Goal: Information Seeking & Learning: Learn about a topic

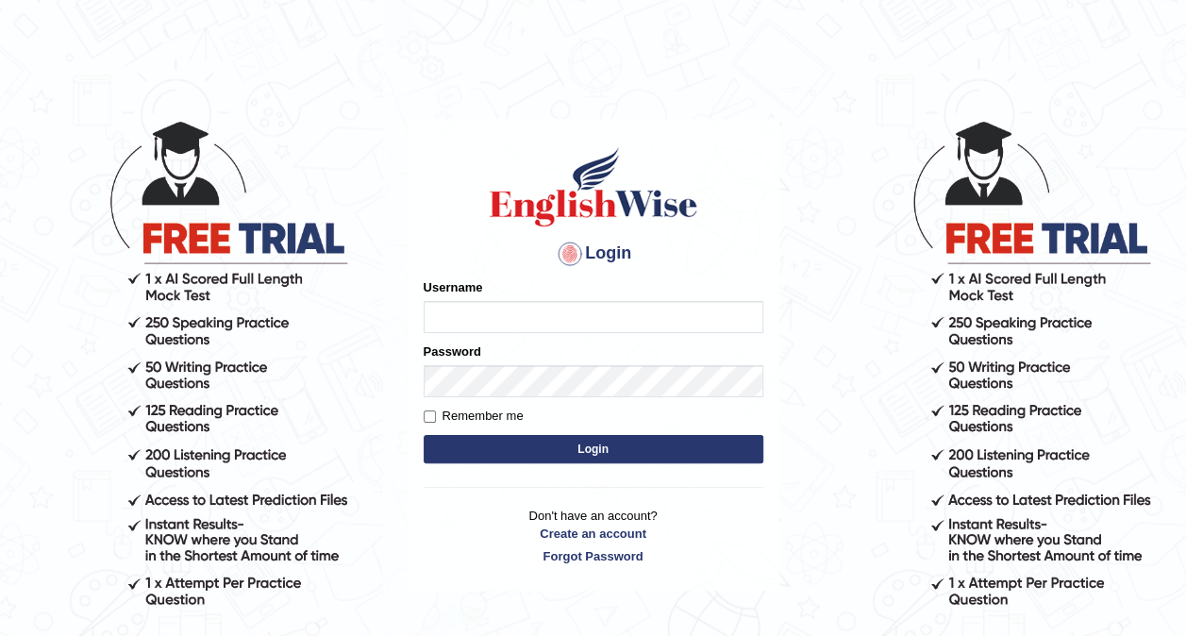
type input "obehi00"
click at [439, 417] on label "Remember me" at bounding box center [474, 416] width 100 height 19
click at [436, 417] on input "Remember me" at bounding box center [430, 417] width 12 height 12
checkbox input "true"
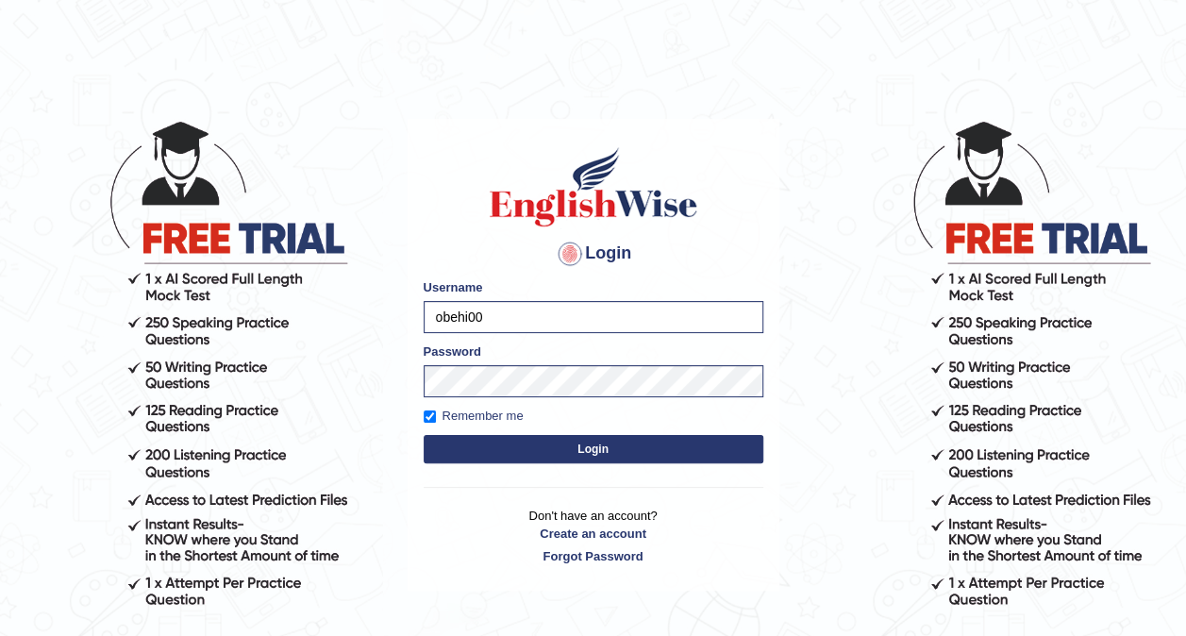
click at [591, 453] on button "Login" at bounding box center [594, 449] width 340 height 28
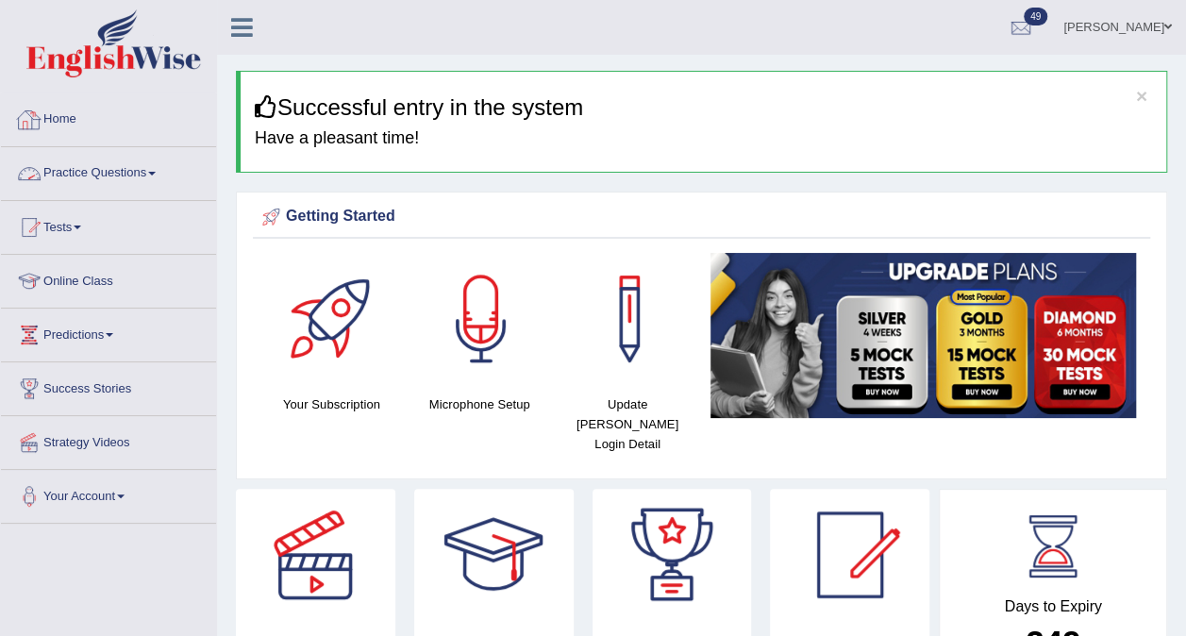
click at [123, 166] on link "Practice Questions" at bounding box center [108, 170] width 215 height 47
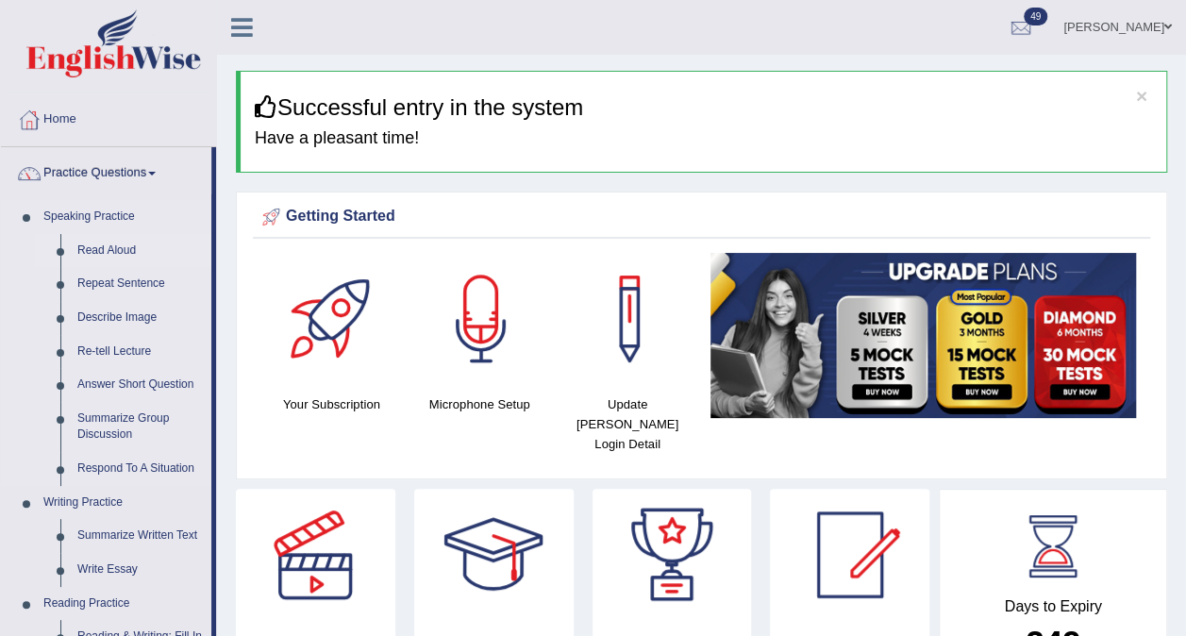
click at [108, 238] on link "Read Aloud" at bounding box center [140, 251] width 143 height 34
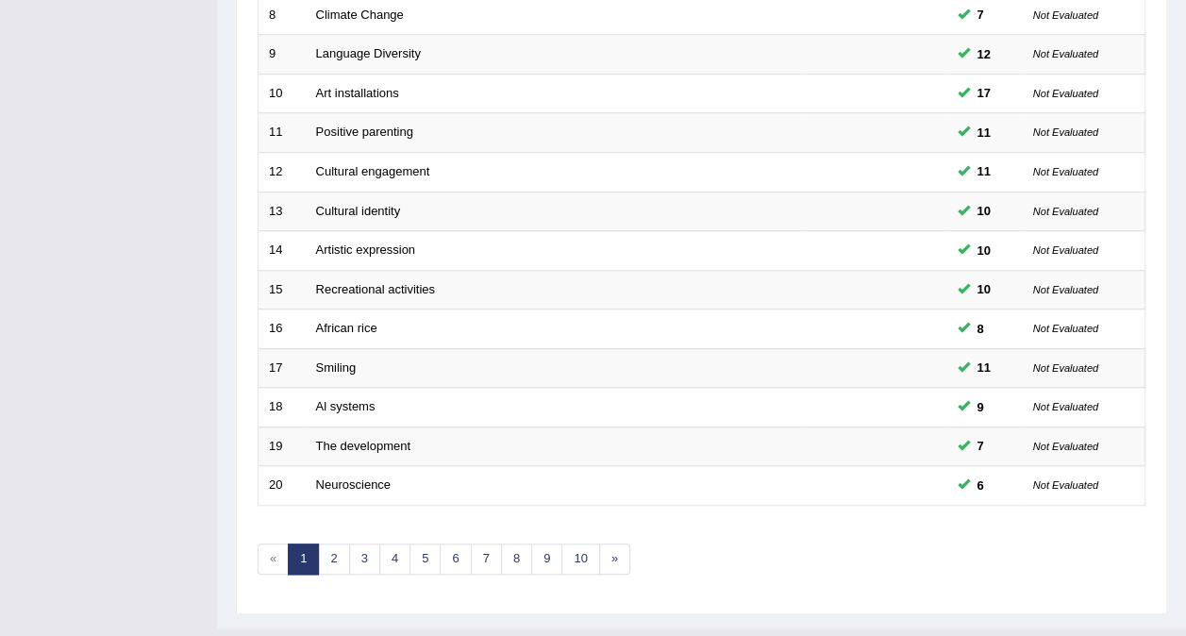
scroll to position [604, 0]
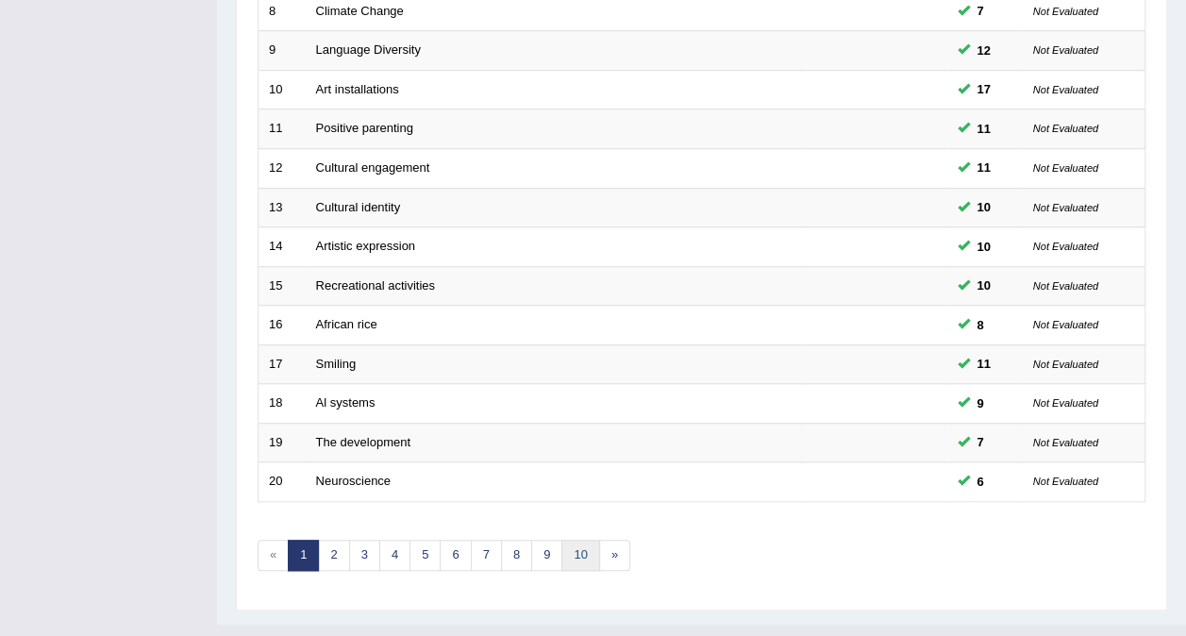
click at [572, 540] on link "10" at bounding box center [581, 555] width 38 height 31
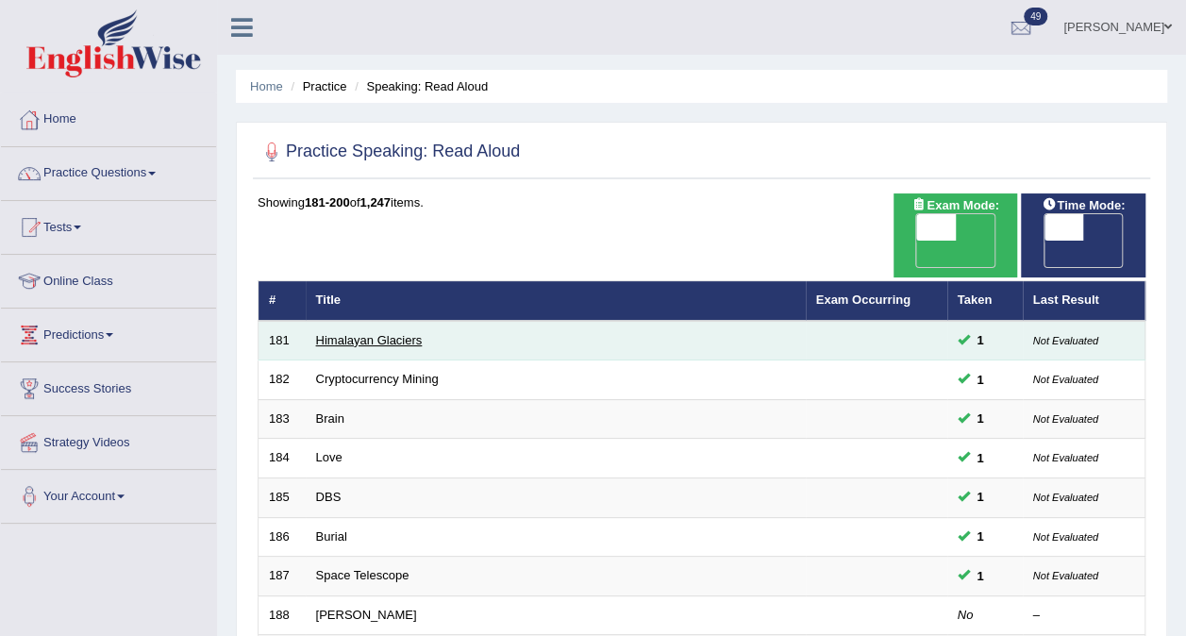
click at [350, 333] on link "Himalayan Glaciers" at bounding box center [369, 340] width 107 height 14
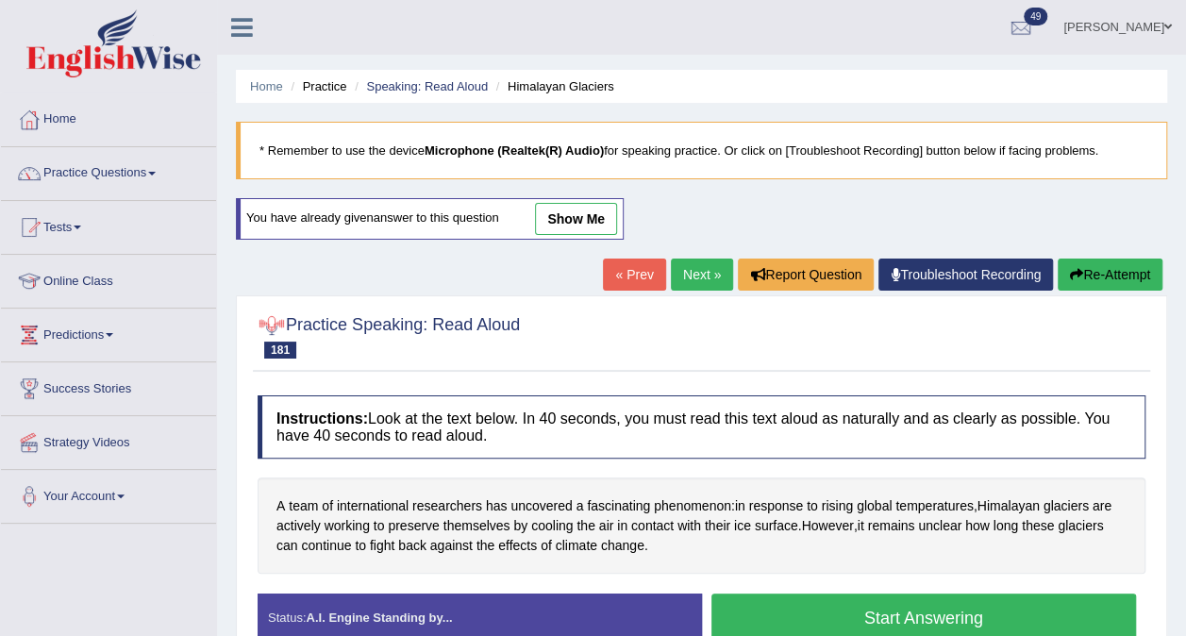
click at [883, 614] on button "Start Answering" at bounding box center [925, 618] width 426 height 48
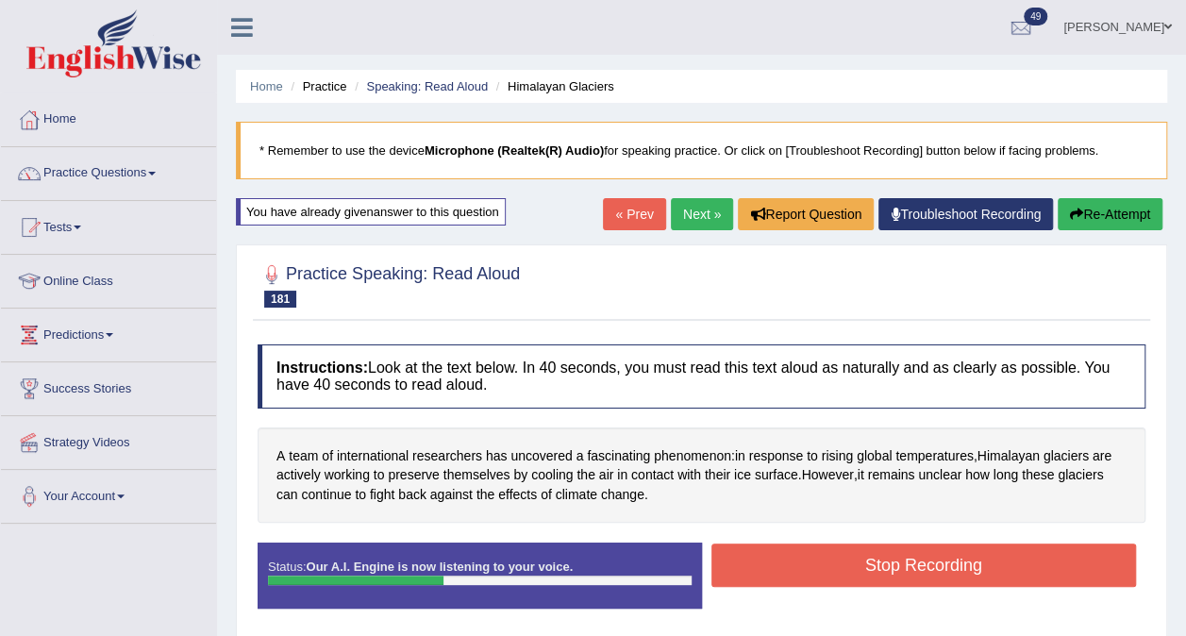
click at [866, 580] on button "Stop Recording" at bounding box center [925, 565] width 426 height 43
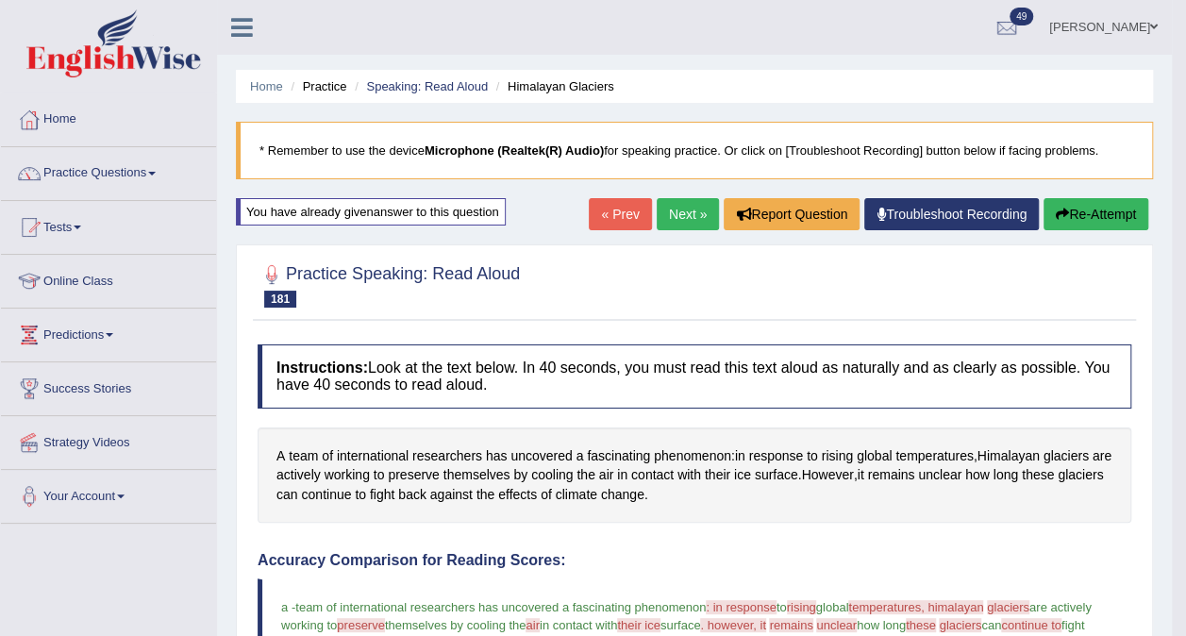
drag, startPoint x: 1200, startPoint y: 268, endPoint x: 1200, endPoint y: 532, distance: 264.3
click at [676, 216] on link "Next »" at bounding box center [688, 214] width 62 height 32
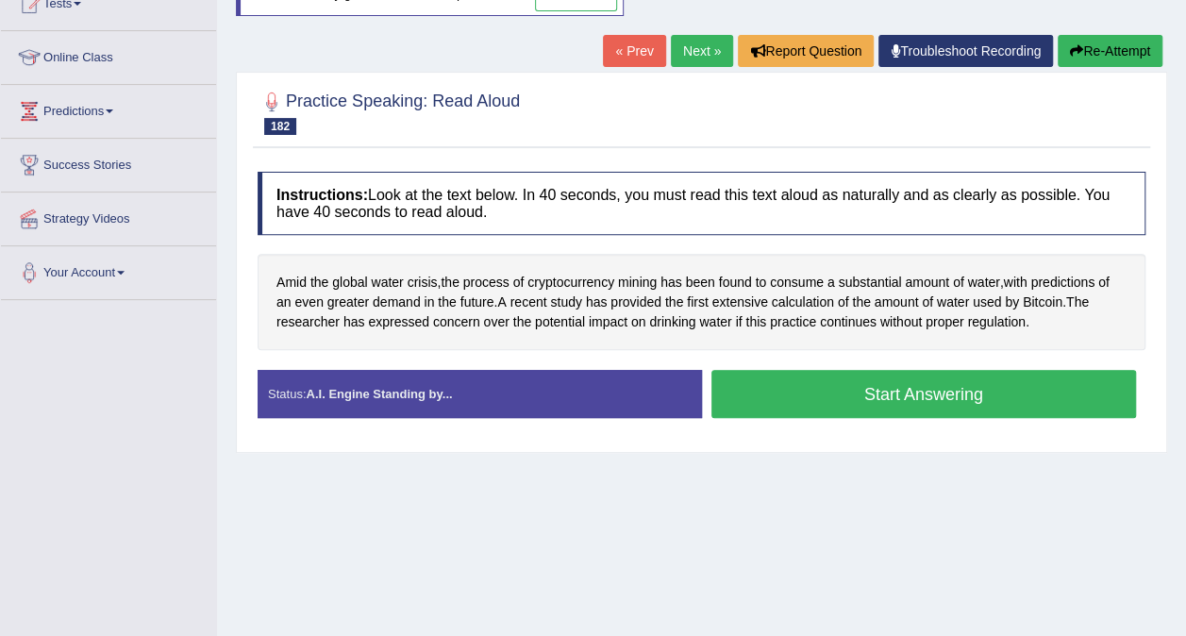
scroll to position [225, 0]
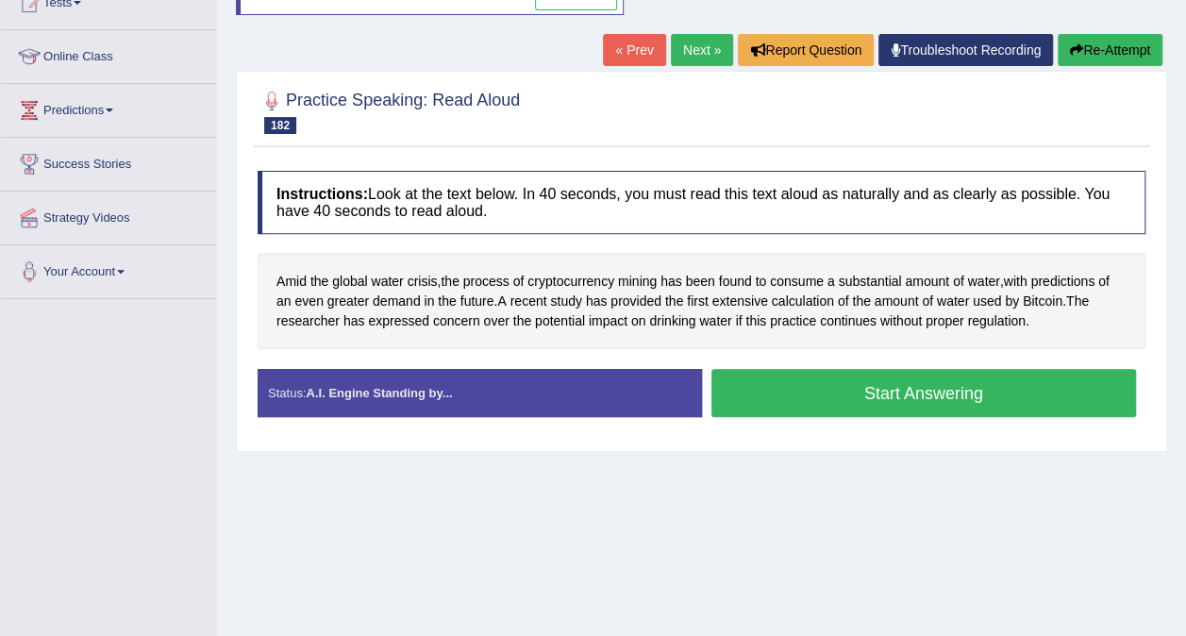
click at [929, 404] on button "Start Answering" at bounding box center [925, 393] width 426 height 48
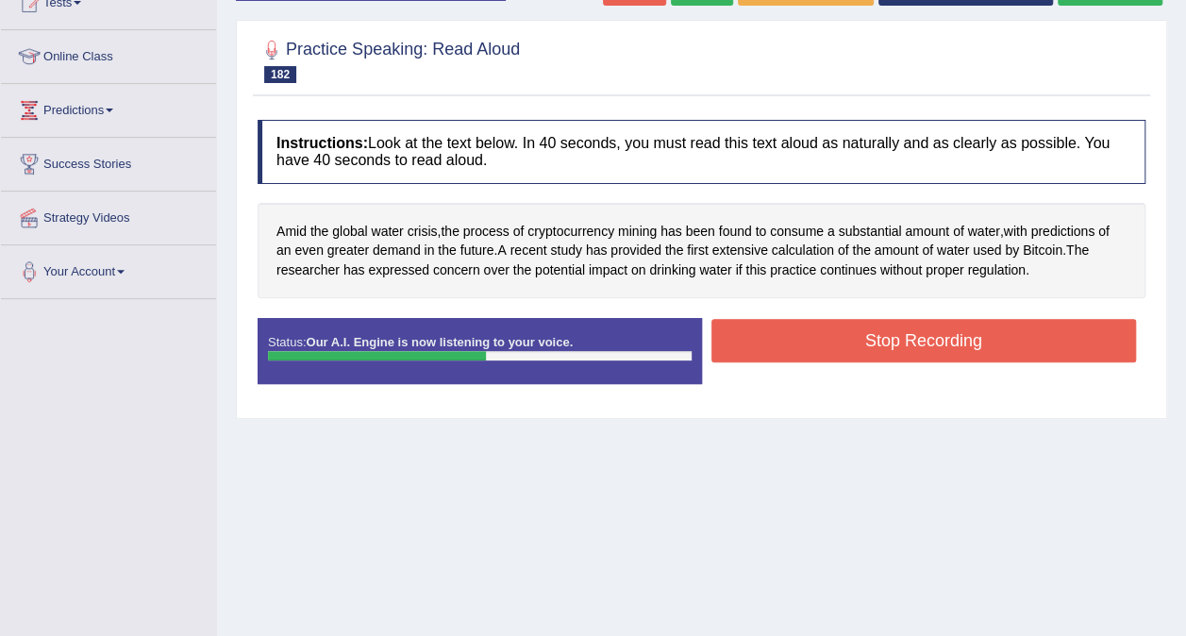
click at [916, 344] on button "Stop Recording" at bounding box center [925, 340] width 426 height 43
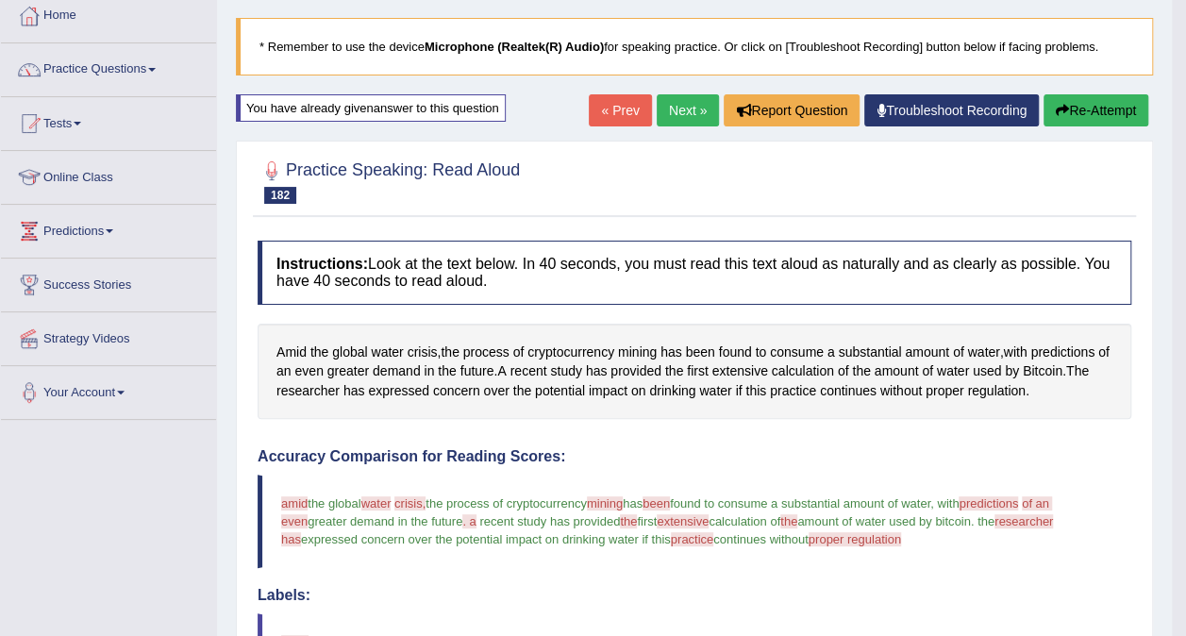
scroll to position [0, 0]
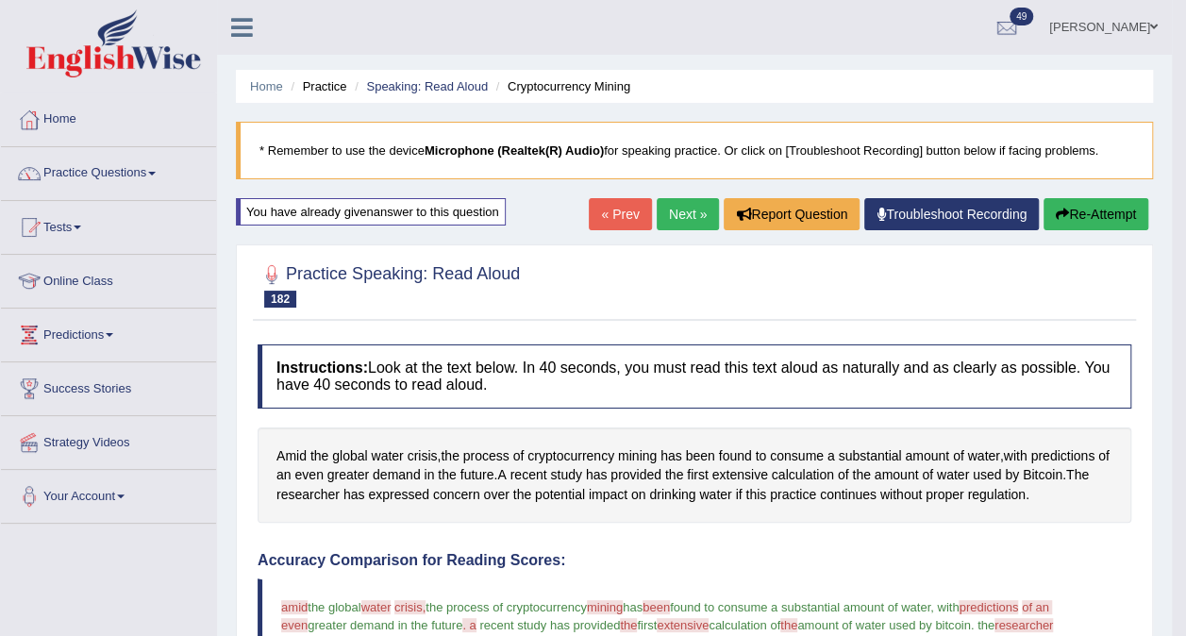
click at [660, 221] on link "Next »" at bounding box center [688, 214] width 62 height 32
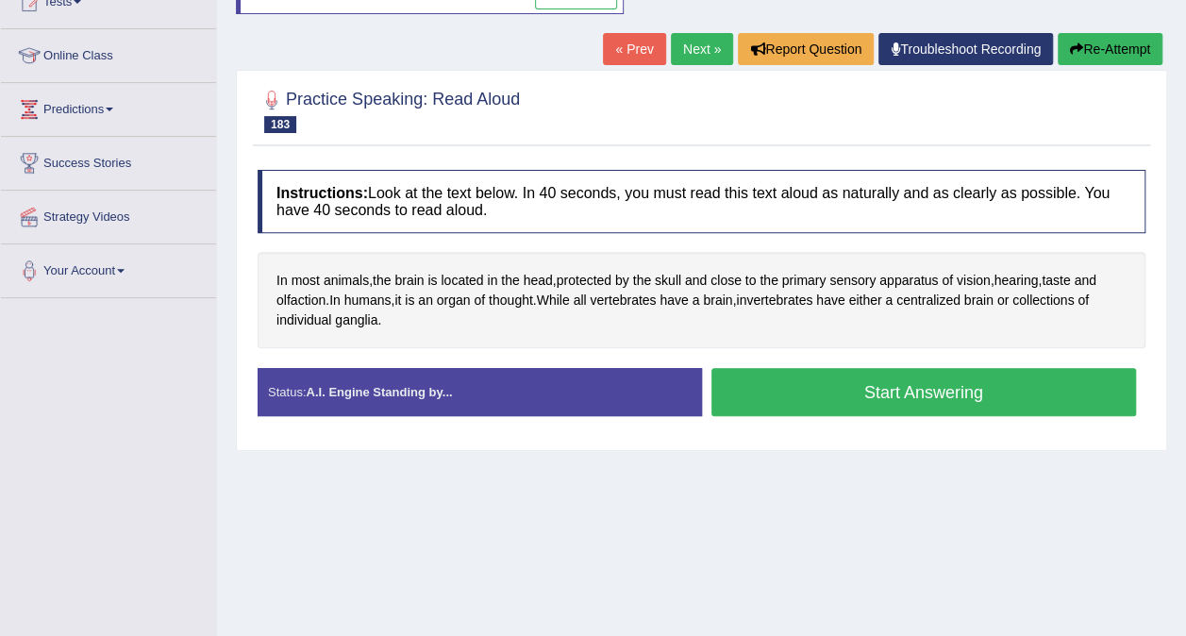
scroll to position [299, 0]
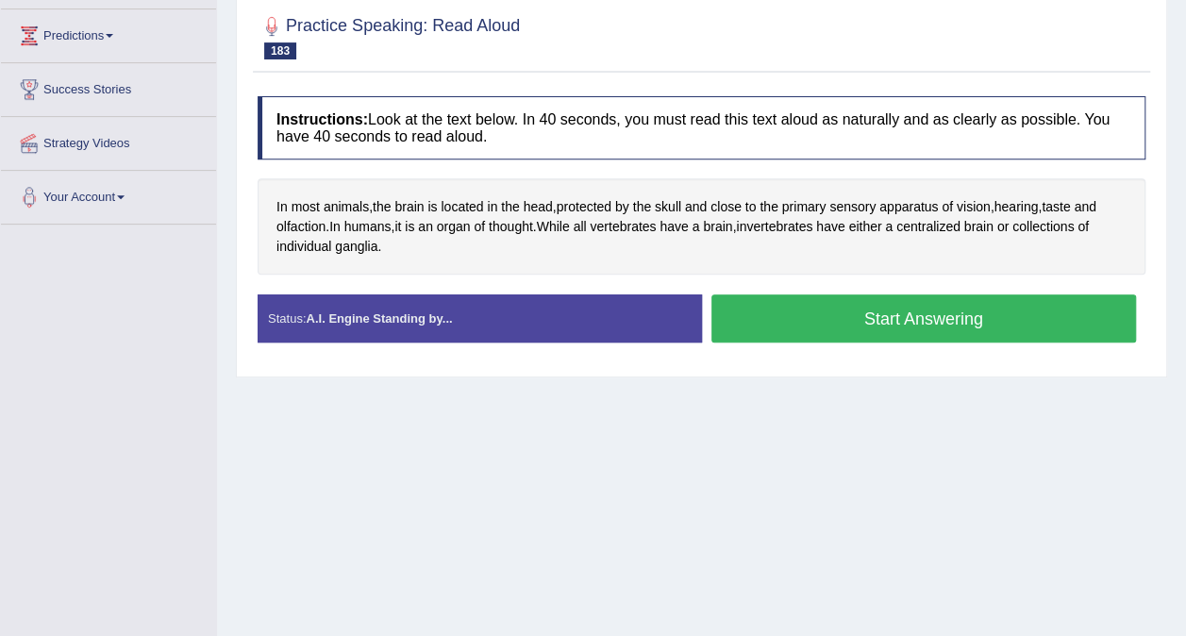
click at [700, 530] on div "Home Practice Speaking: Read Aloud Brain * Remember to use the device Microphon…" at bounding box center [701, 173] width 969 height 944
click at [892, 338] on button "Start Answering" at bounding box center [925, 318] width 426 height 48
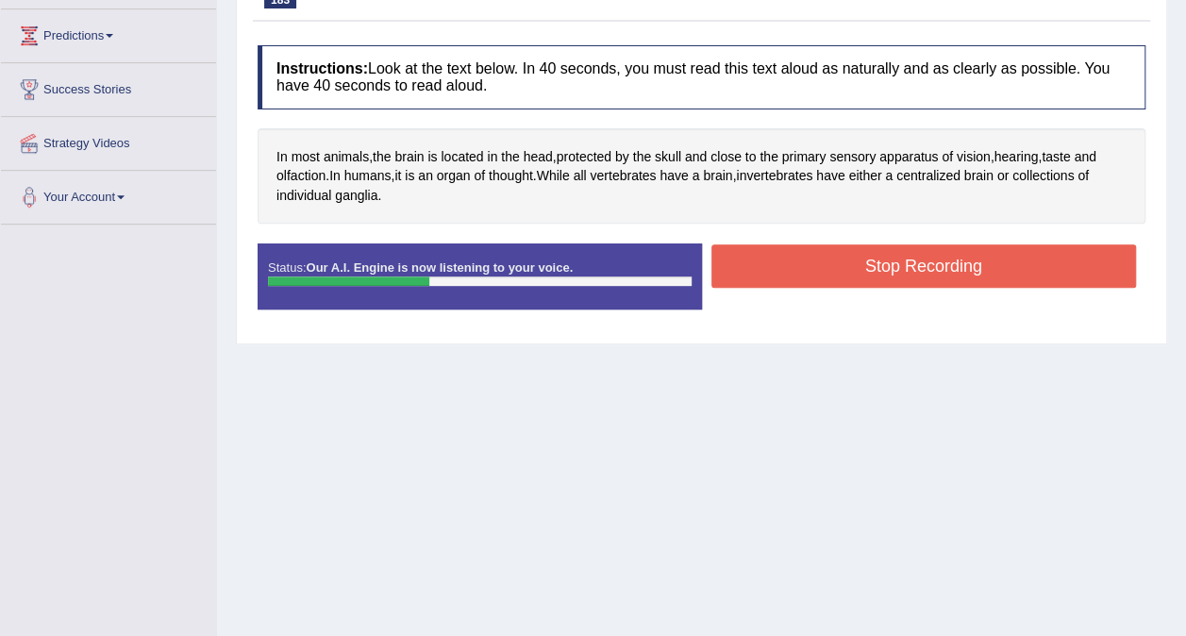
click at [943, 274] on button "Stop Recording" at bounding box center [925, 265] width 426 height 43
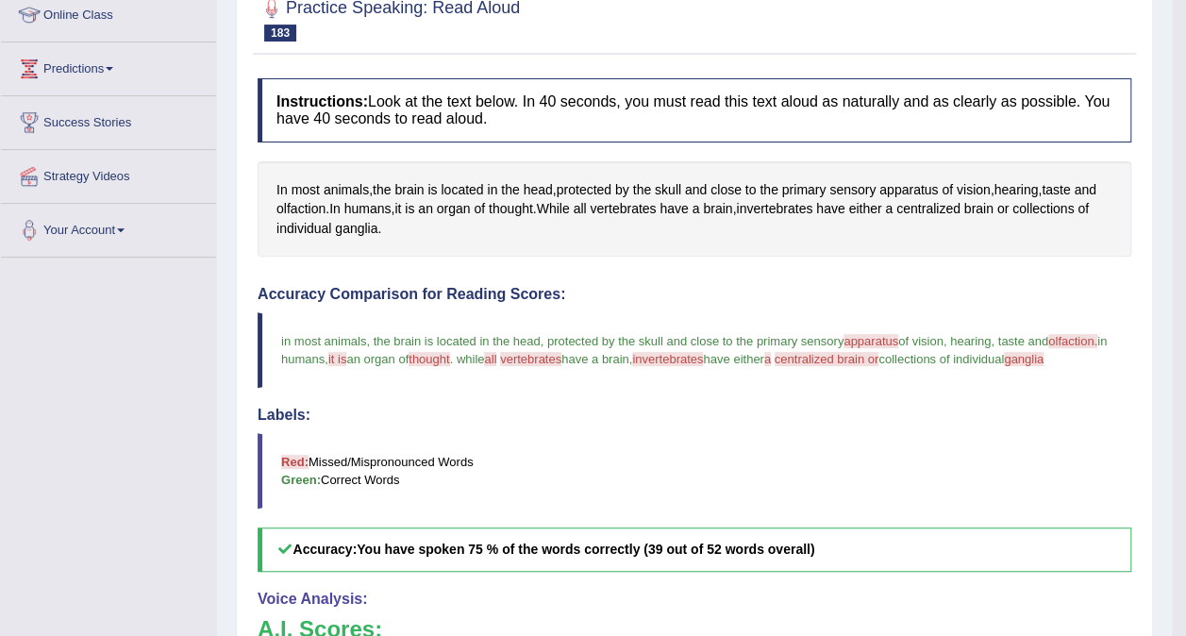
scroll to position [0, 0]
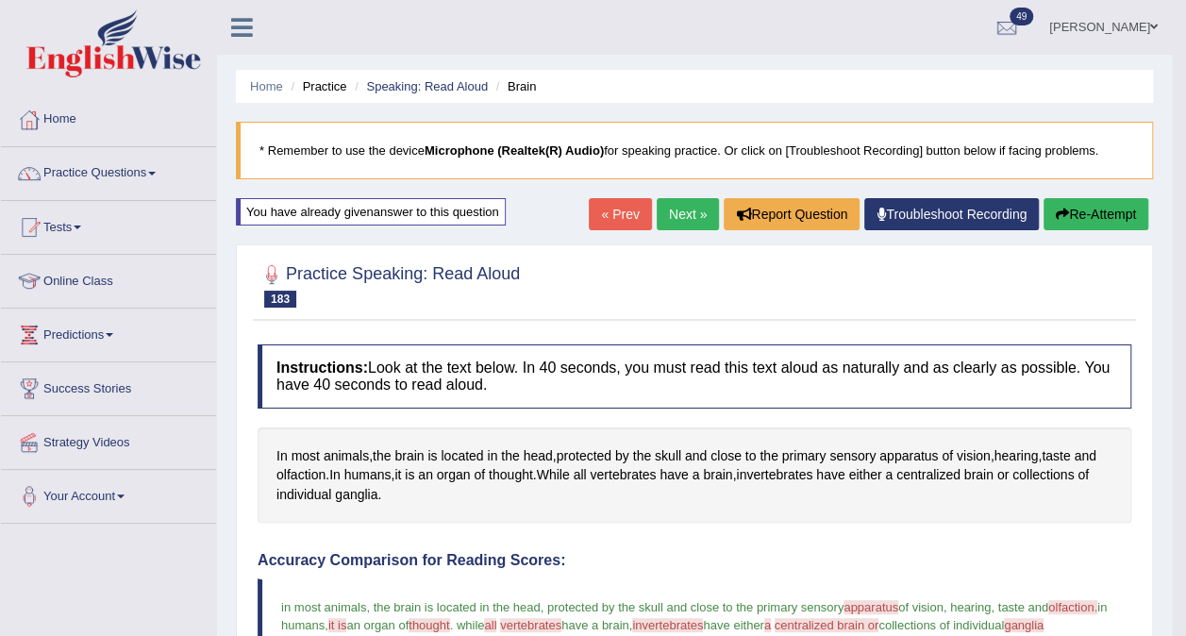
click at [687, 208] on link "Next »" at bounding box center [688, 214] width 62 height 32
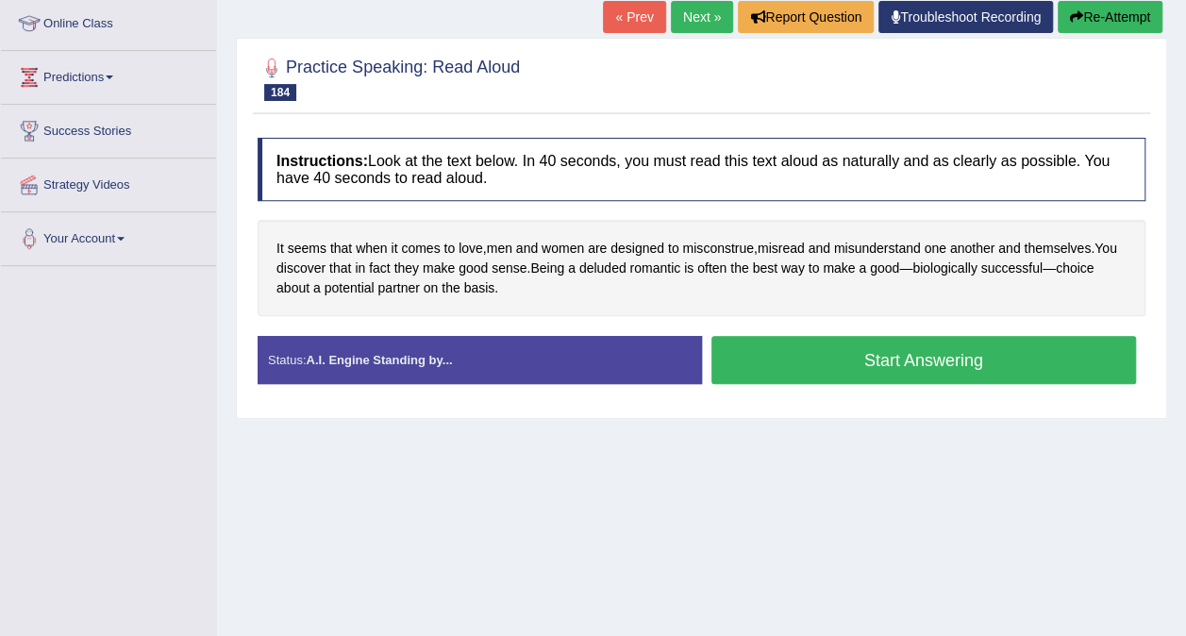
scroll to position [259, 0]
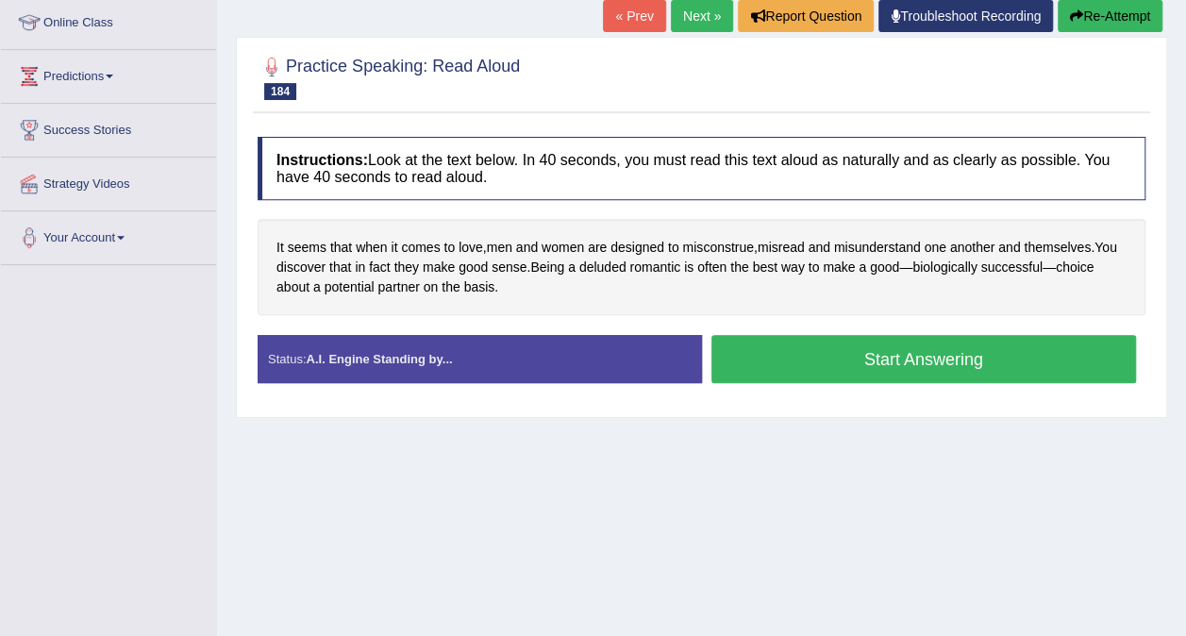
click at [938, 365] on button "Start Answering" at bounding box center [925, 359] width 426 height 48
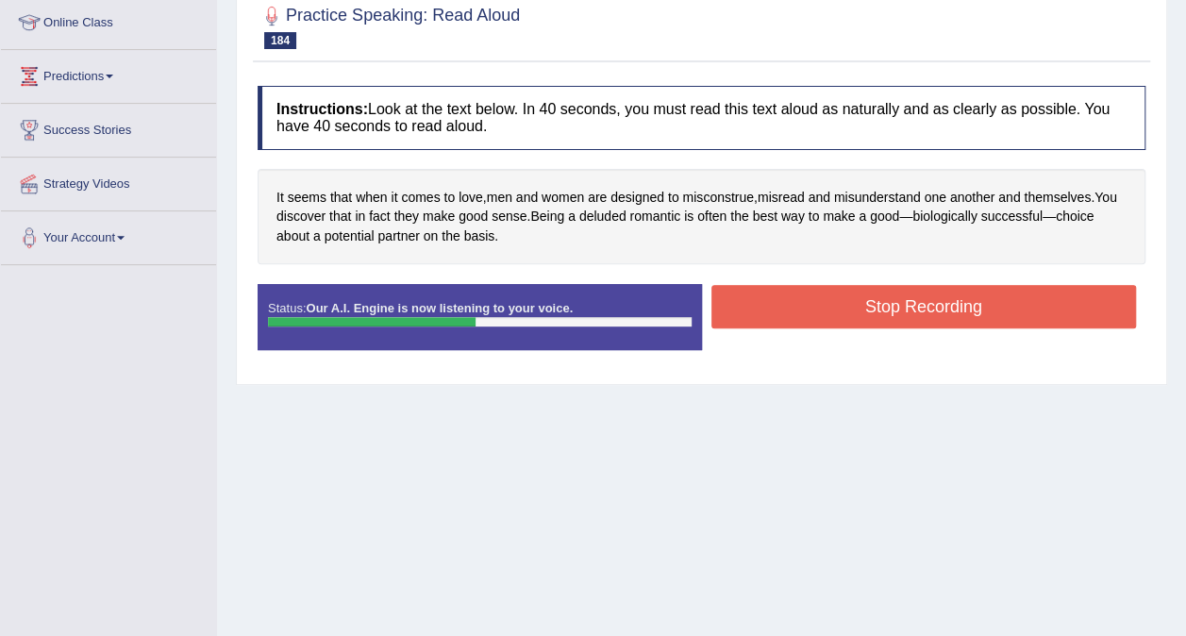
click at [903, 302] on button "Stop Recording" at bounding box center [925, 306] width 426 height 43
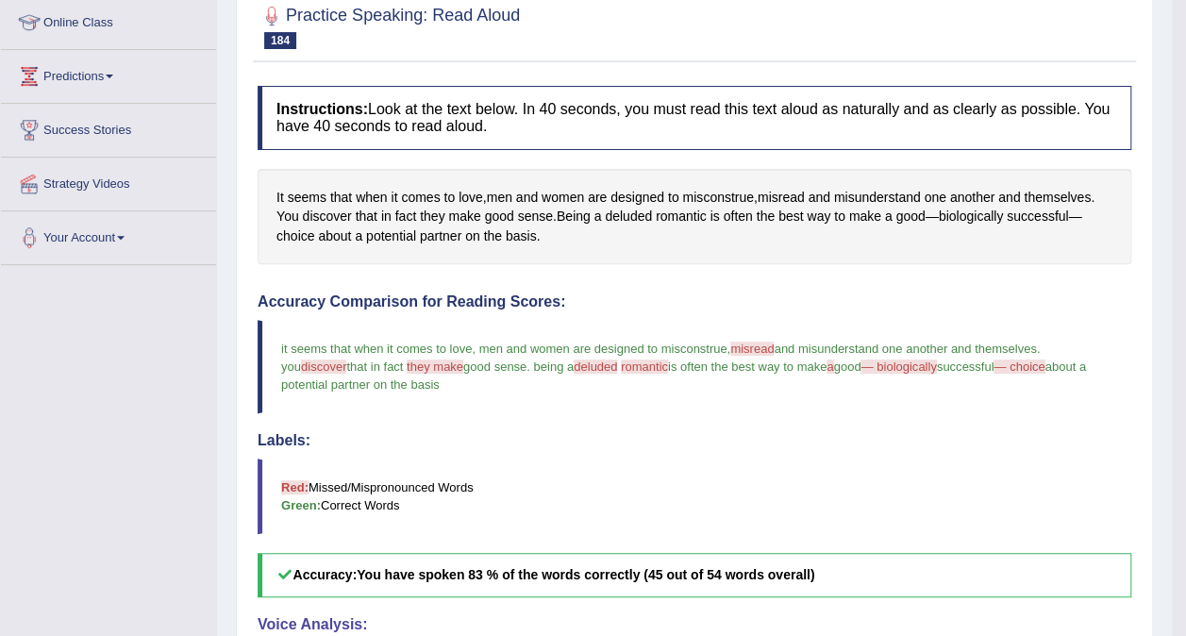
drag, startPoint x: 1200, startPoint y: 298, endPoint x: 1203, endPoint y: 583, distance: 285.1
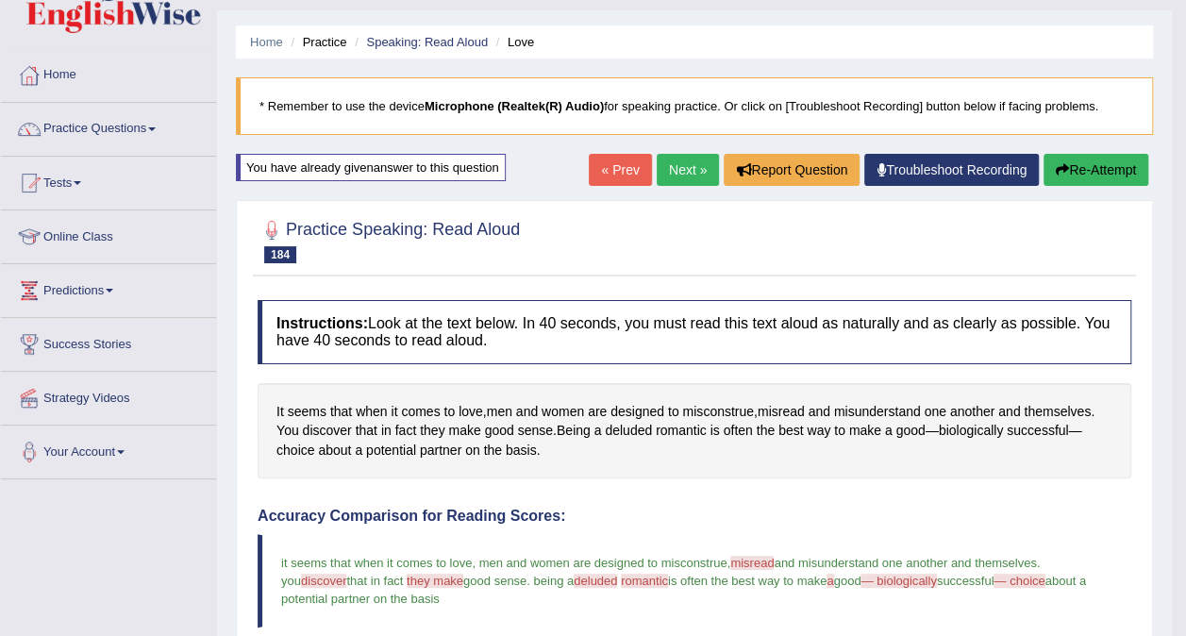
scroll to position [0, 0]
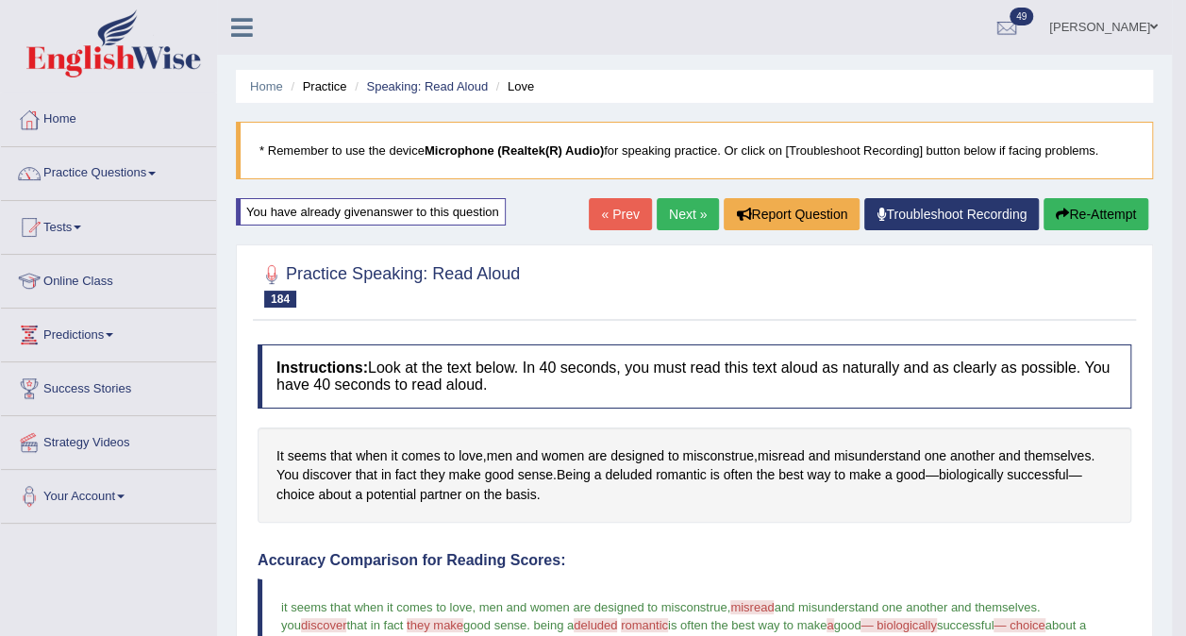
click at [675, 227] on link "Next »" at bounding box center [688, 214] width 62 height 32
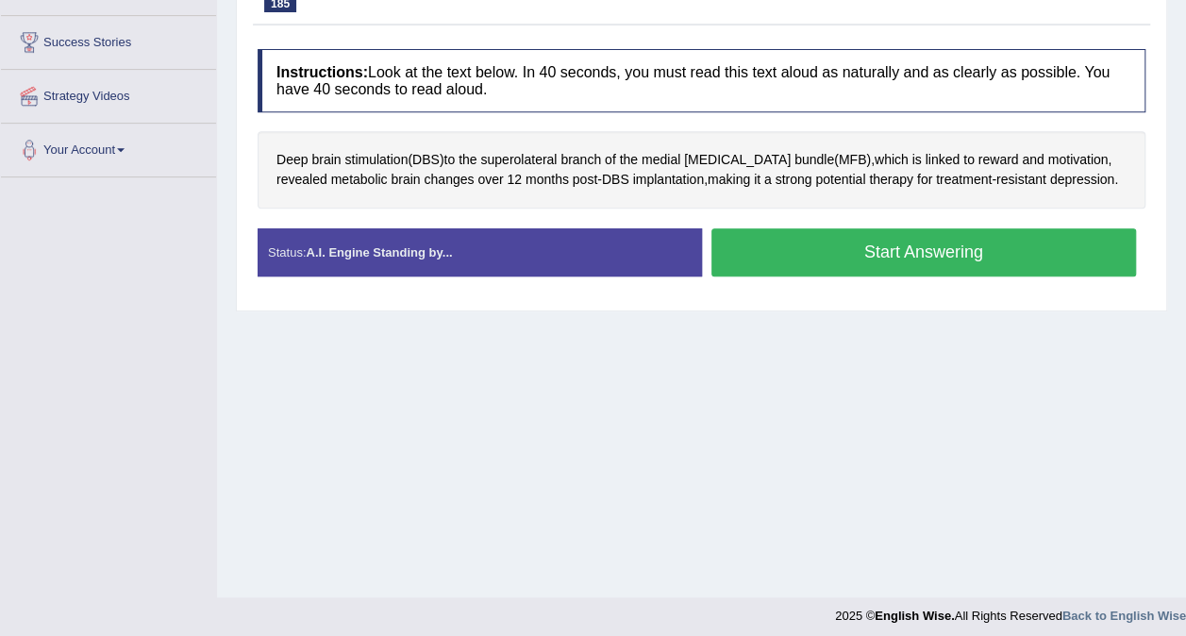
scroll to position [355, 0]
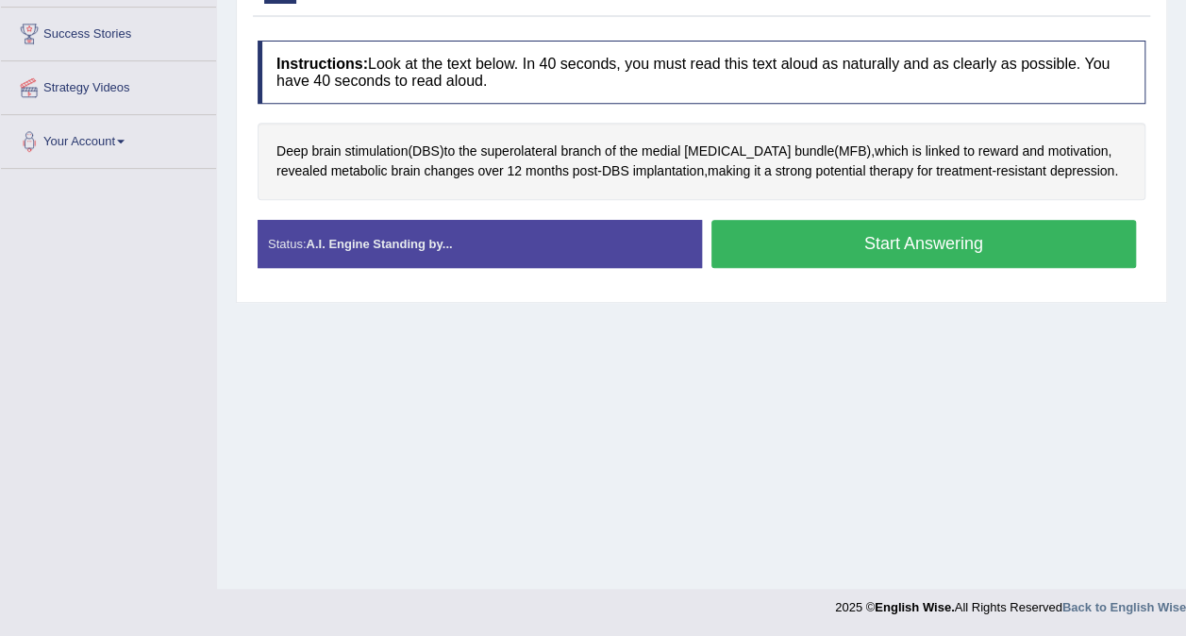
click at [899, 247] on button "Start Answering" at bounding box center [925, 244] width 426 height 48
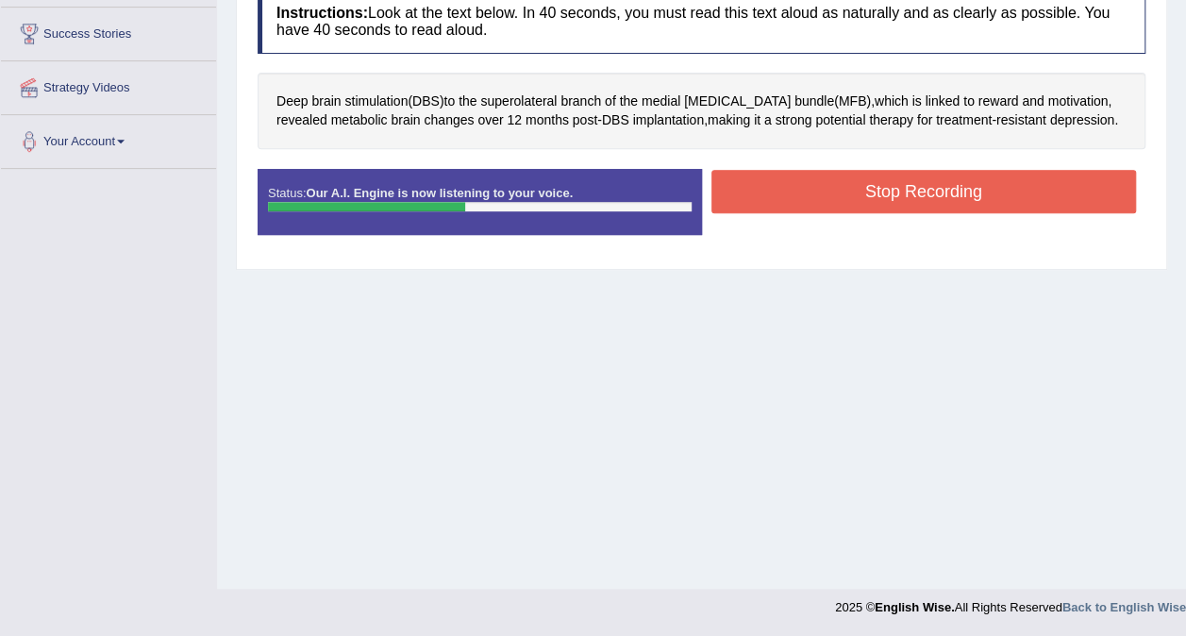
click at [933, 186] on button "Stop Recording" at bounding box center [925, 191] width 426 height 43
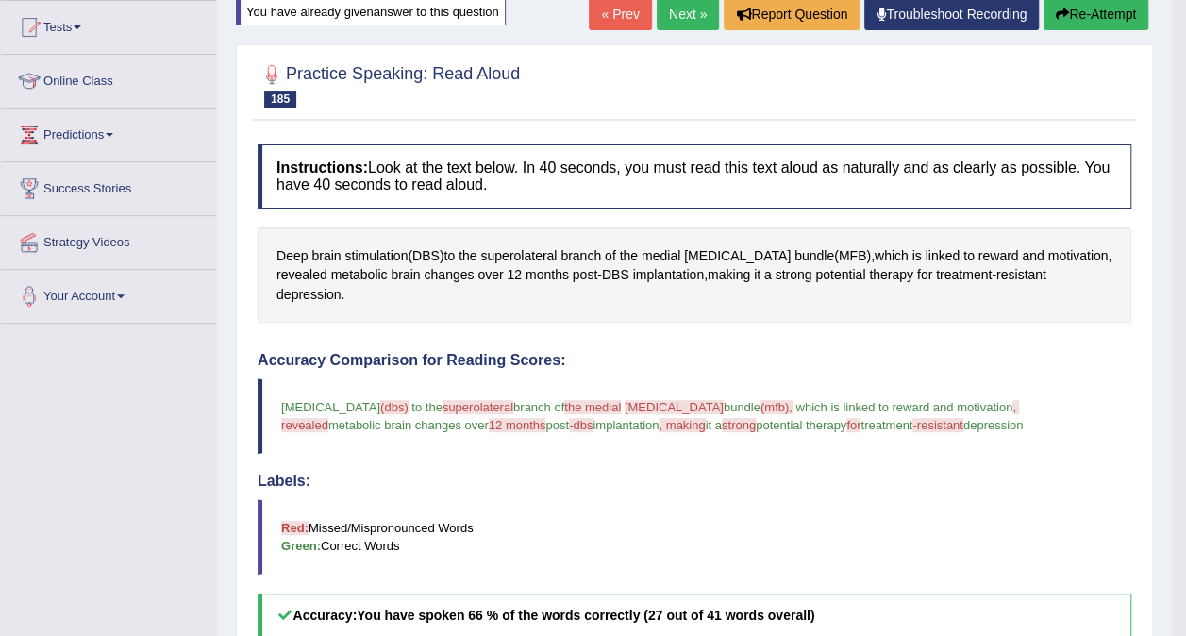
scroll to position [0, 0]
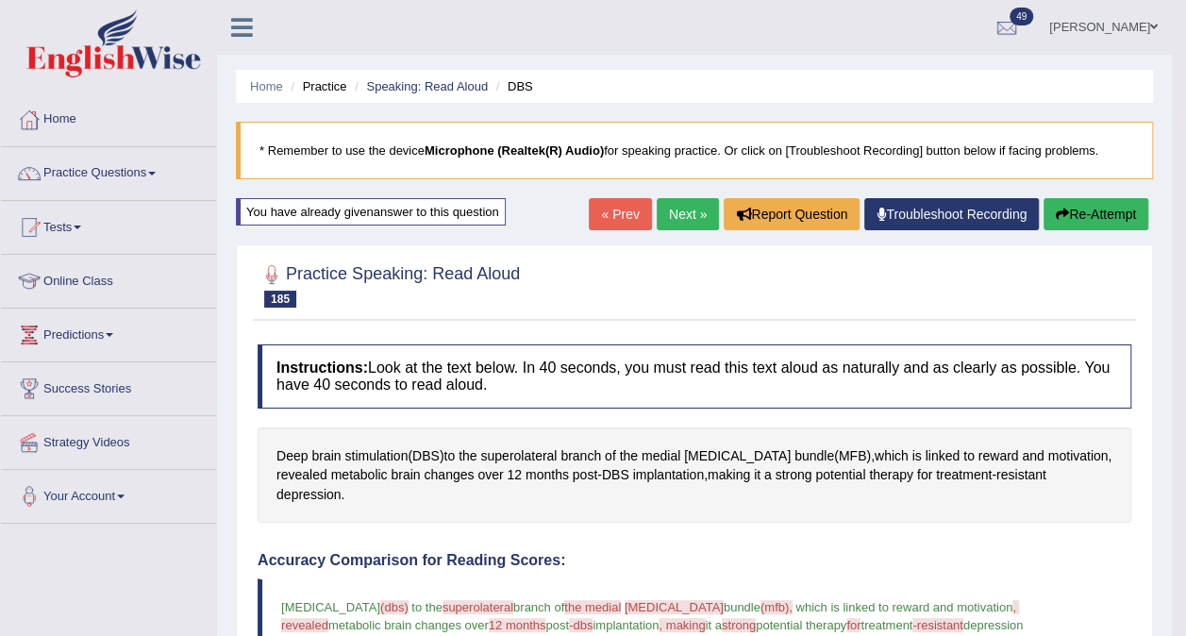
click at [701, 213] on link "Next »" at bounding box center [688, 214] width 62 height 32
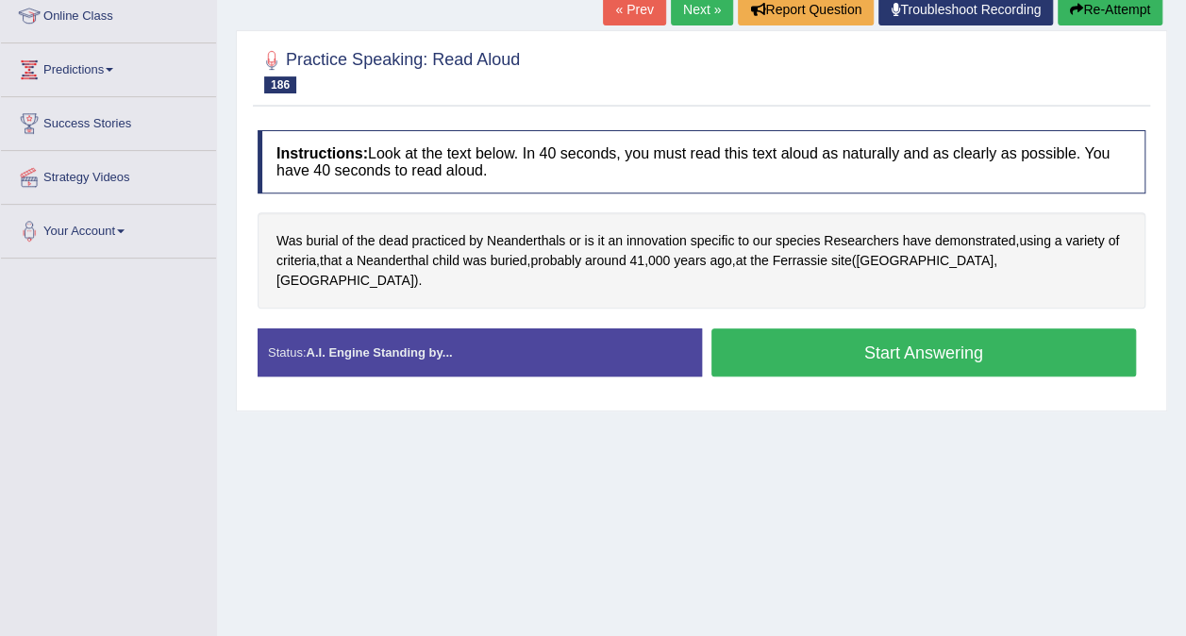
scroll to position [267, 0]
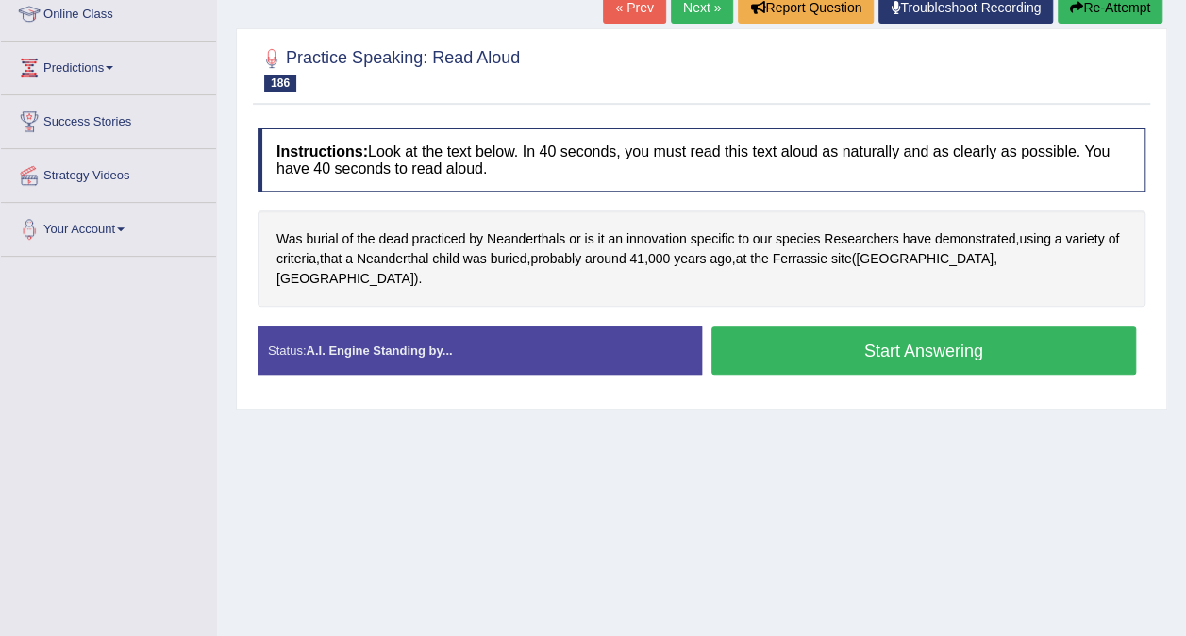
click at [885, 327] on button "Start Answering" at bounding box center [925, 351] width 426 height 48
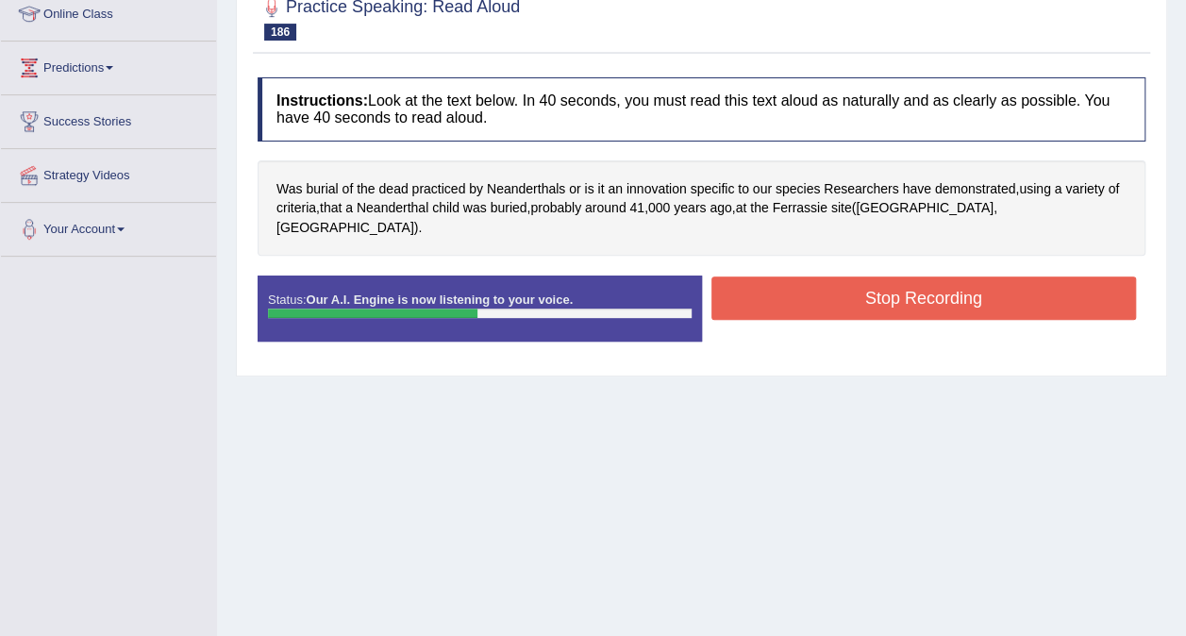
click at [917, 281] on button "Stop Recording" at bounding box center [925, 298] width 426 height 43
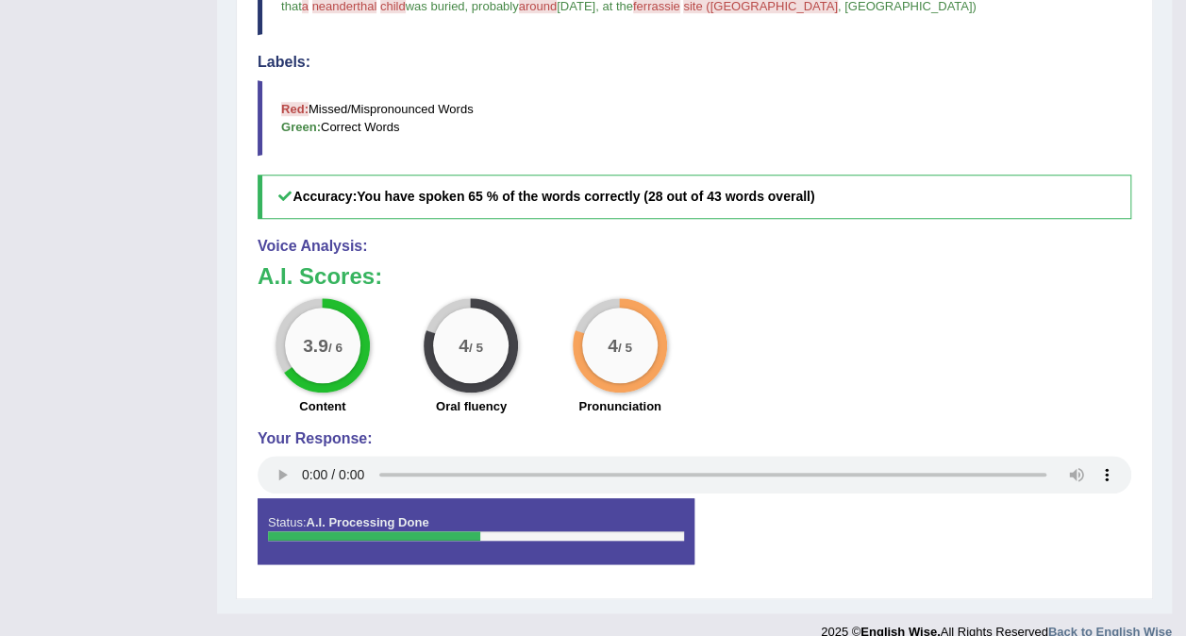
scroll to position [0, 0]
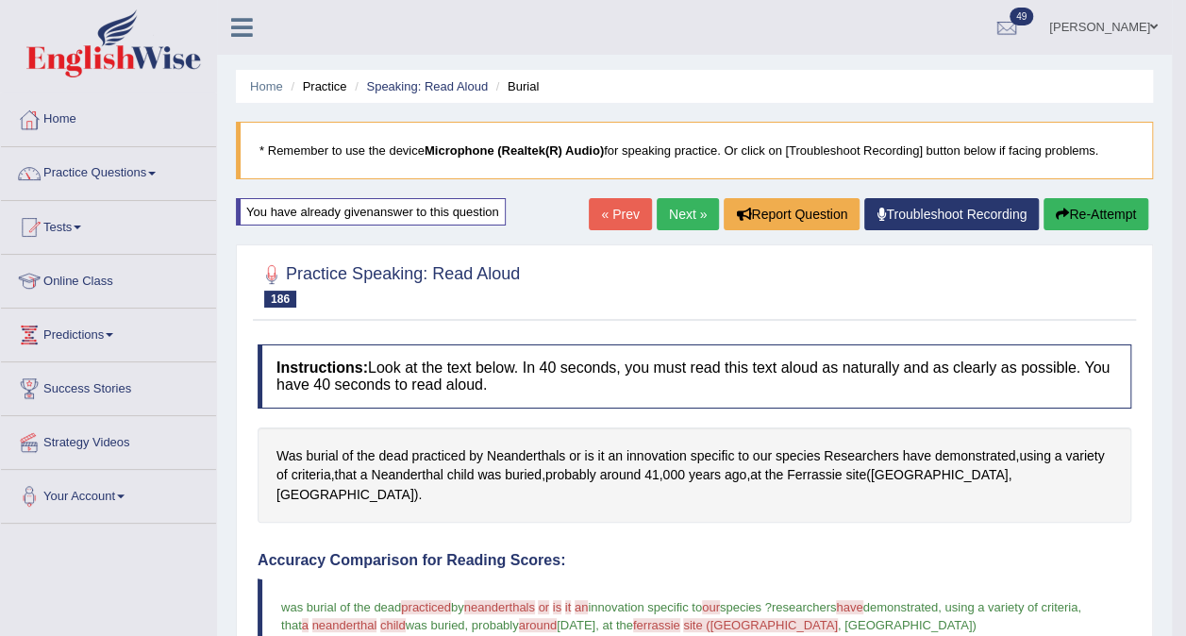
click at [687, 223] on link "Next »" at bounding box center [688, 214] width 62 height 32
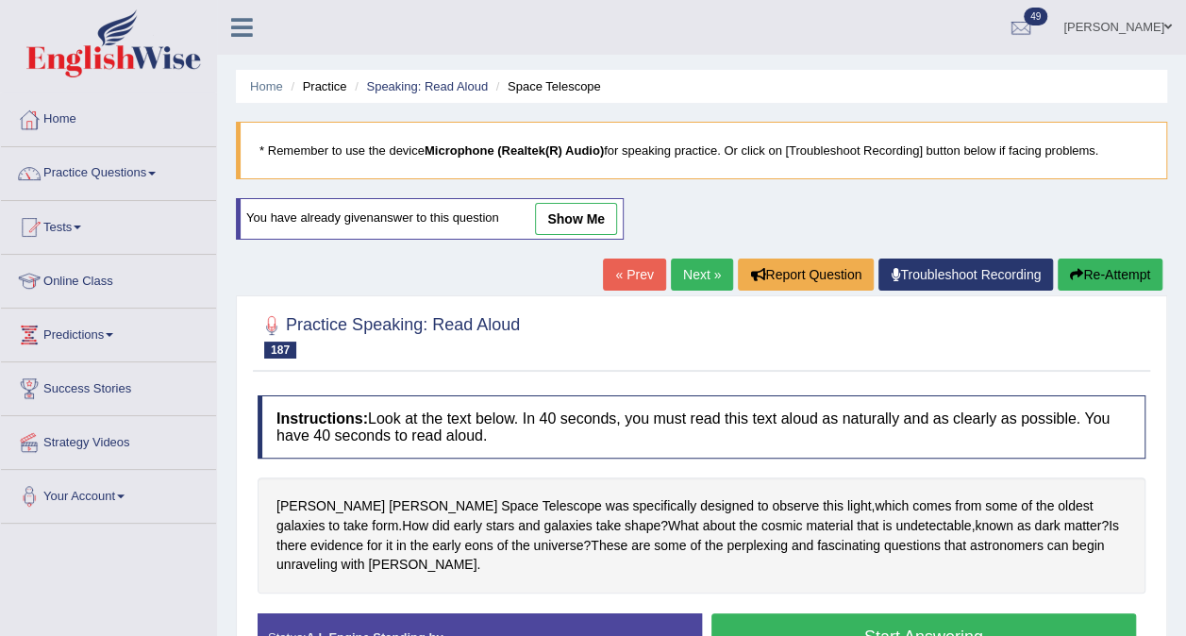
scroll to position [296, 0]
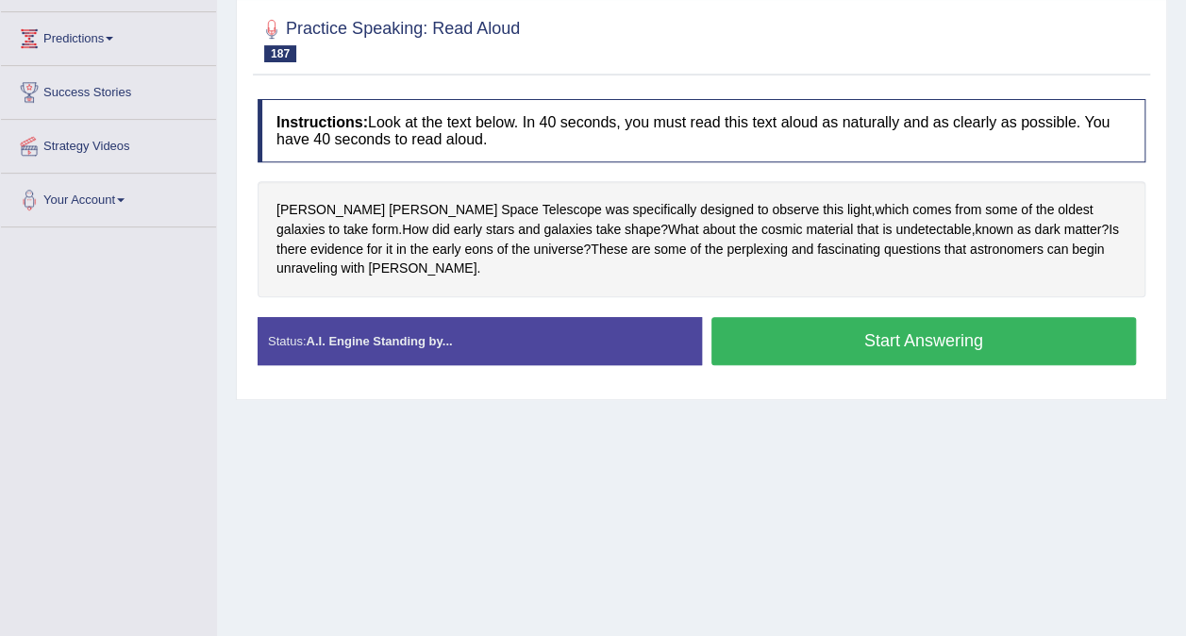
click at [911, 330] on button "Start Answering" at bounding box center [925, 341] width 426 height 48
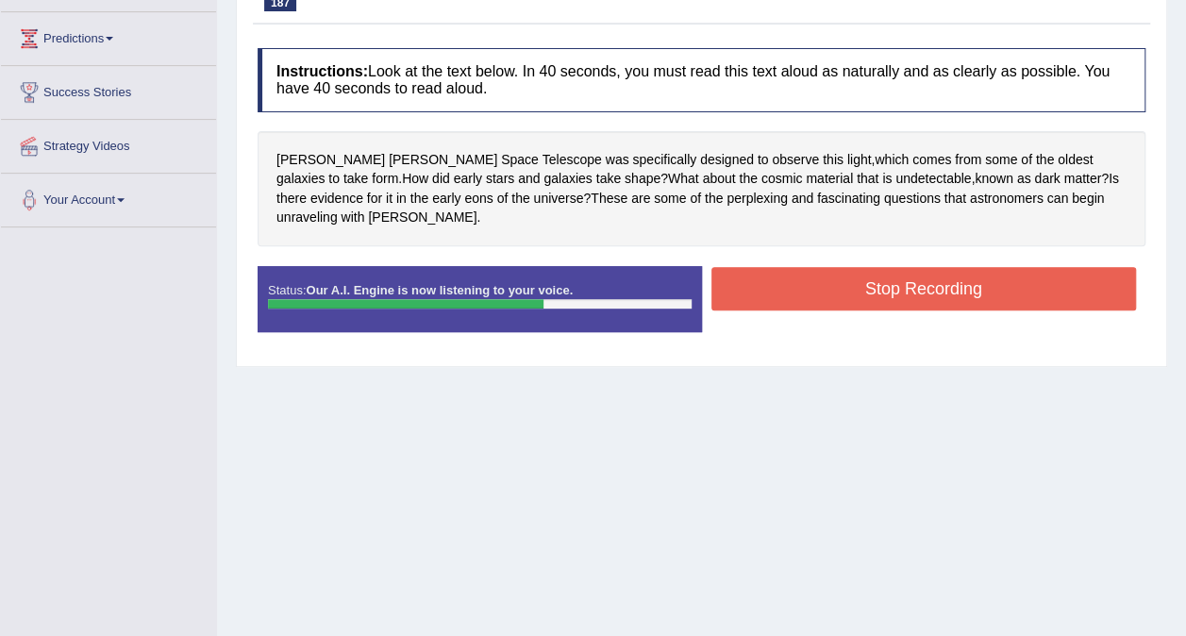
click at [923, 267] on button "Stop Recording" at bounding box center [925, 288] width 426 height 43
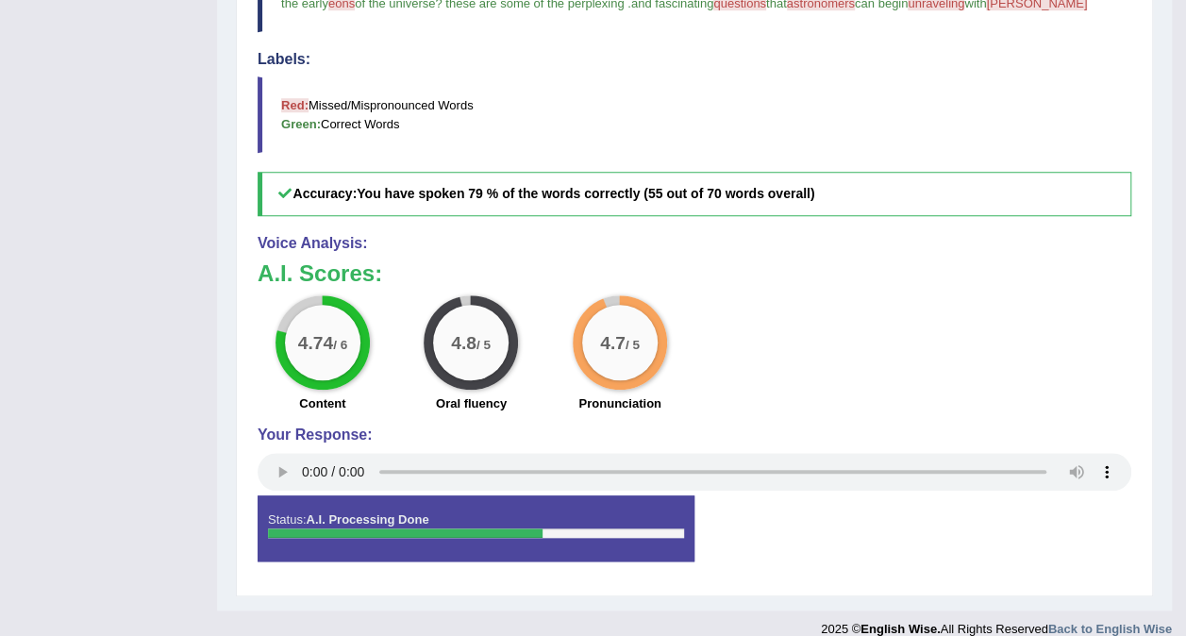
scroll to position [0, 0]
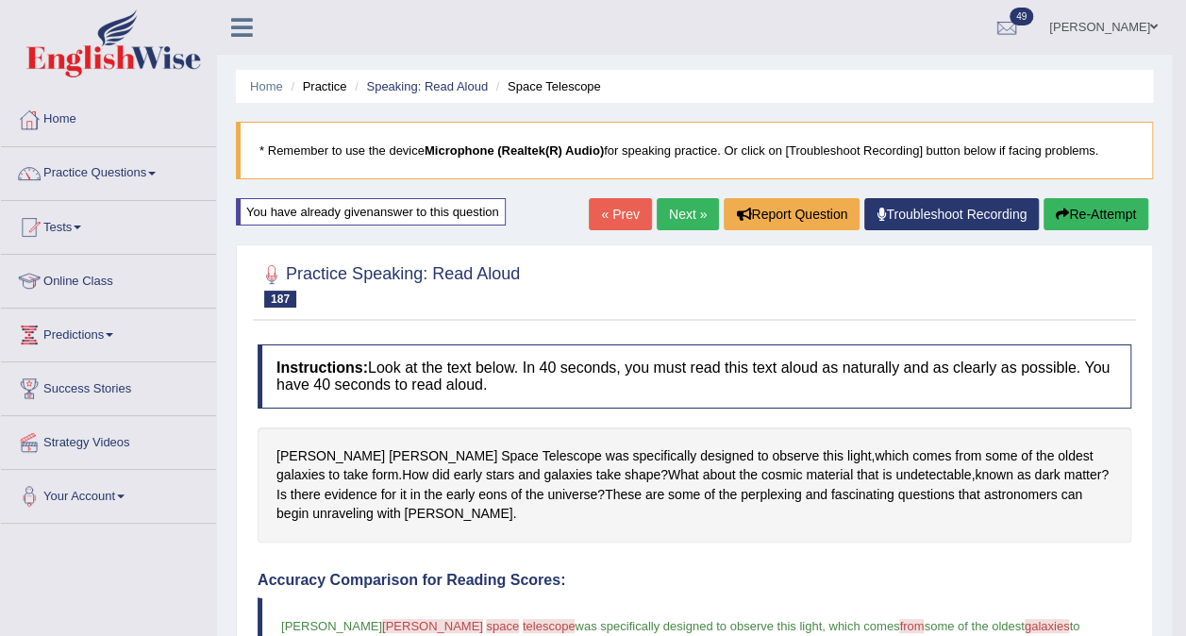
click at [690, 210] on link "Next »" at bounding box center [688, 214] width 62 height 32
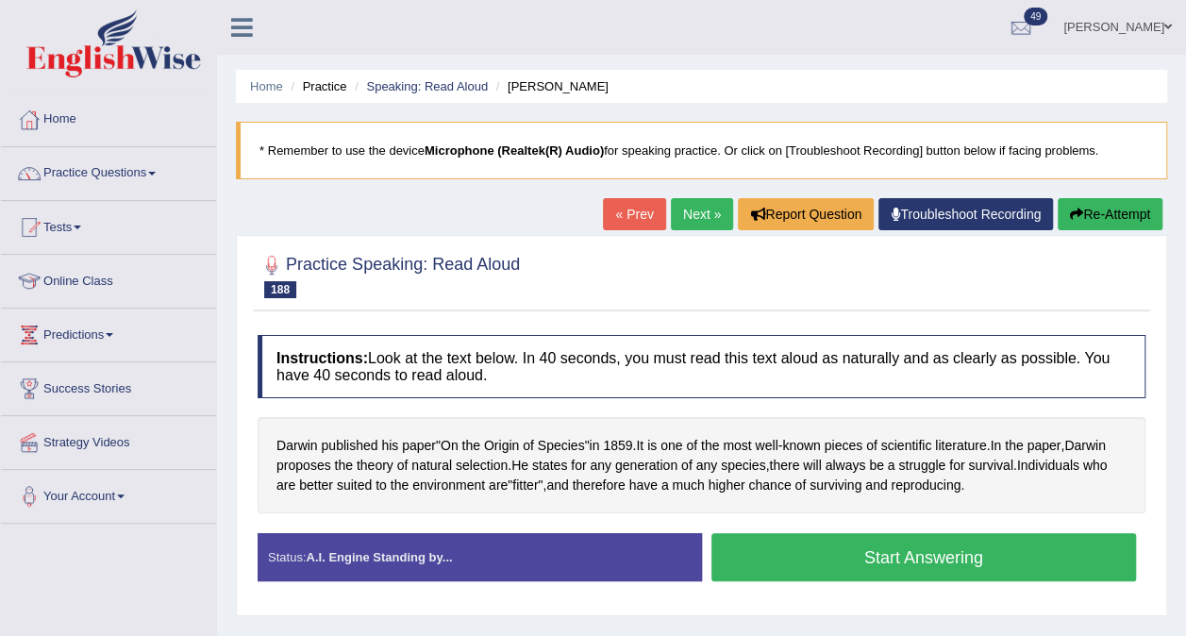
scroll to position [328, 0]
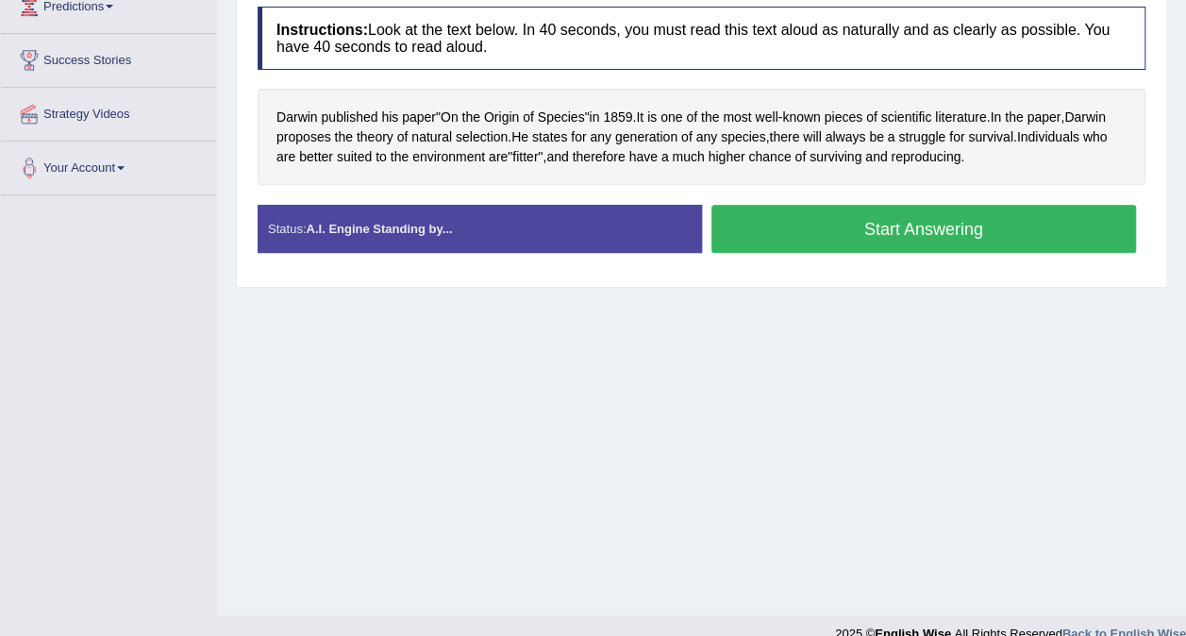
click at [923, 244] on button "Start Answering" at bounding box center [925, 229] width 426 height 48
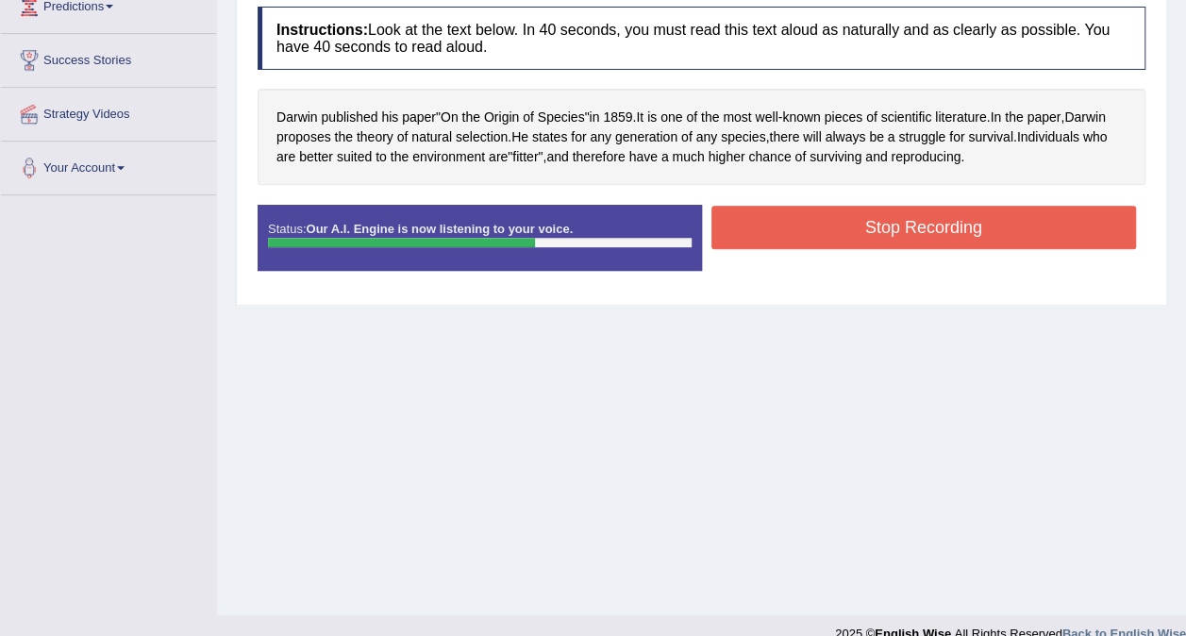
click at [923, 244] on button "Stop Recording" at bounding box center [925, 227] width 426 height 43
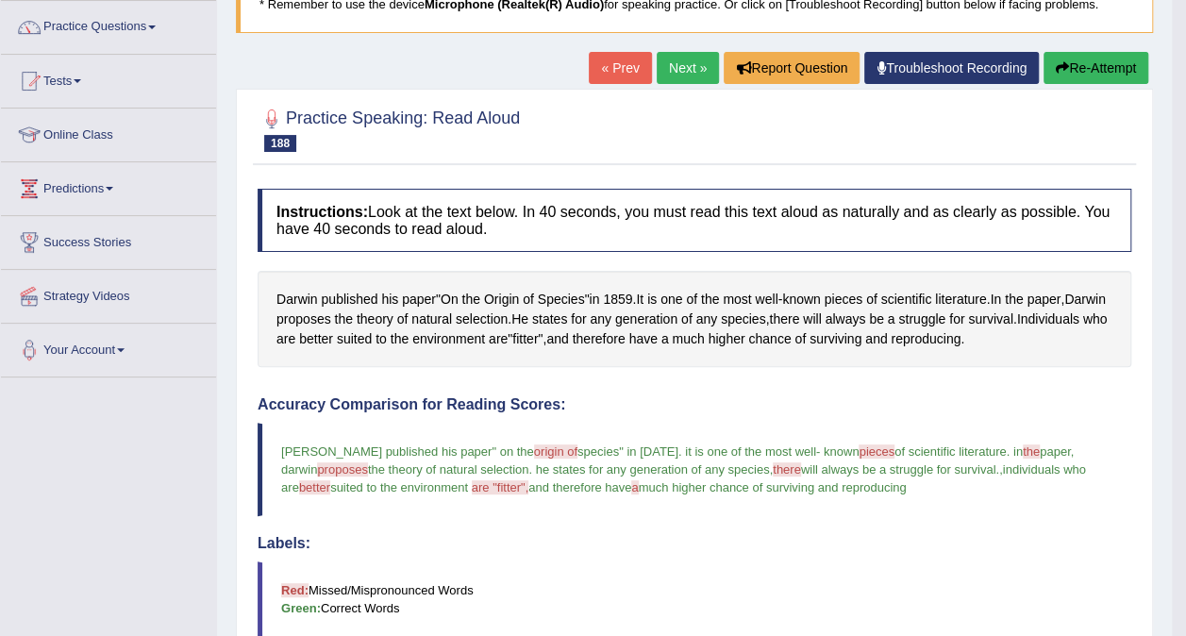
scroll to position [0, 0]
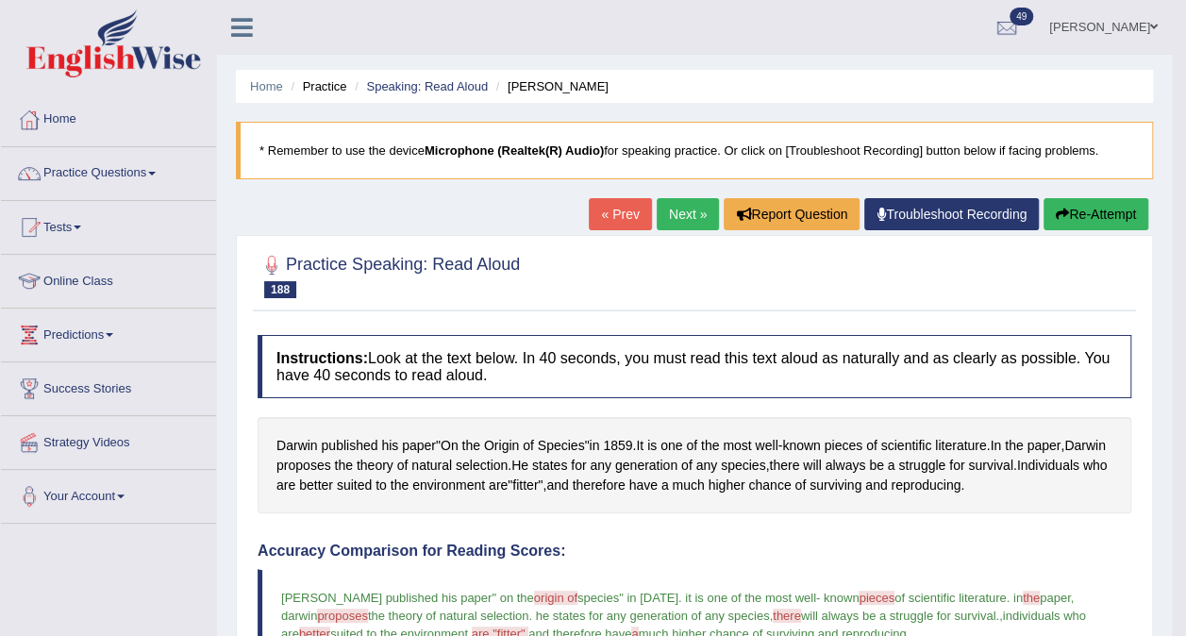
click at [686, 215] on link "Next »" at bounding box center [688, 214] width 62 height 32
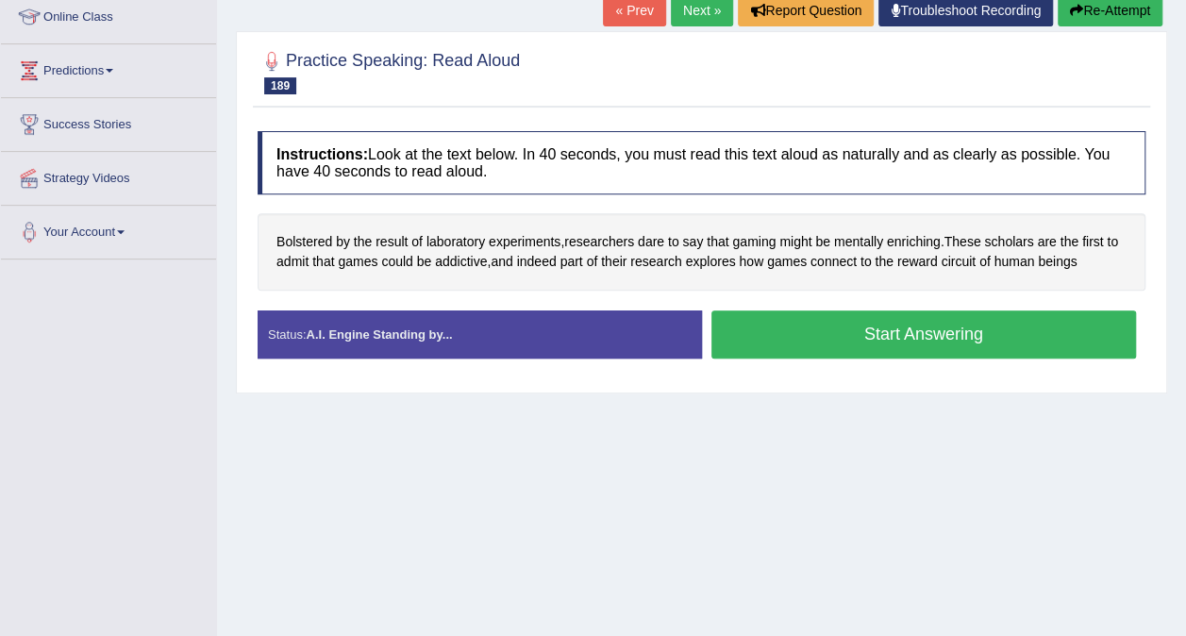
scroll to position [272, 0]
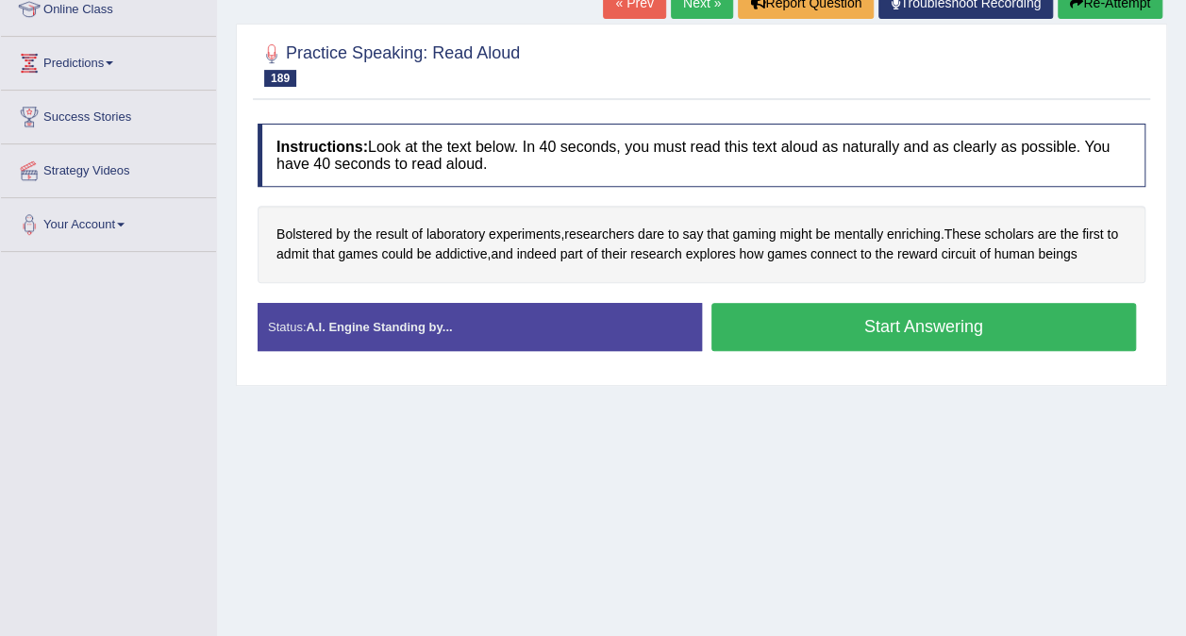
click at [932, 333] on button "Start Answering" at bounding box center [925, 327] width 426 height 48
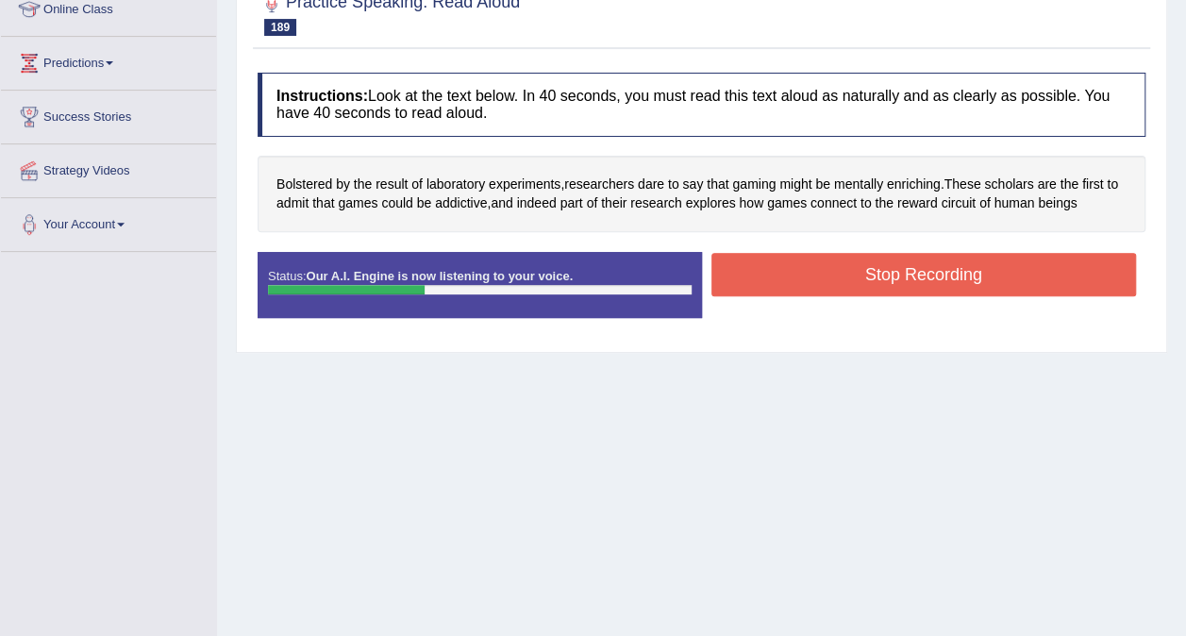
click at [916, 281] on button "Stop Recording" at bounding box center [925, 274] width 426 height 43
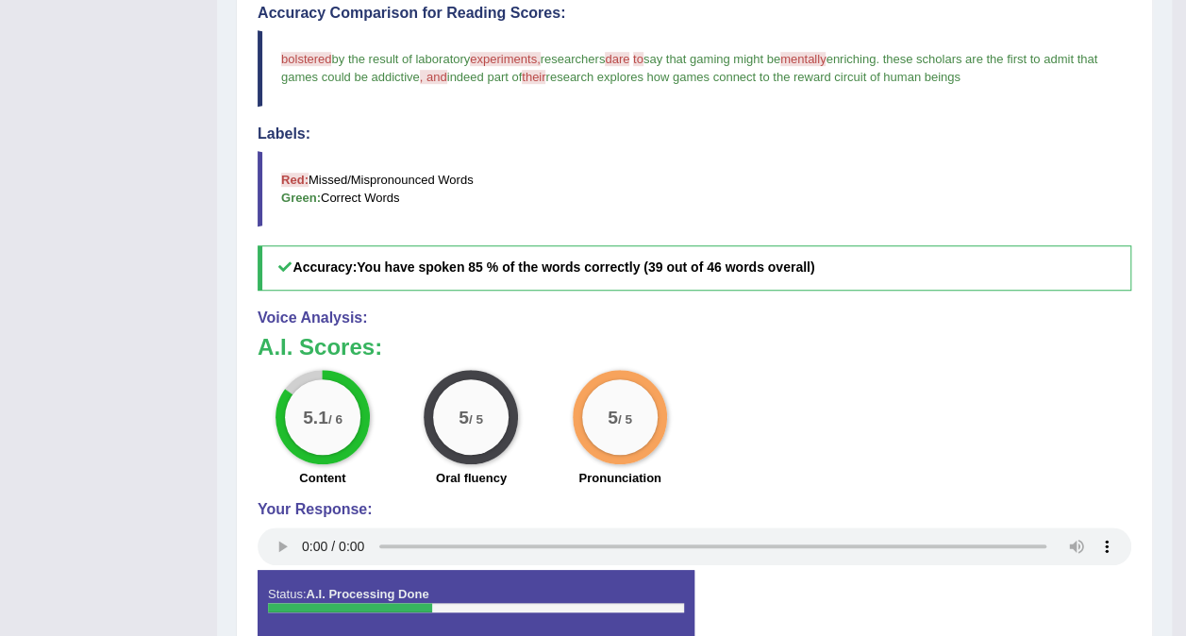
scroll to position [0, 0]
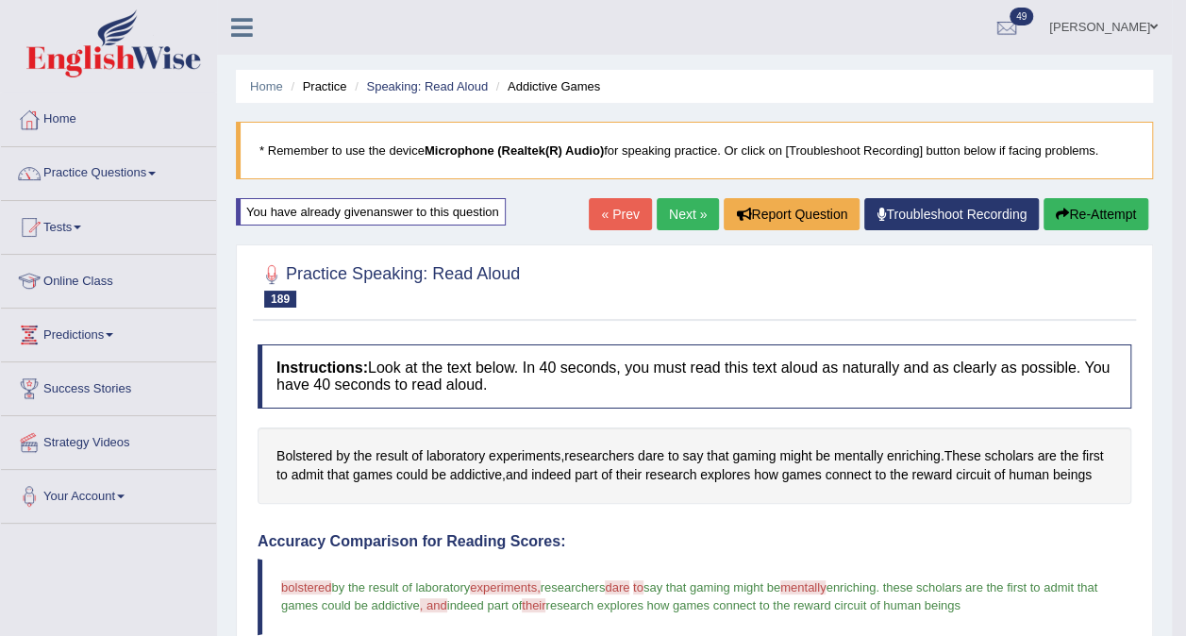
click at [666, 200] on link "Next »" at bounding box center [688, 214] width 62 height 32
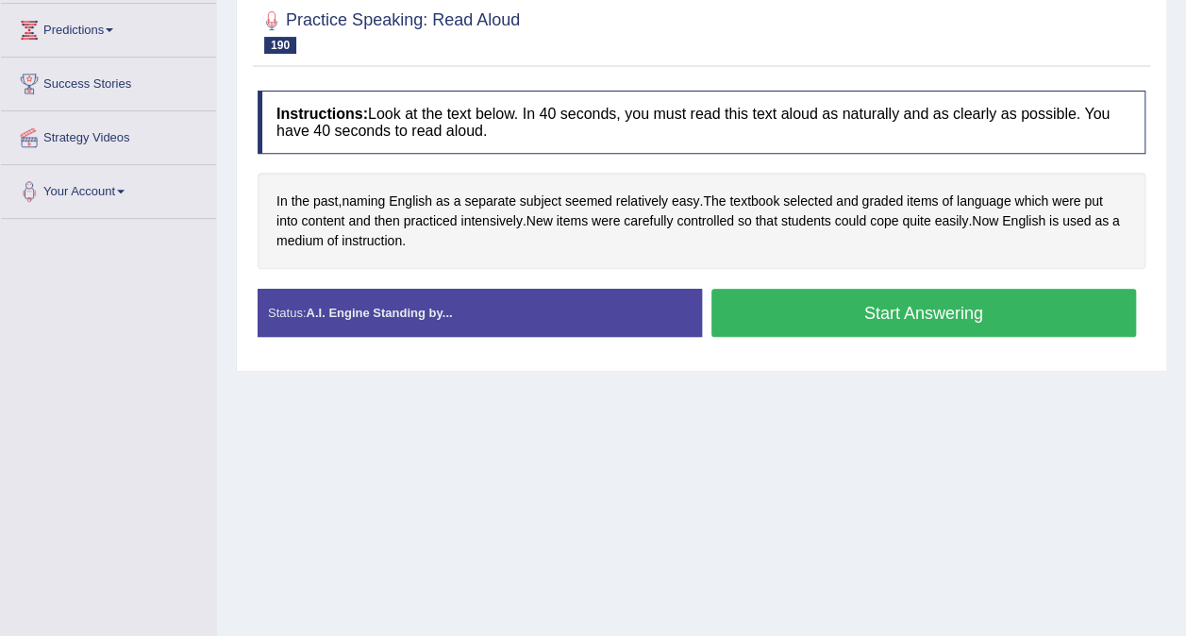
scroll to position [355, 0]
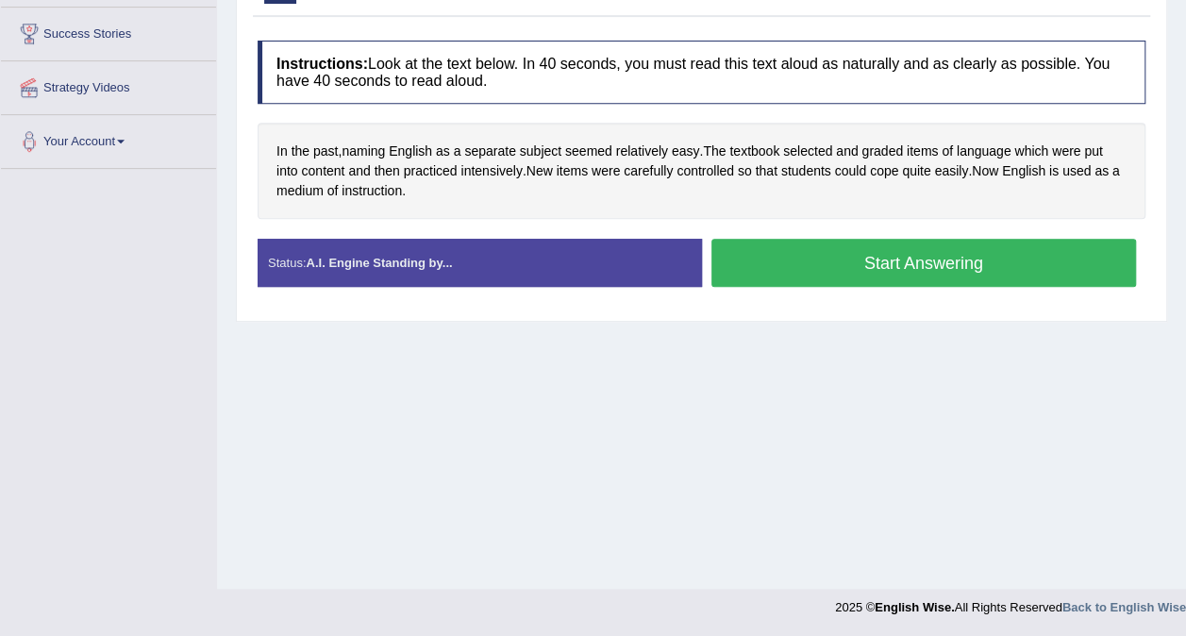
click at [968, 260] on button "Start Answering" at bounding box center [925, 263] width 426 height 48
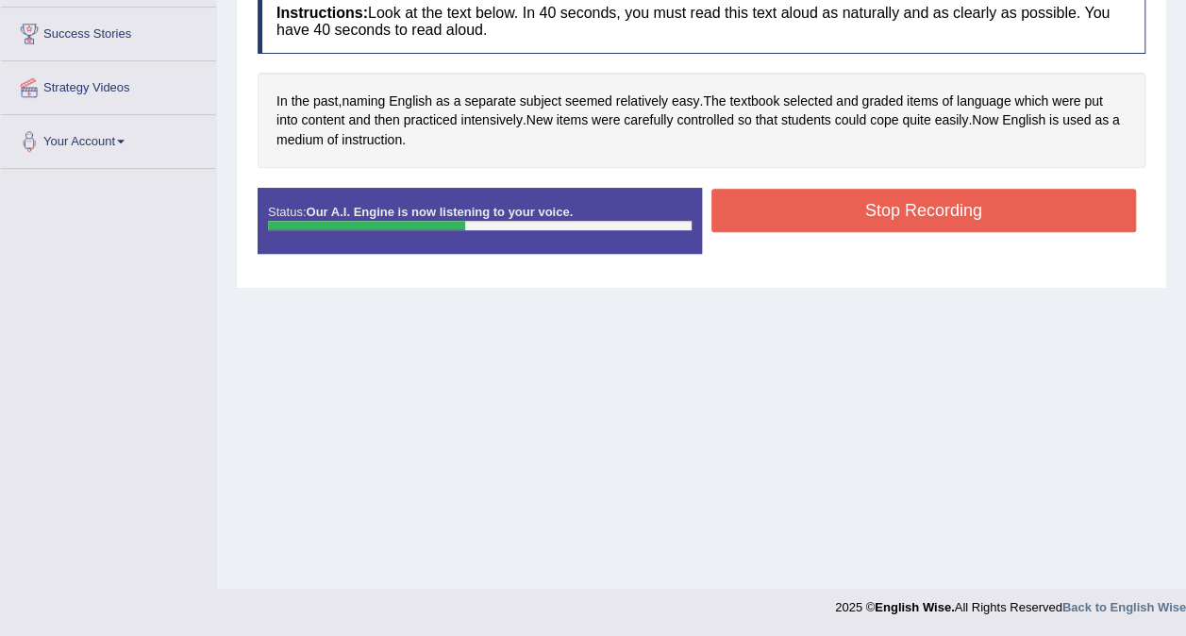
click at [933, 213] on button "Stop Recording" at bounding box center [925, 210] width 426 height 43
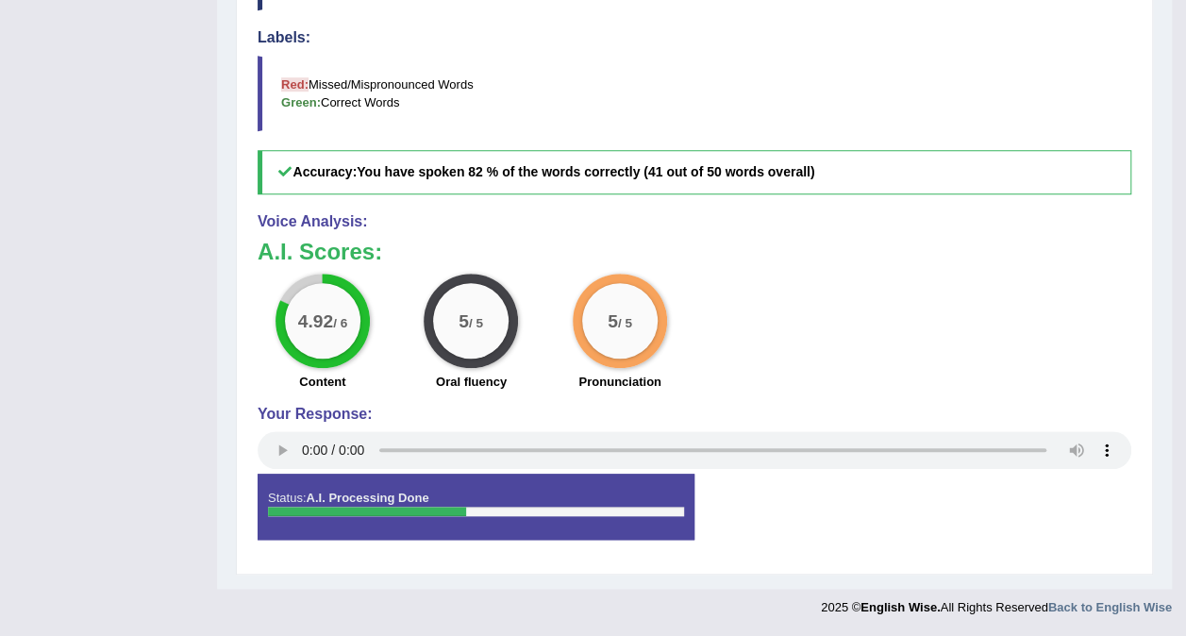
scroll to position [0, 0]
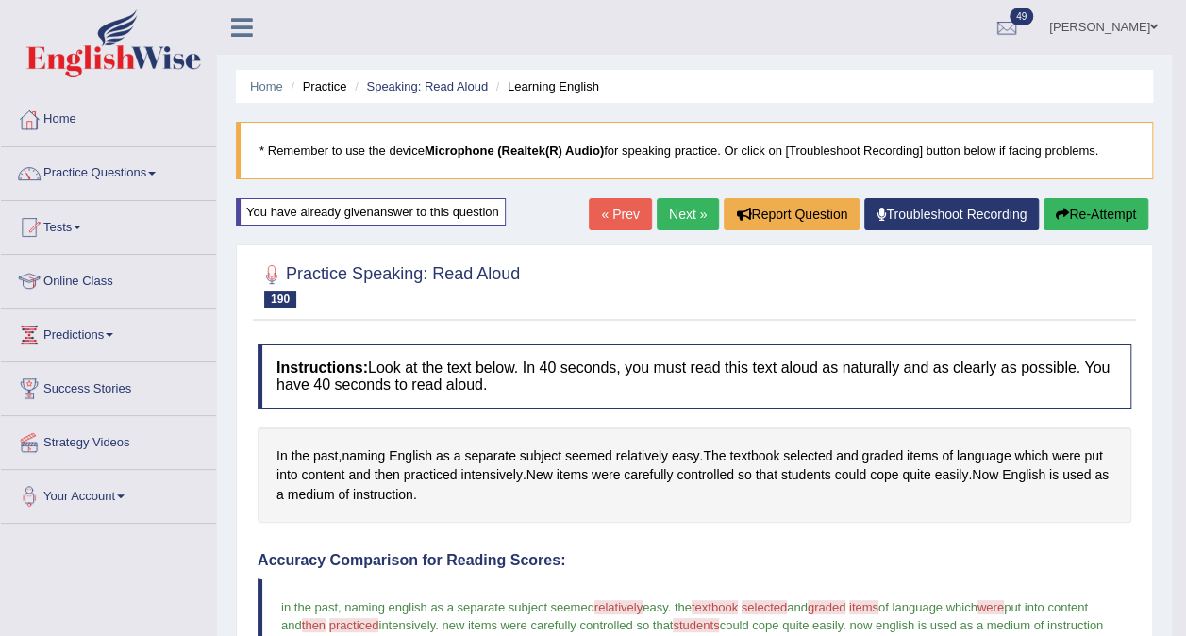
click at [693, 227] on link "Next »" at bounding box center [688, 214] width 62 height 32
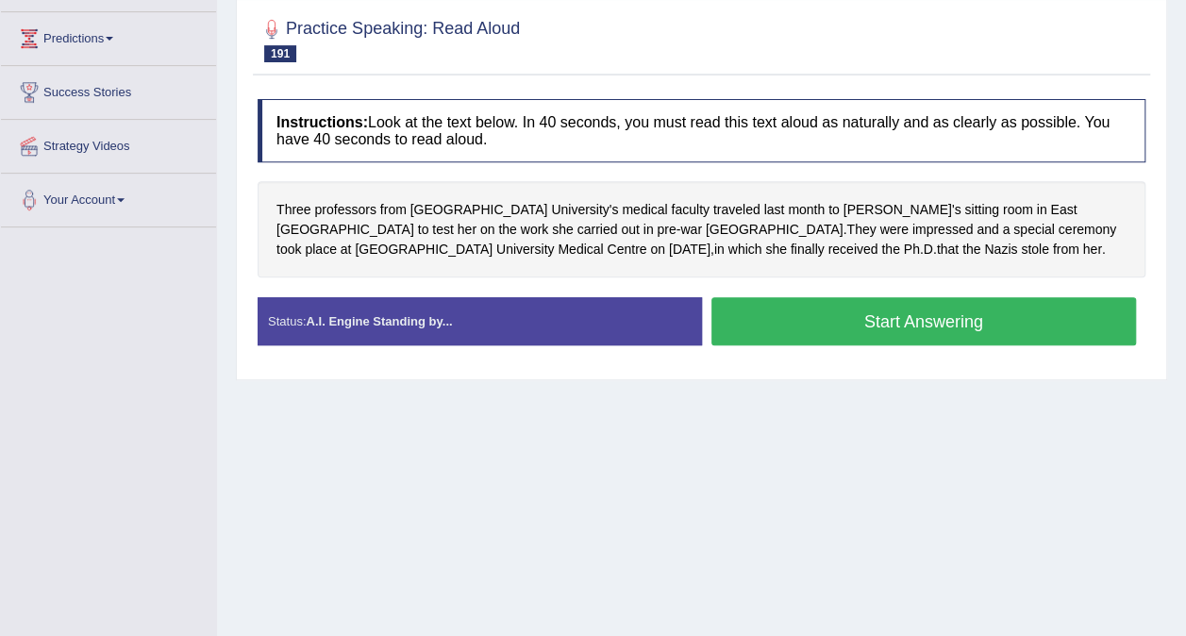
scroll to position [298, 0]
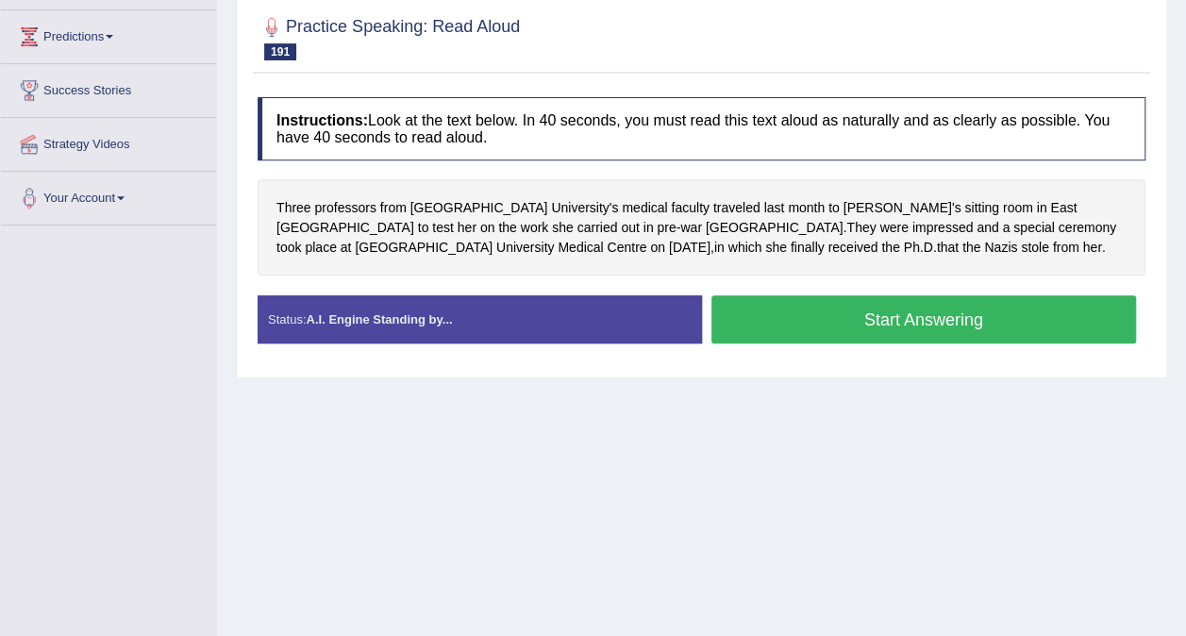
click at [927, 330] on button "Start Answering" at bounding box center [925, 319] width 426 height 48
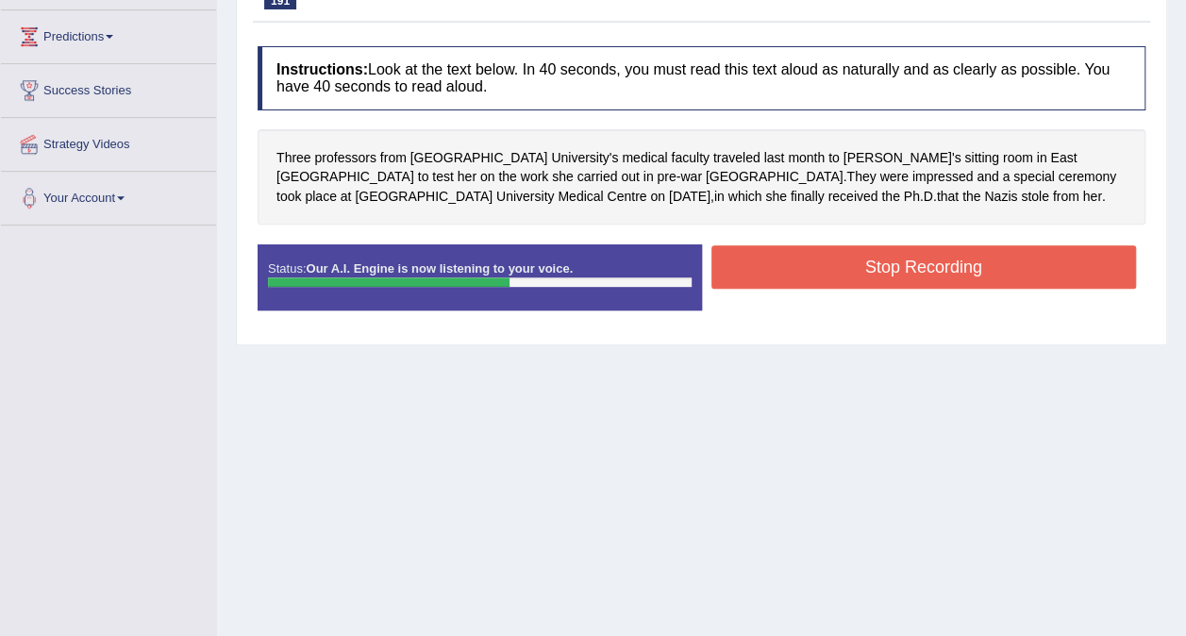
click at [904, 267] on button "Stop Recording" at bounding box center [925, 266] width 426 height 43
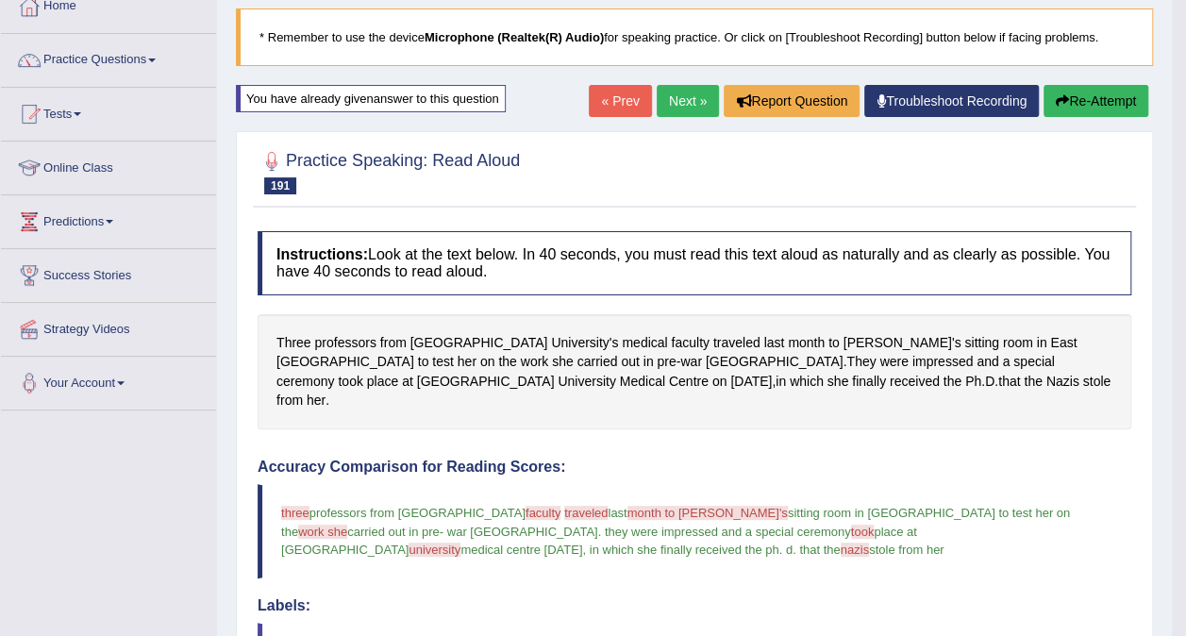
scroll to position [0, 0]
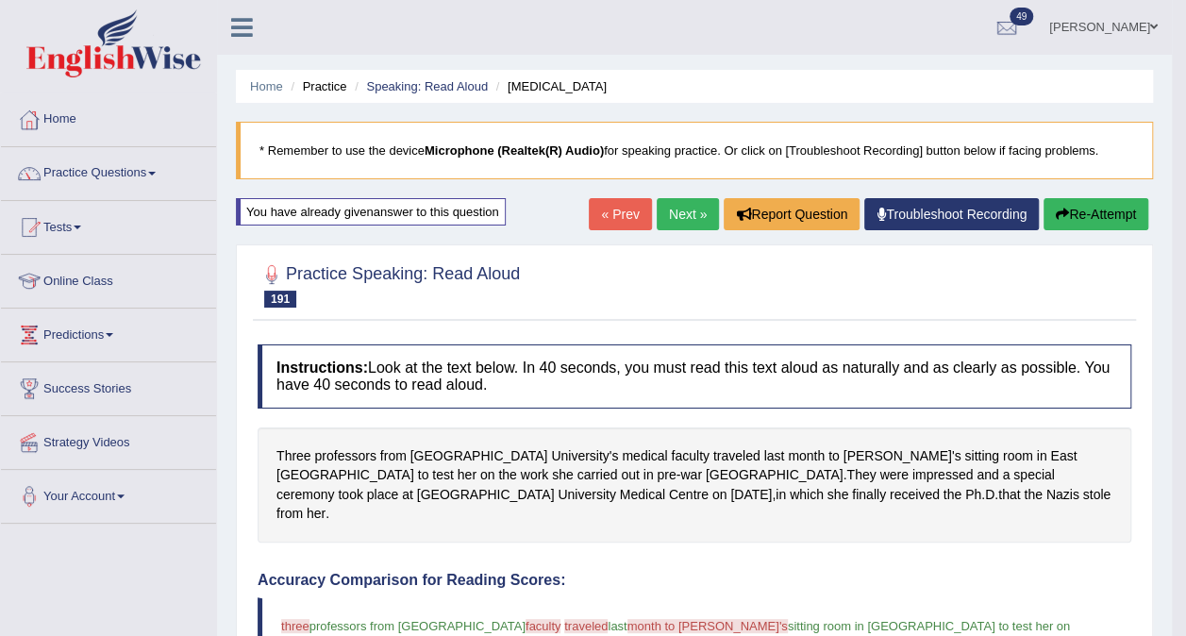
click at [683, 210] on link "Next »" at bounding box center [688, 214] width 62 height 32
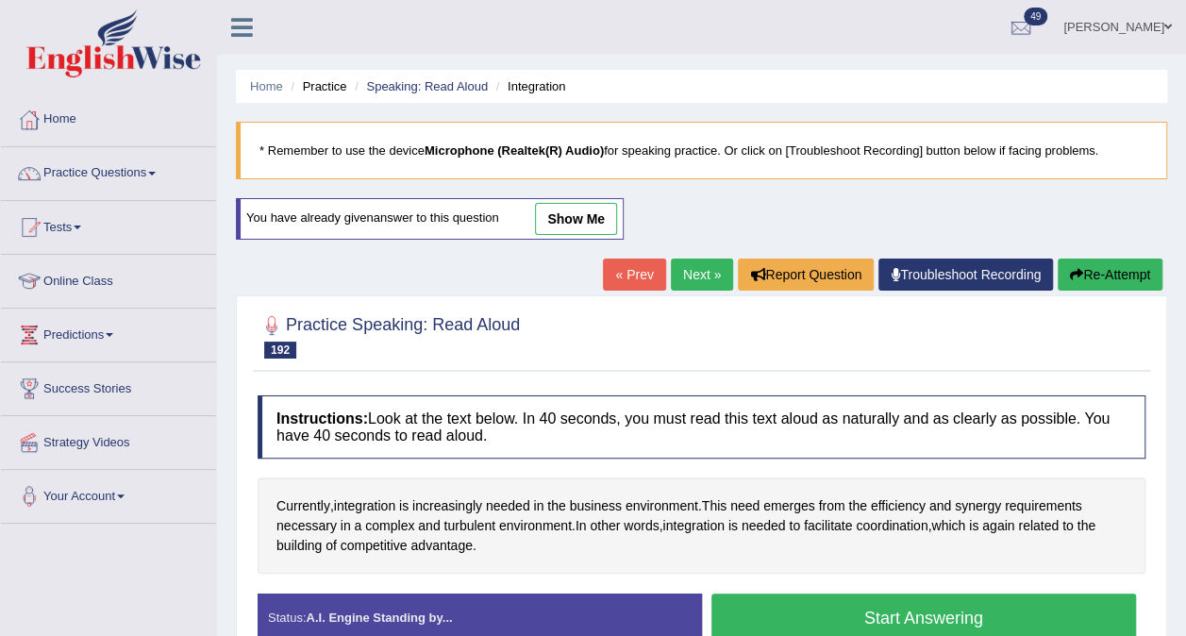
scroll to position [355, 0]
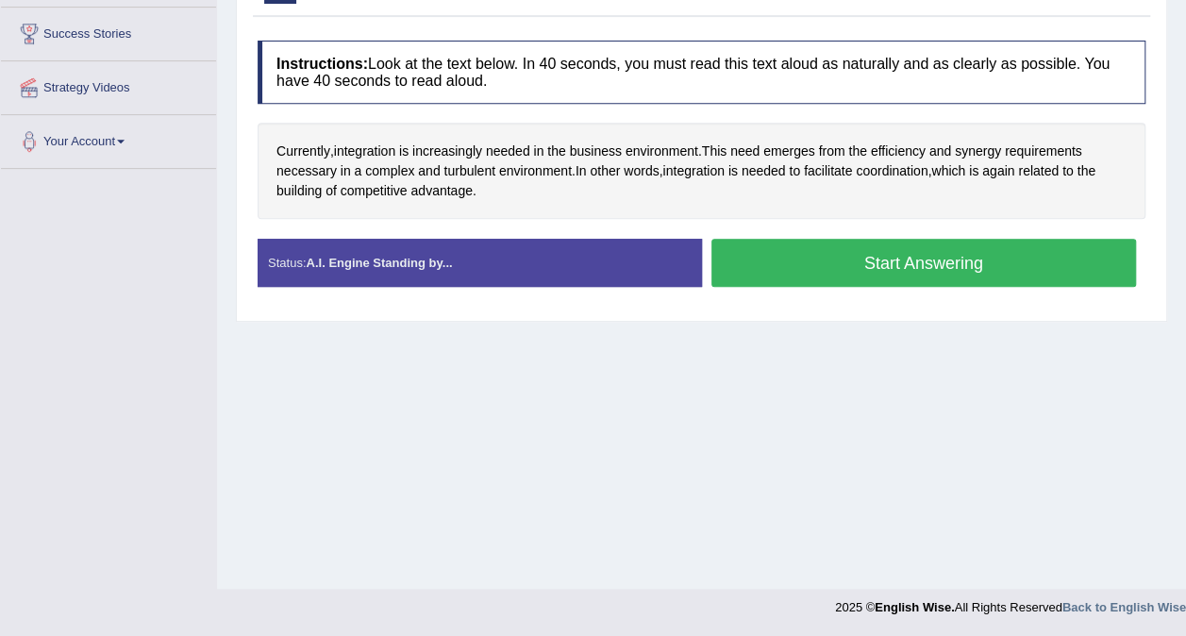
click at [883, 245] on button "Start Answering" at bounding box center [925, 263] width 426 height 48
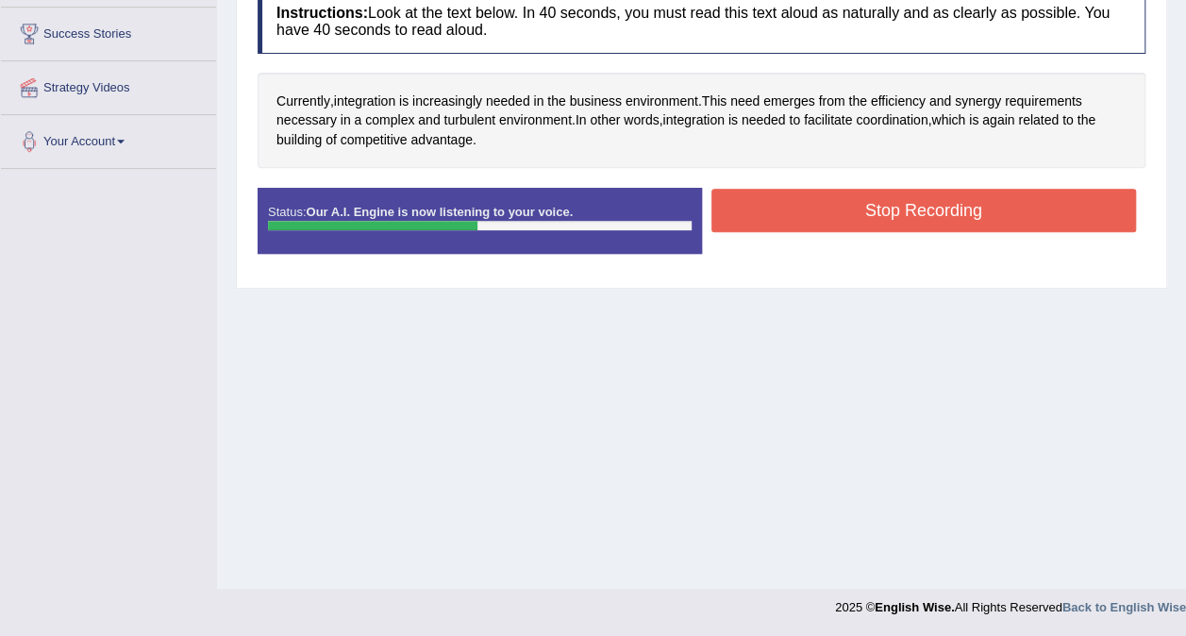
click at [898, 224] on button "Stop Recording" at bounding box center [925, 210] width 426 height 43
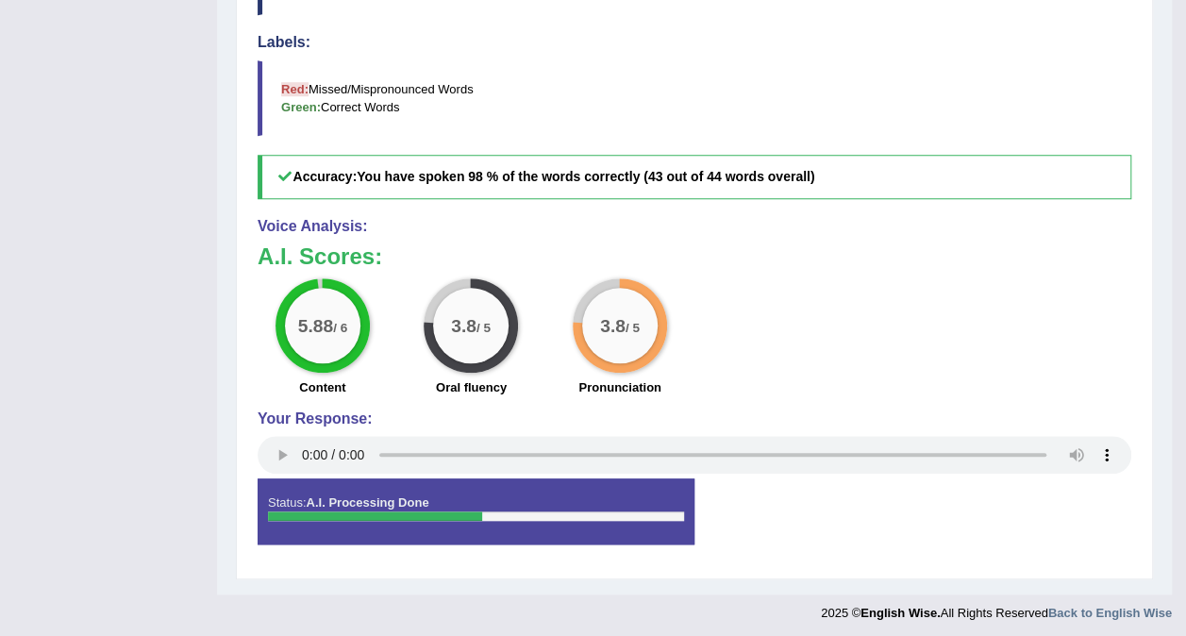
scroll to position [0, 0]
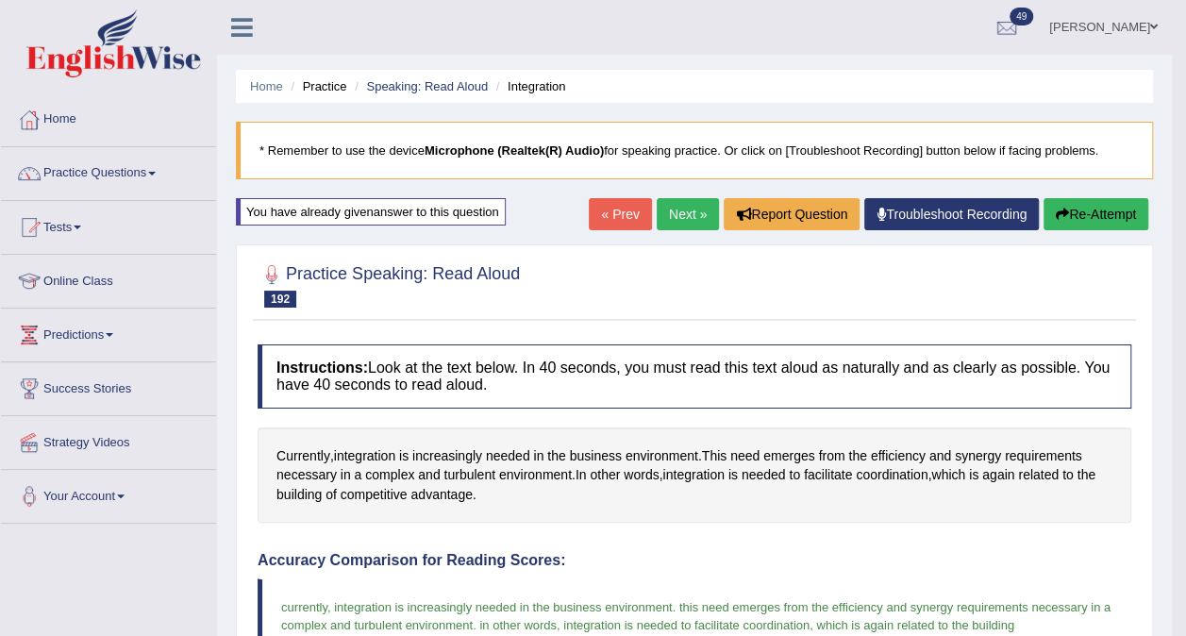
click at [670, 210] on link "Next »" at bounding box center [688, 214] width 62 height 32
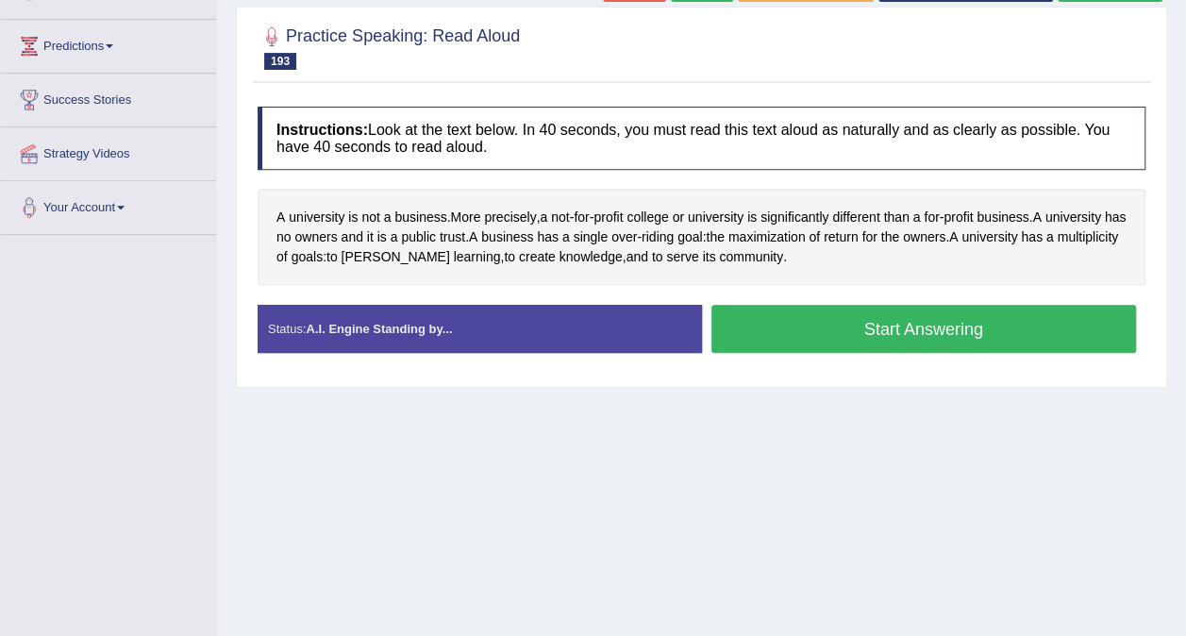
scroll to position [292, 0]
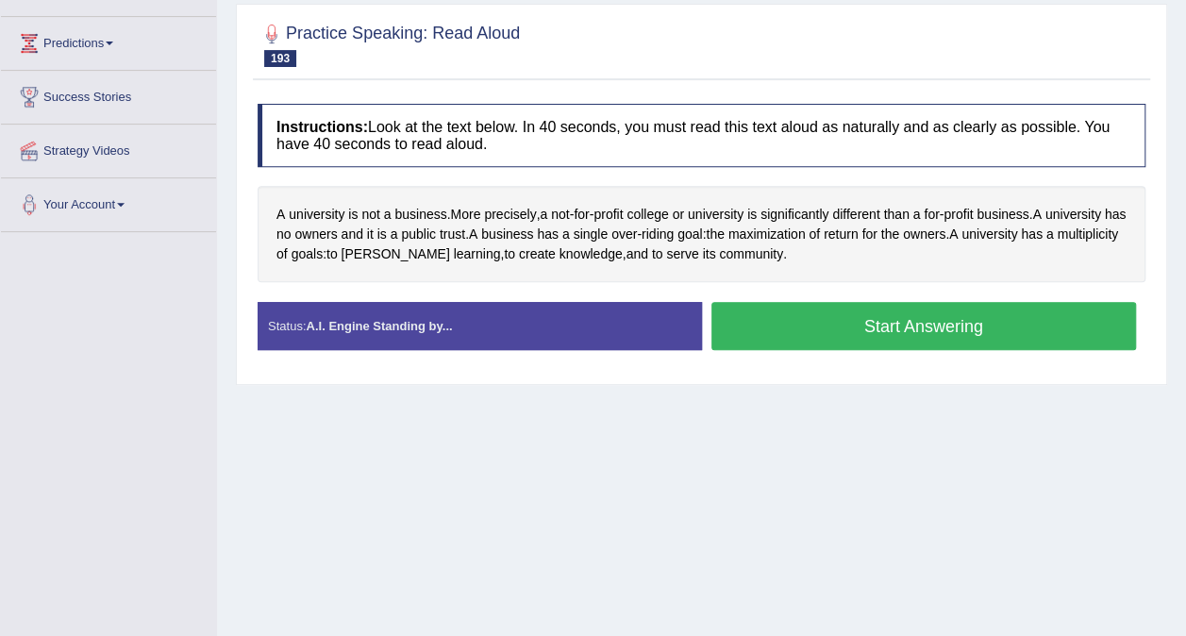
click at [898, 324] on button "Start Answering" at bounding box center [925, 326] width 426 height 48
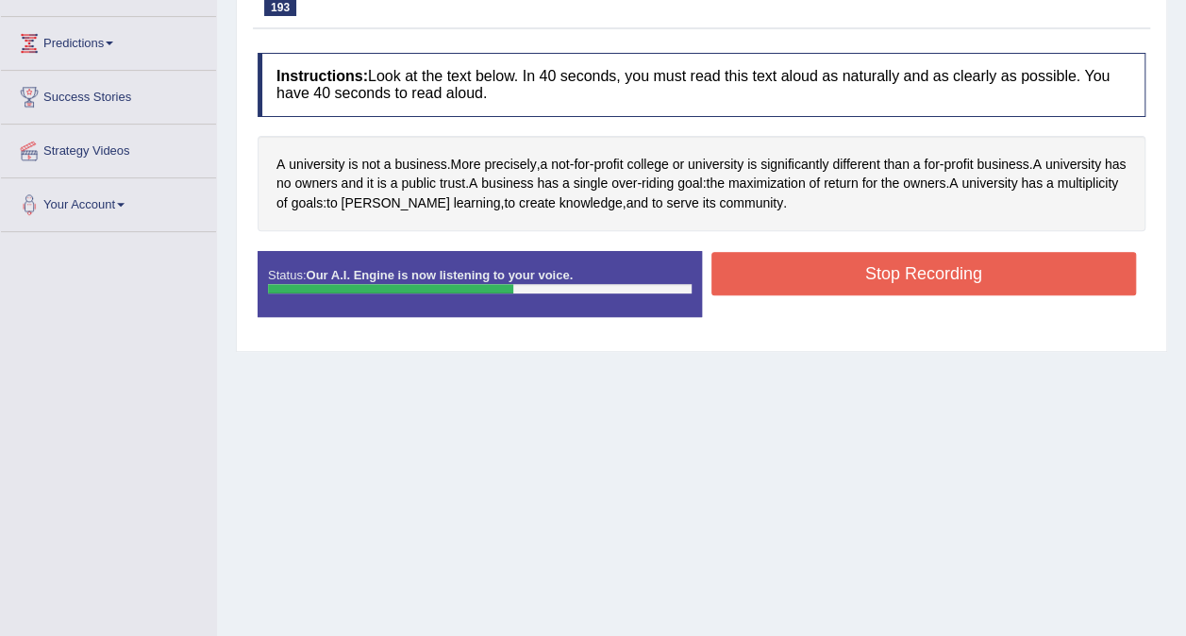
click at [876, 274] on button "Stop Recording" at bounding box center [925, 273] width 426 height 43
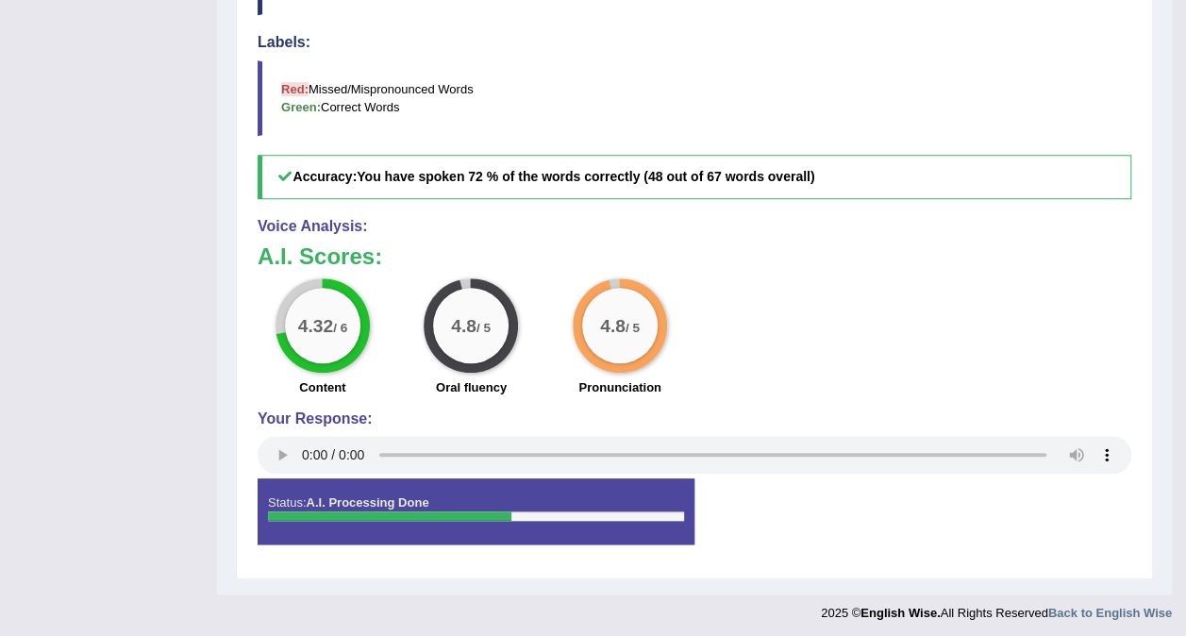
scroll to position [0, 0]
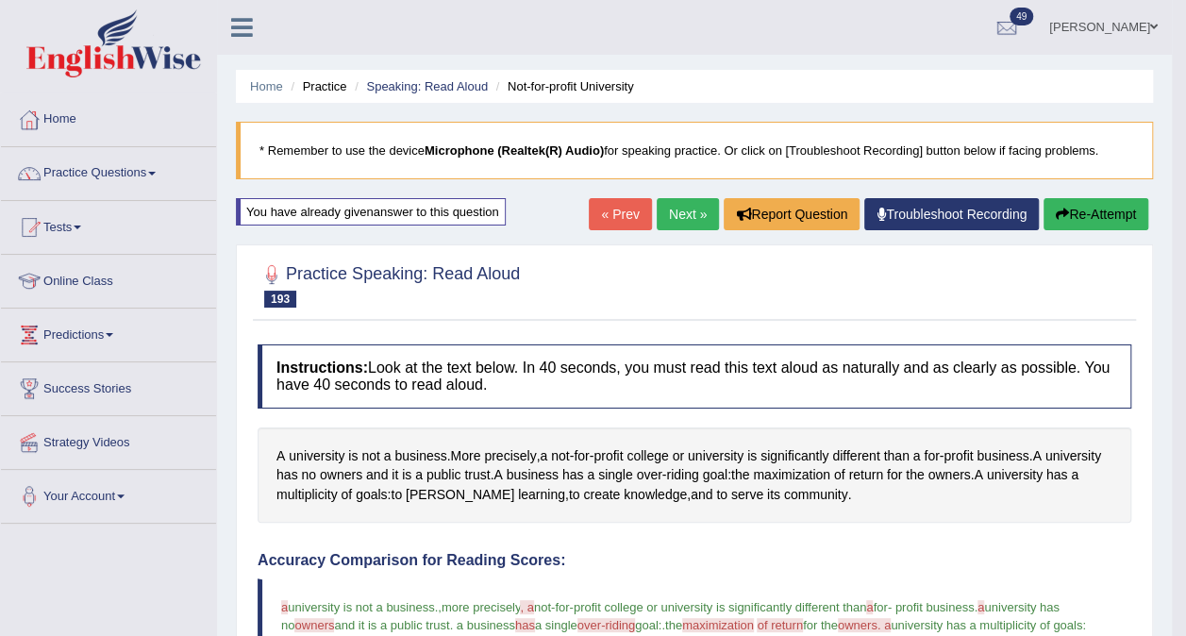
click at [684, 228] on link "Next »" at bounding box center [688, 214] width 62 height 32
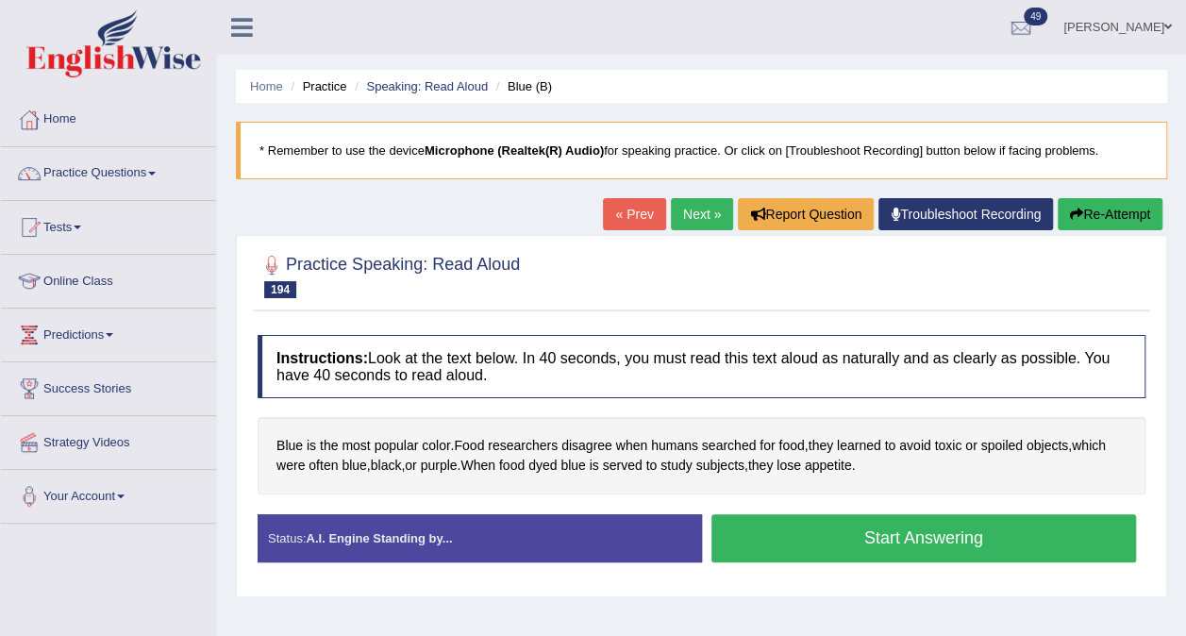
click at [838, 548] on button "Start Answering" at bounding box center [925, 538] width 426 height 48
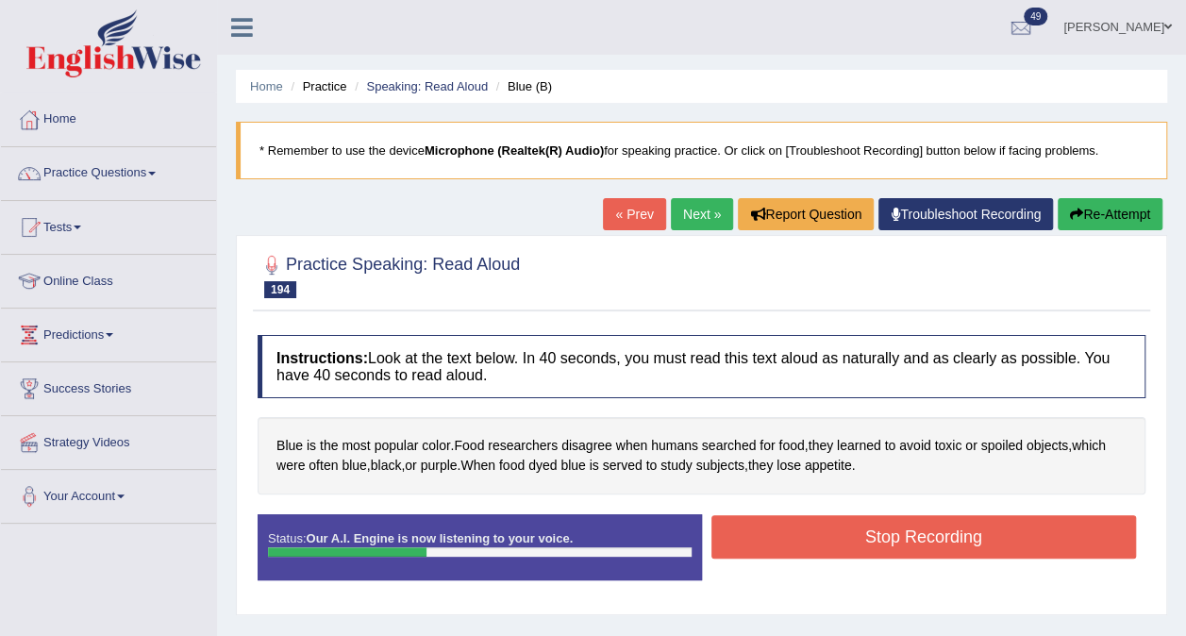
click at [838, 548] on button "Stop Recording" at bounding box center [925, 536] width 426 height 43
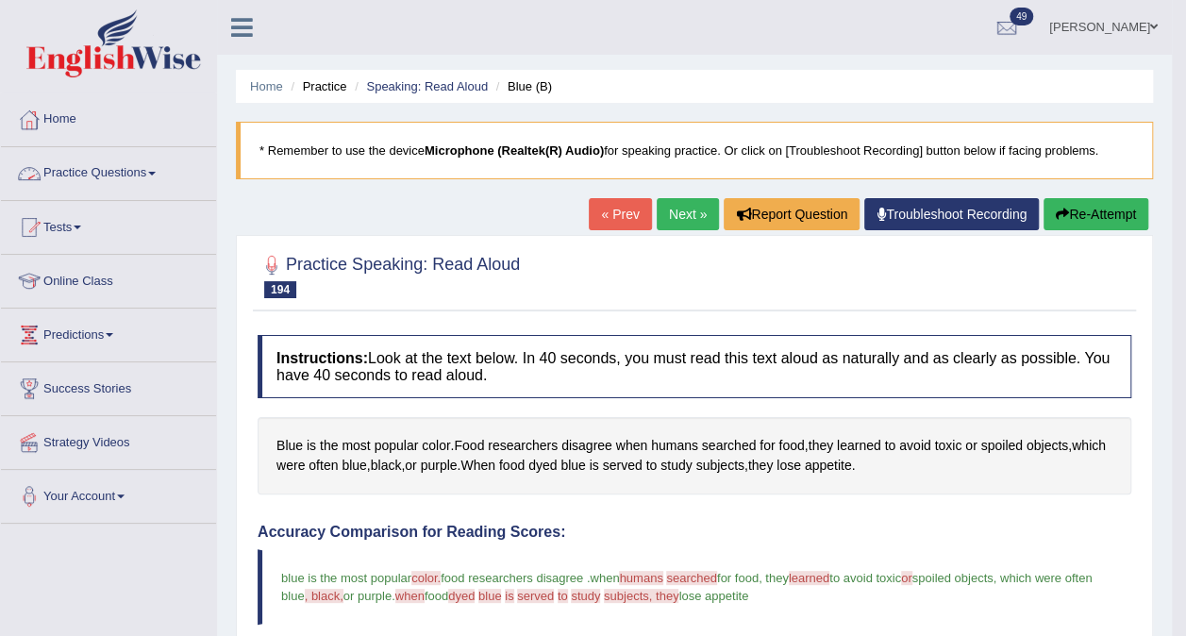
click at [126, 184] on link "Practice Questions" at bounding box center [108, 170] width 215 height 47
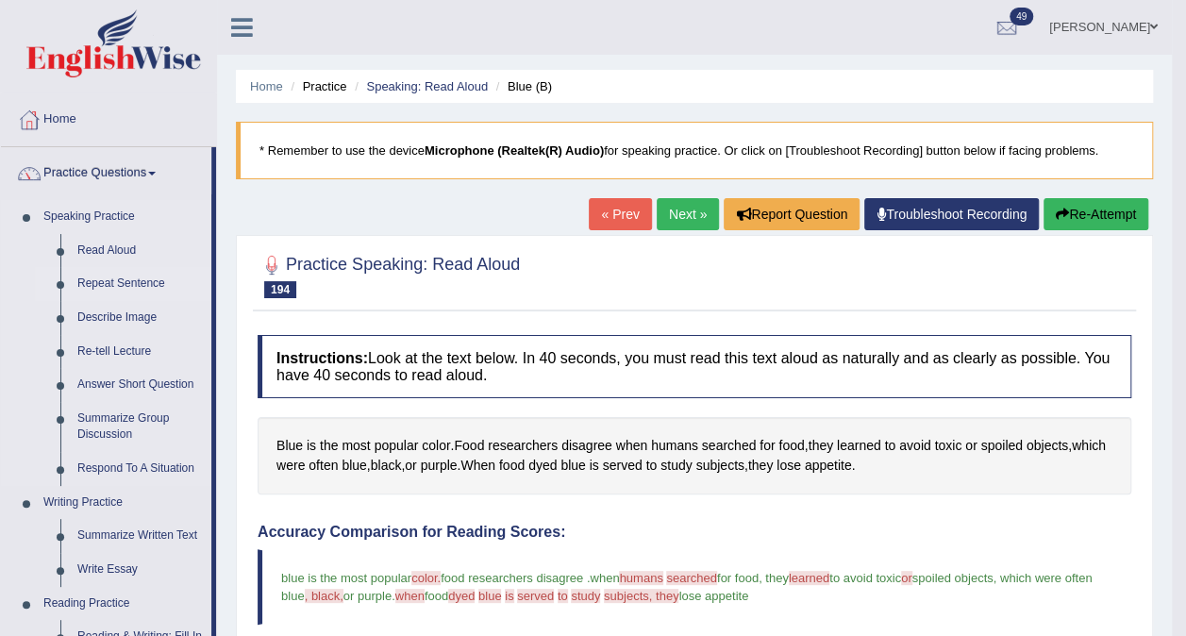
click at [105, 277] on link "Repeat Sentence" at bounding box center [140, 284] width 143 height 34
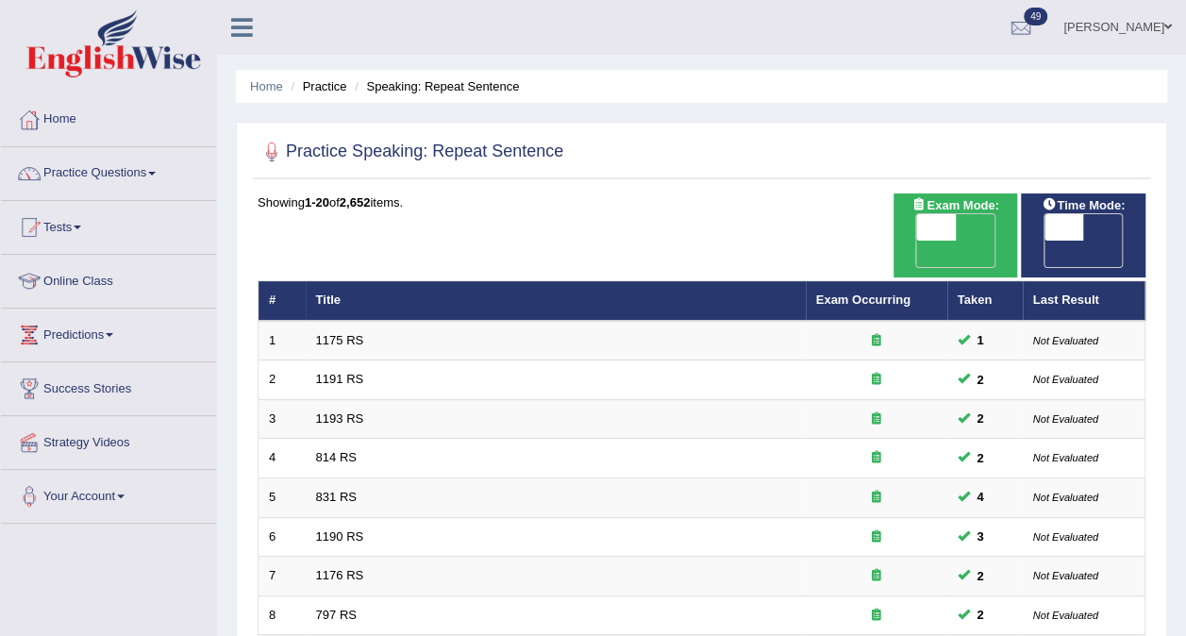
scroll to position [604, 0]
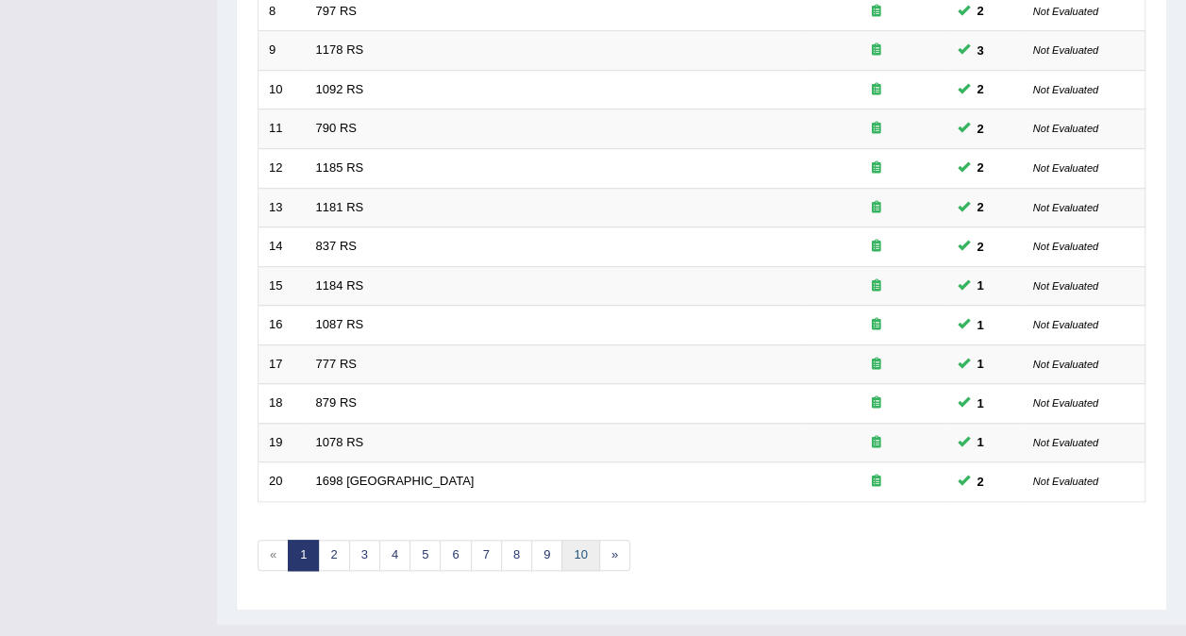
click at [570, 540] on link "10" at bounding box center [581, 555] width 38 height 31
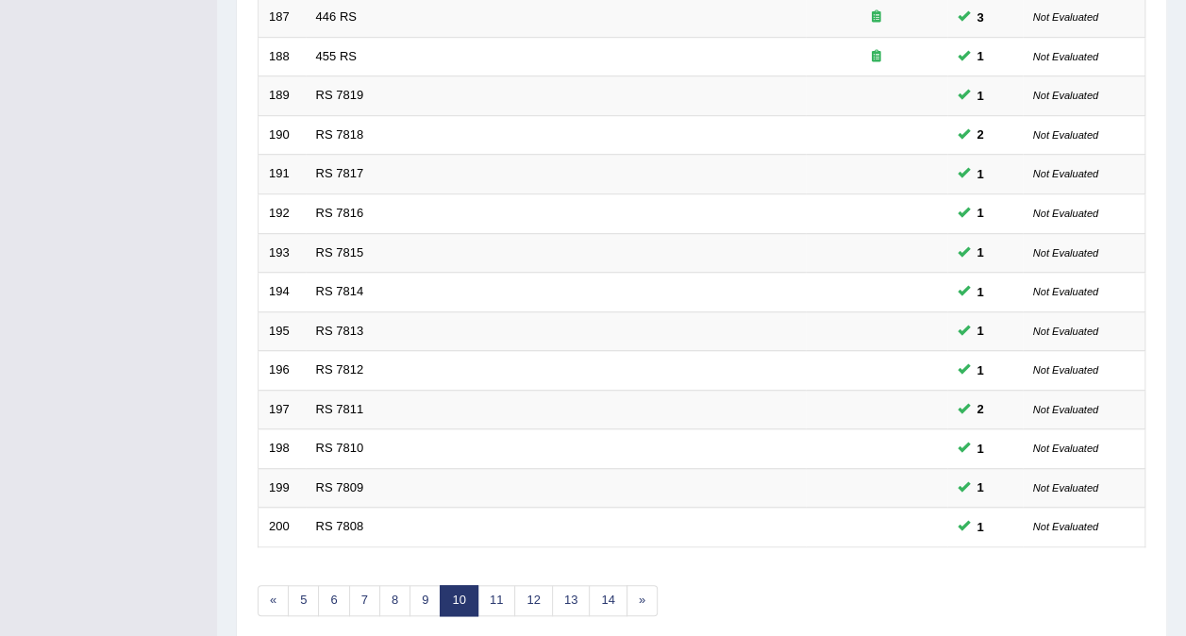
scroll to position [558, 0]
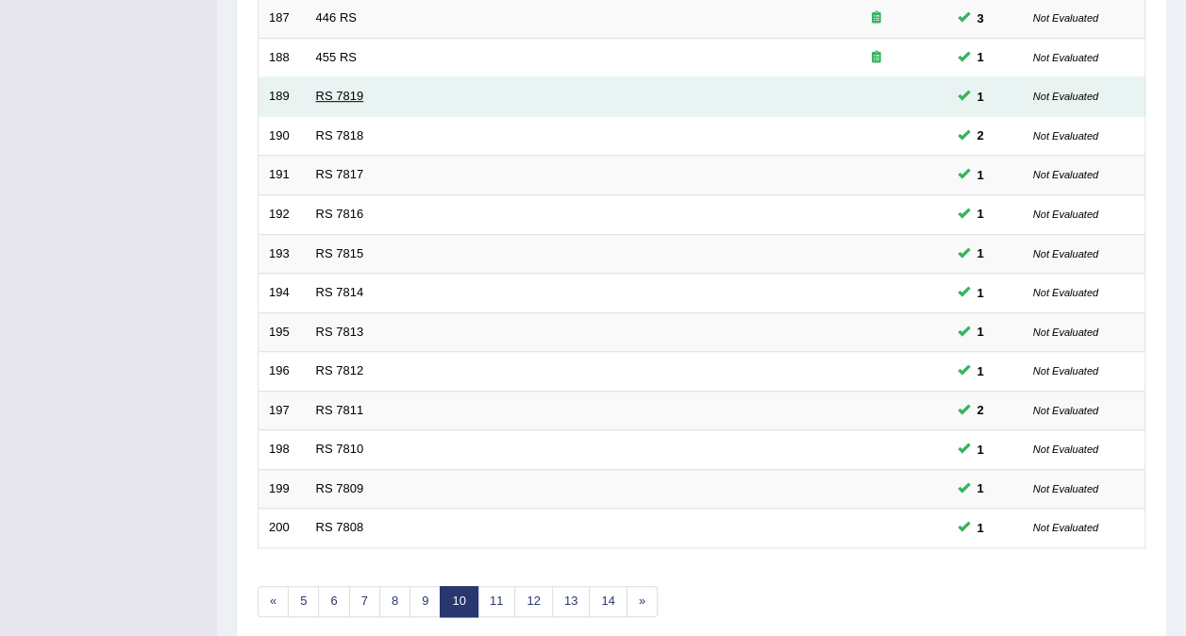
click at [332, 89] on link "RS 7819" at bounding box center [340, 96] width 48 height 14
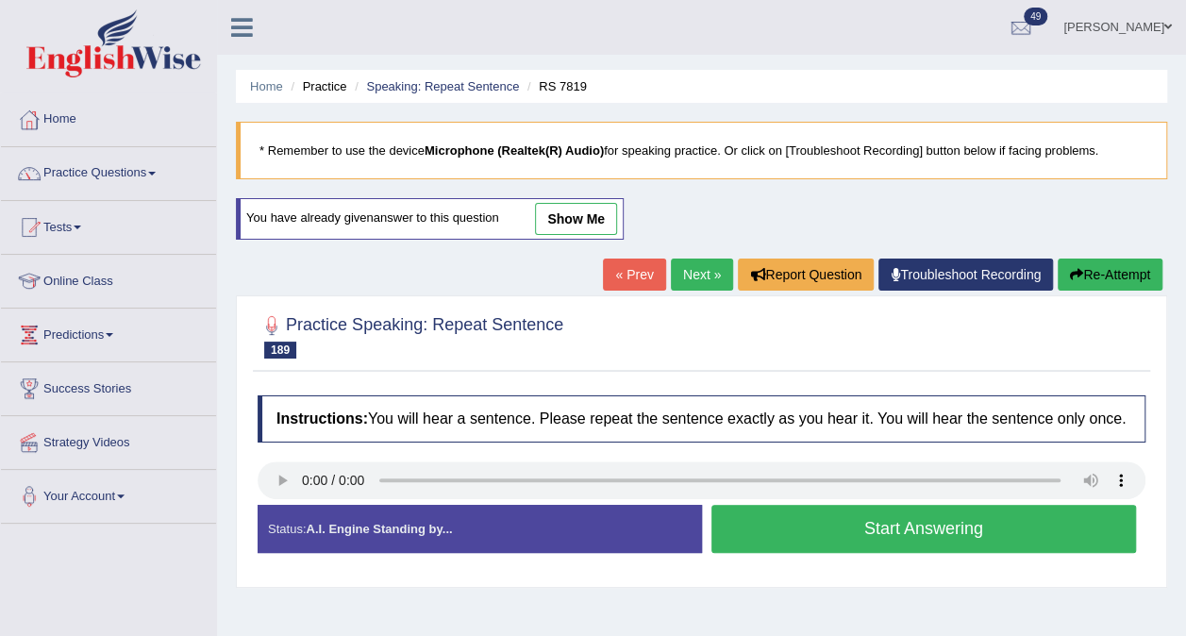
click at [765, 556] on div "Status: A.I. Engine Standing by... Start Answering Stop Recording" at bounding box center [702, 538] width 888 height 67
click at [784, 538] on button "Start Answering" at bounding box center [925, 529] width 426 height 48
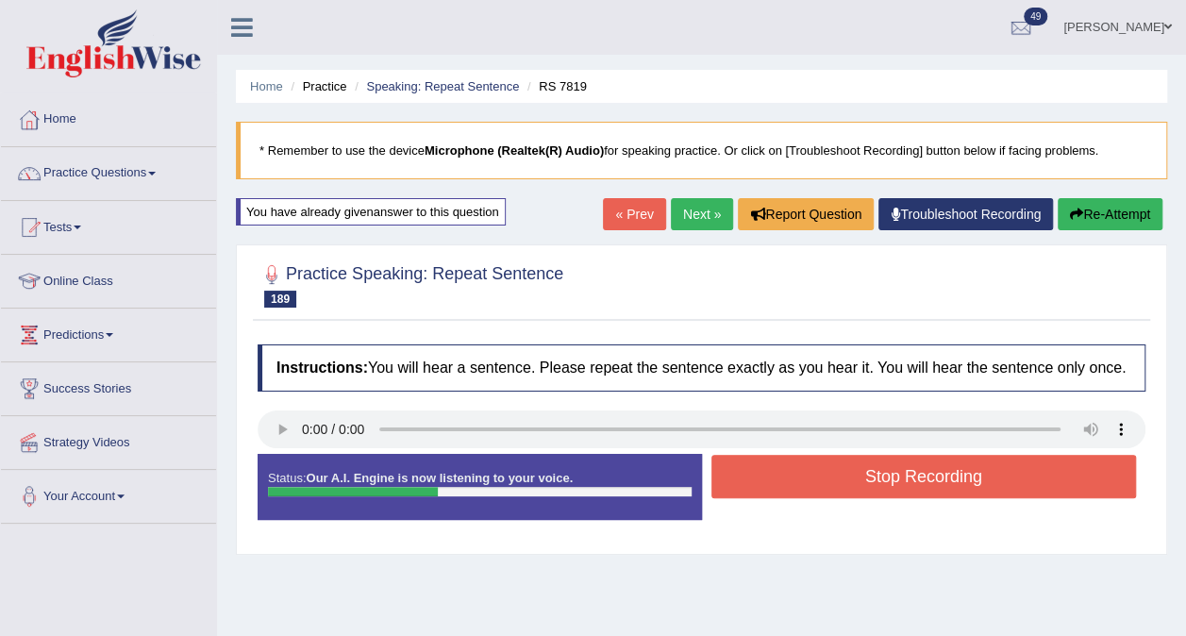
click at [865, 485] on button "Stop Recording" at bounding box center [925, 476] width 426 height 43
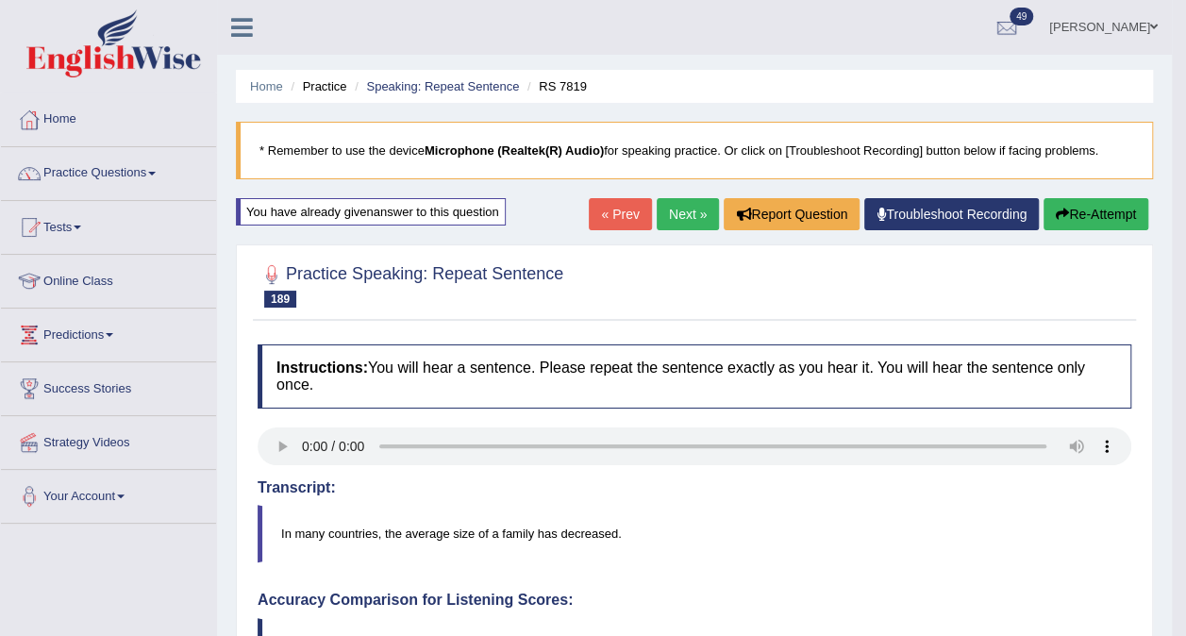
click at [698, 221] on link "Next »" at bounding box center [688, 214] width 62 height 32
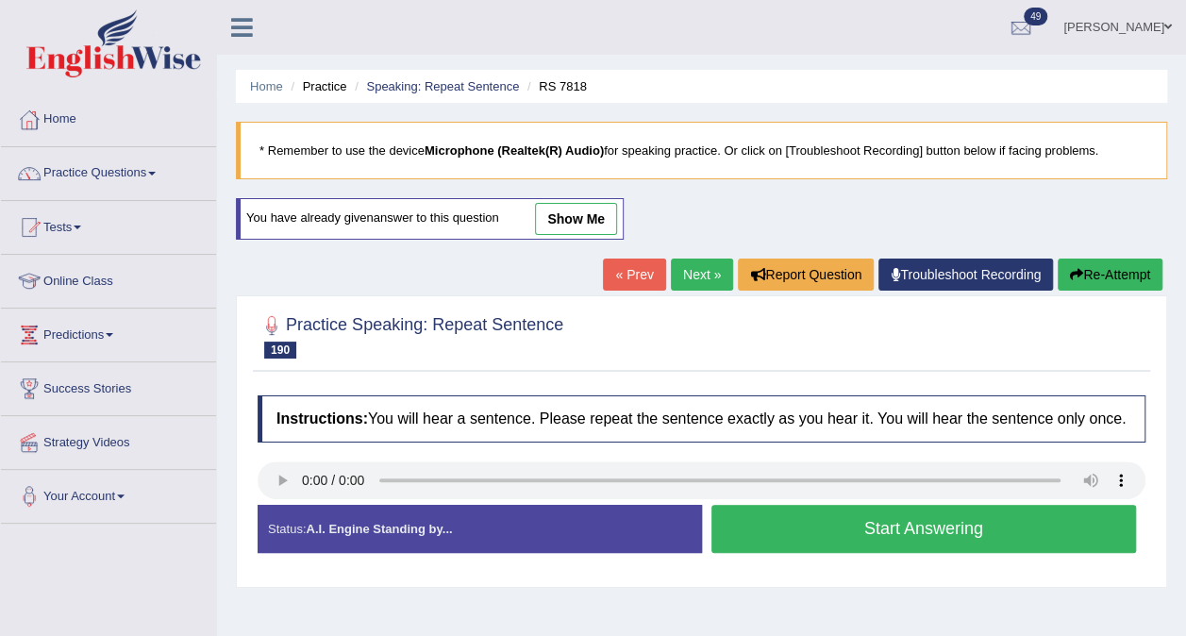
click at [862, 526] on button "Start Answering" at bounding box center [925, 529] width 426 height 48
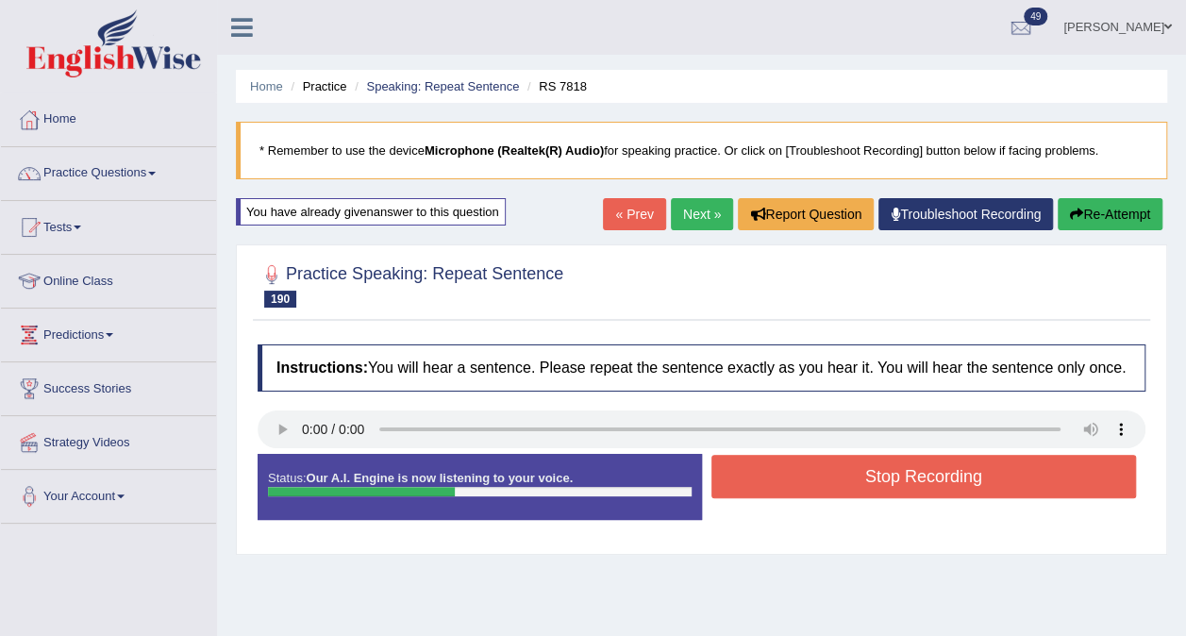
click at [917, 481] on button "Stop Recording" at bounding box center [925, 476] width 426 height 43
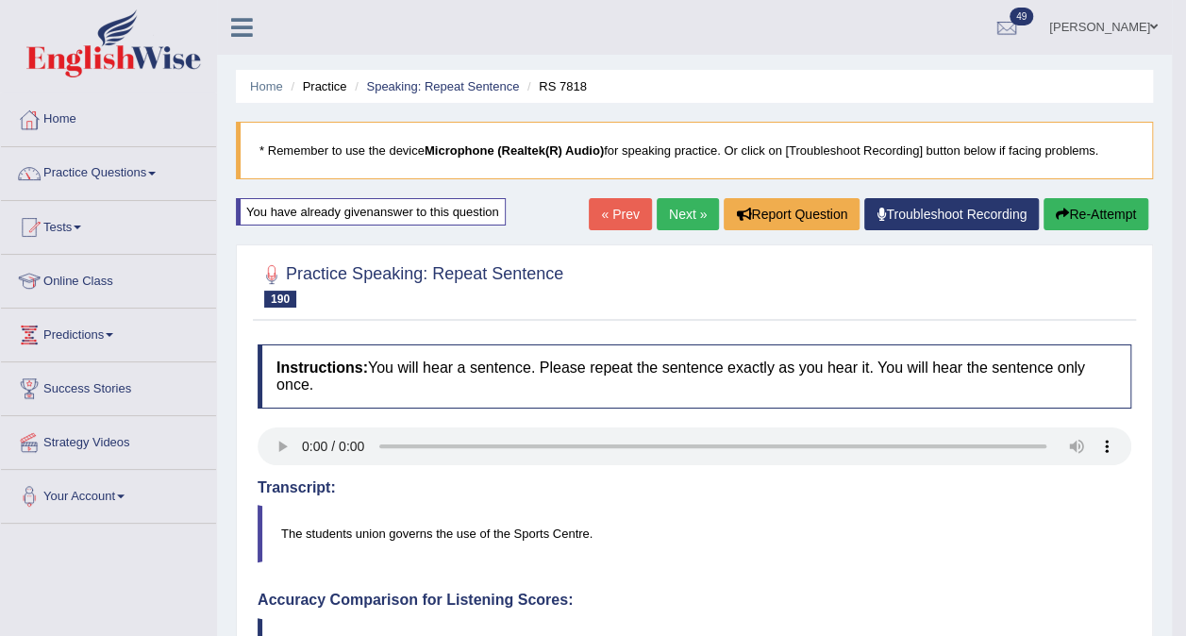
click at [681, 211] on link "Next »" at bounding box center [688, 214] width 62 height 32
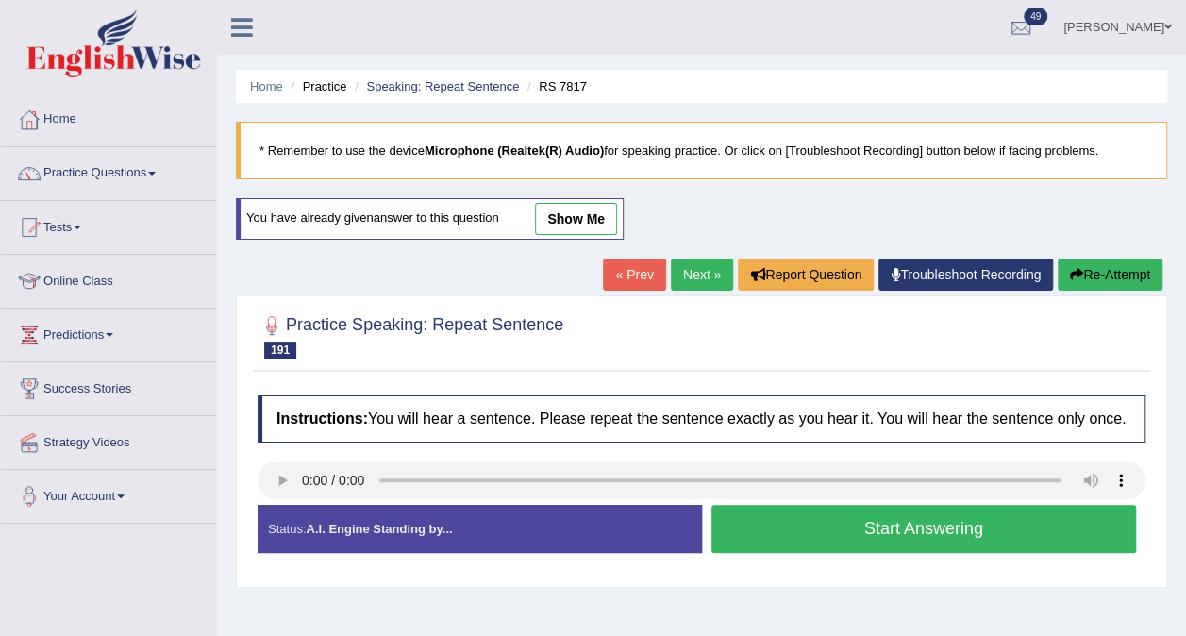
click at [896, 532] on button "Start Answering" at bounding box center [925, 529] width 426 height 48
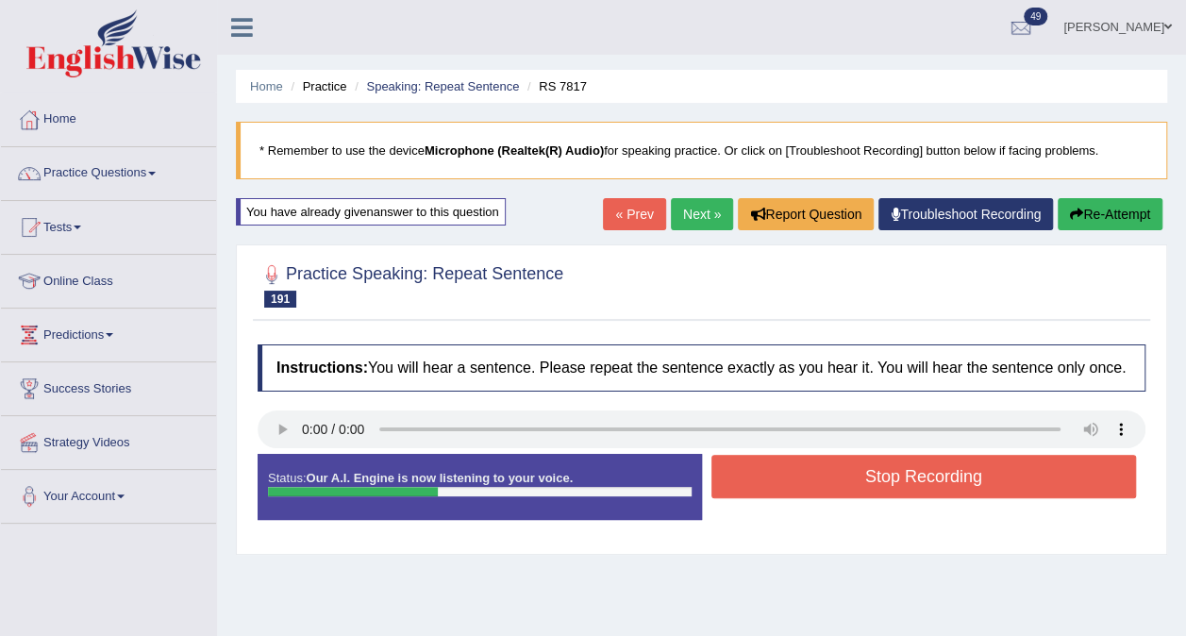
click at [914, 482] on button "Stop Recording" at bounding box center [925, 476] width 426 height 43
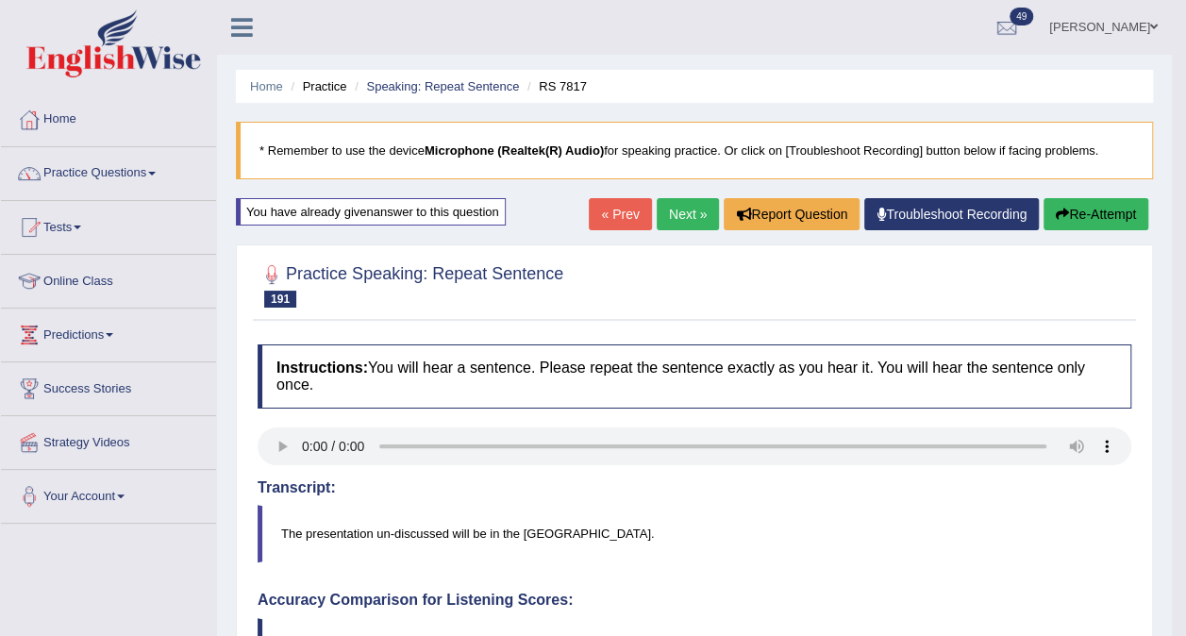
click at [687, 209] on link "Next »" at bounding box center [688, 214] width 62 height 32
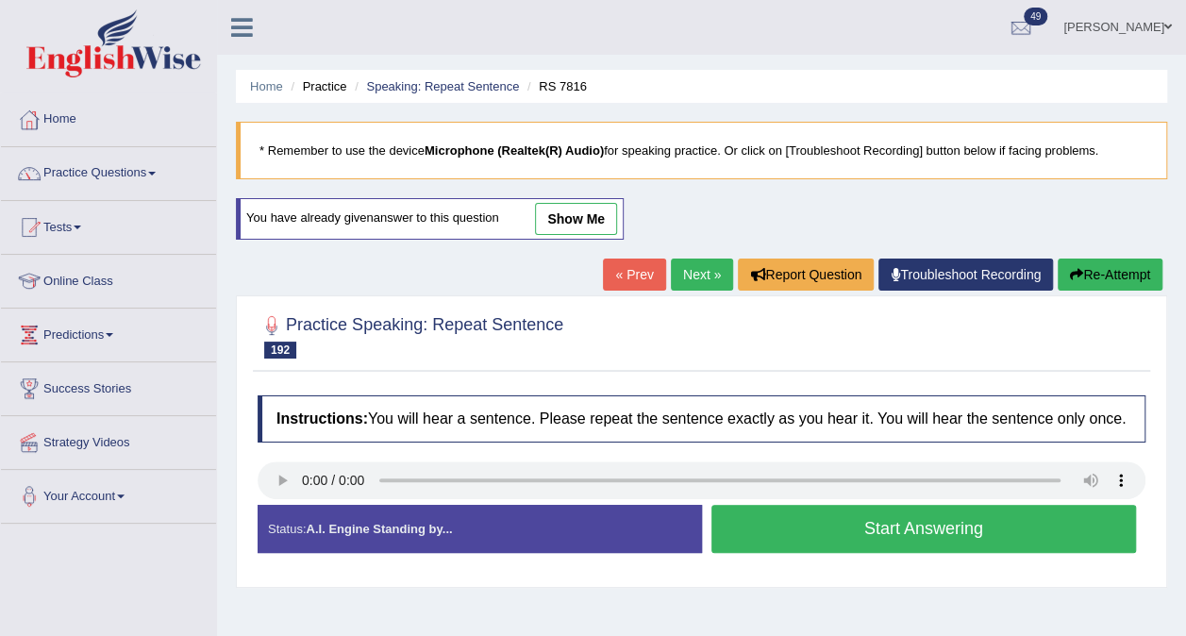
click at [900, 546] on button "Start Answering" at bounding box center [925, 529] width 426 height 48
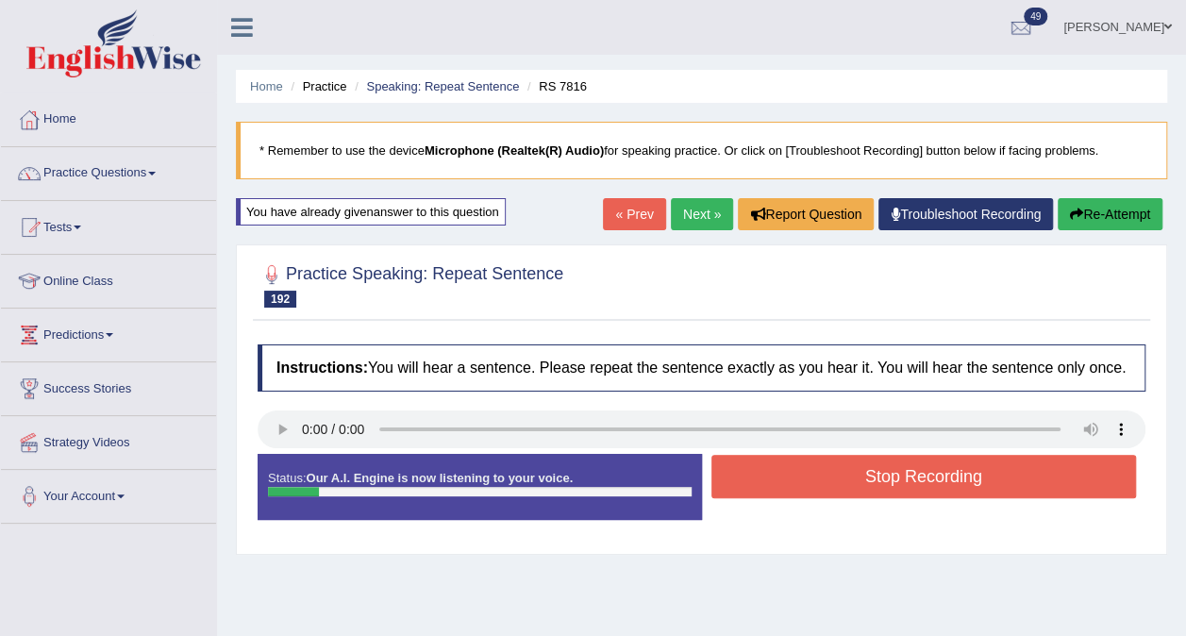
click at [902, 466] on button "Stop Recording" at bounding box center [925, 476] width 426 height 43
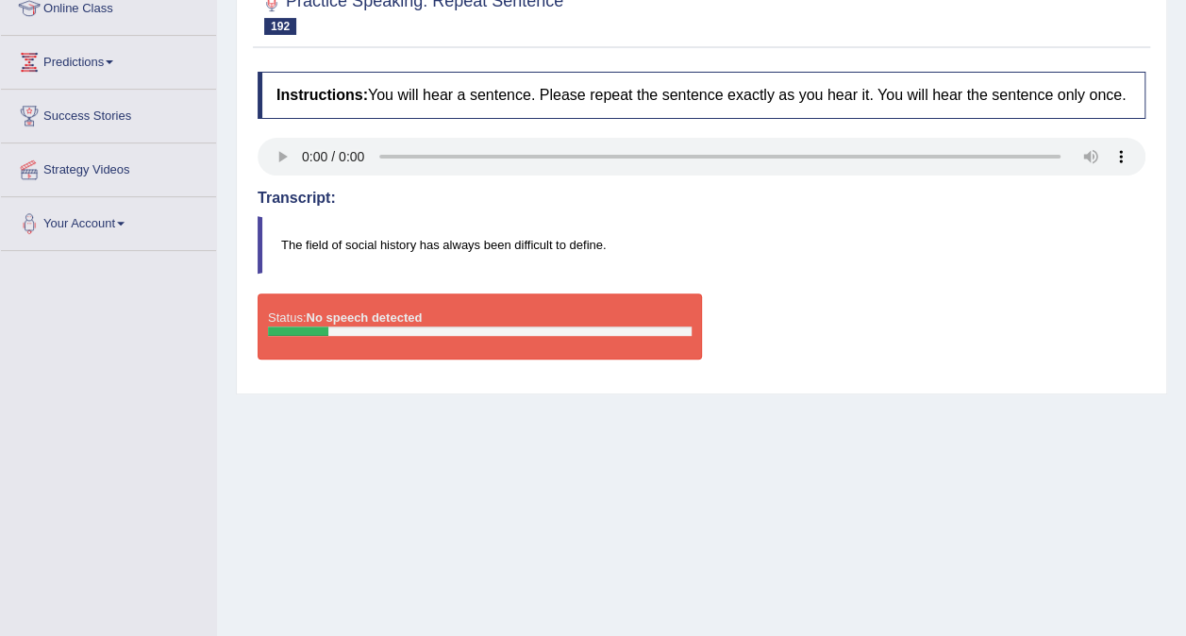
scroll to position [279, 0]
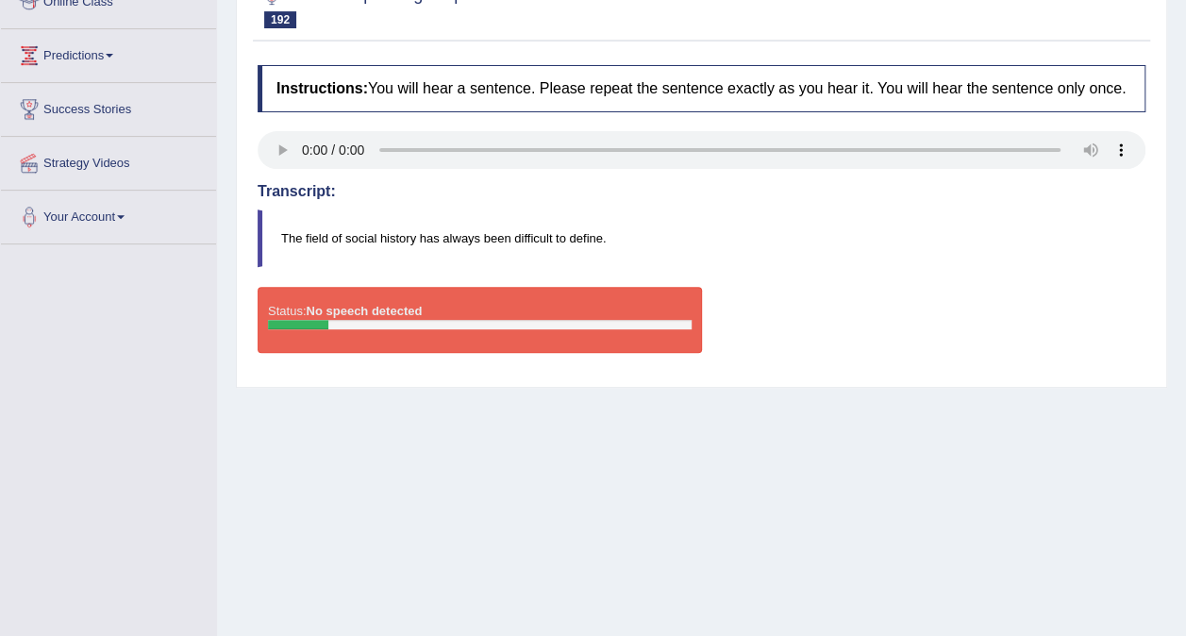
click at [527, 316] on div "Status: No speech detected" at bounding box center [480, 320] width 445 height 66
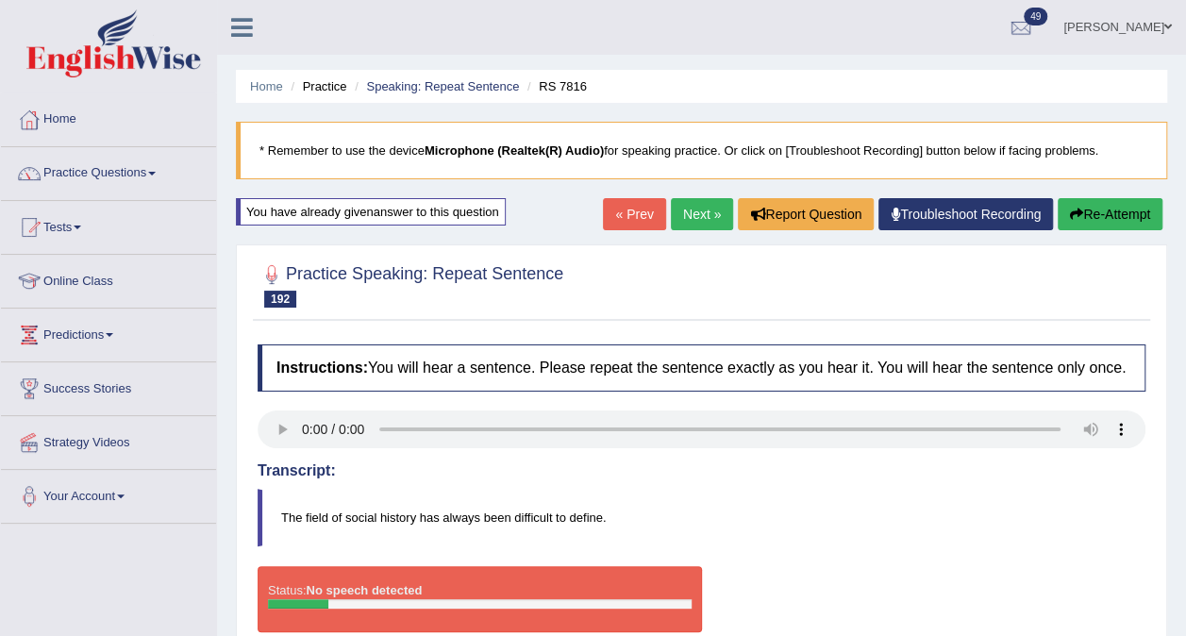
click at [697, 210] on link "Next »" at bounding box center [702, 214] width 62 height 32
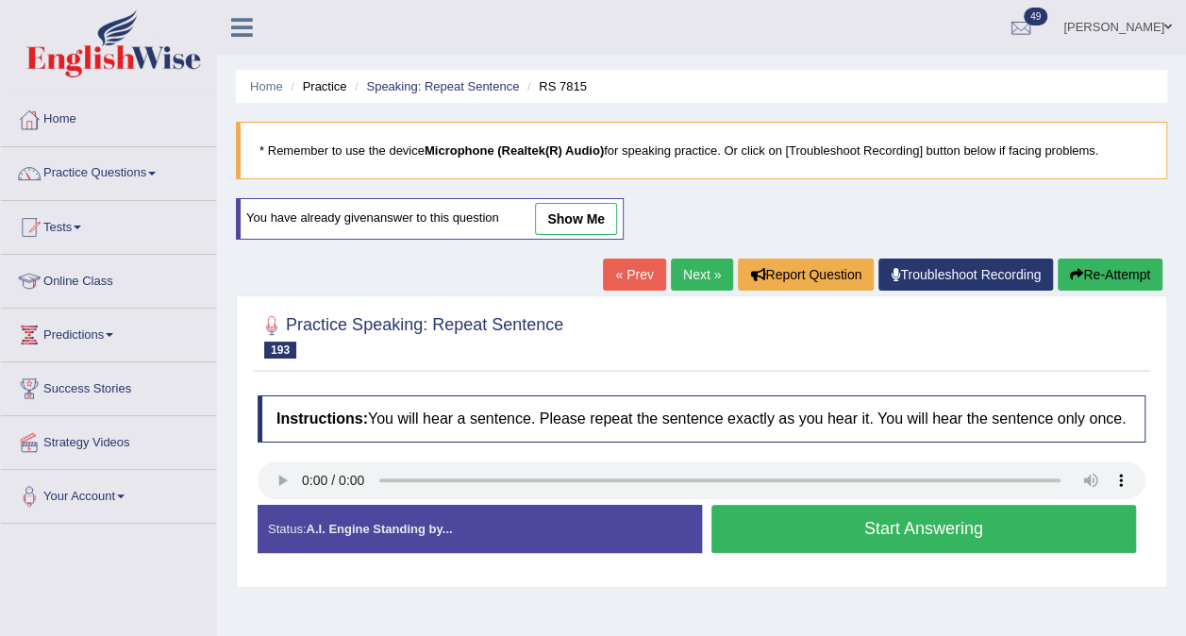
click at [615, 276] on link "« Prev" at bounding box center [634, 275] width 62 height 32
click at [894, 516] on button "Start Answering" at bounding box center [925, 529] width 426 height 48
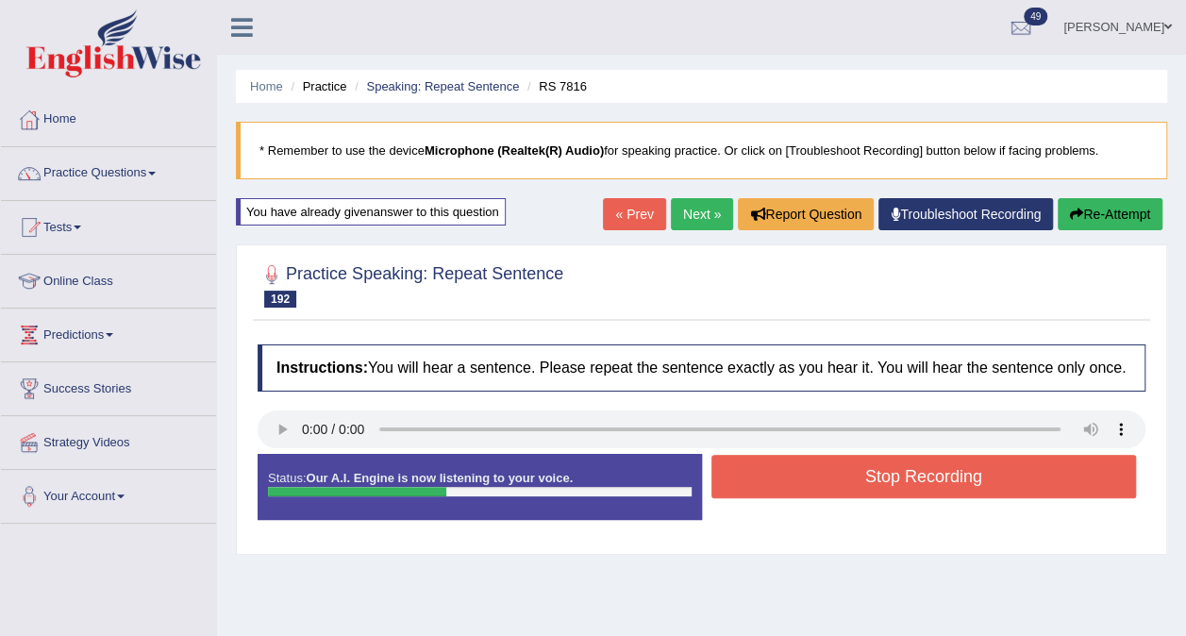
click at [909, 479] on button "Stop Recording" at bounding box center [925, 476] width 426 height 43
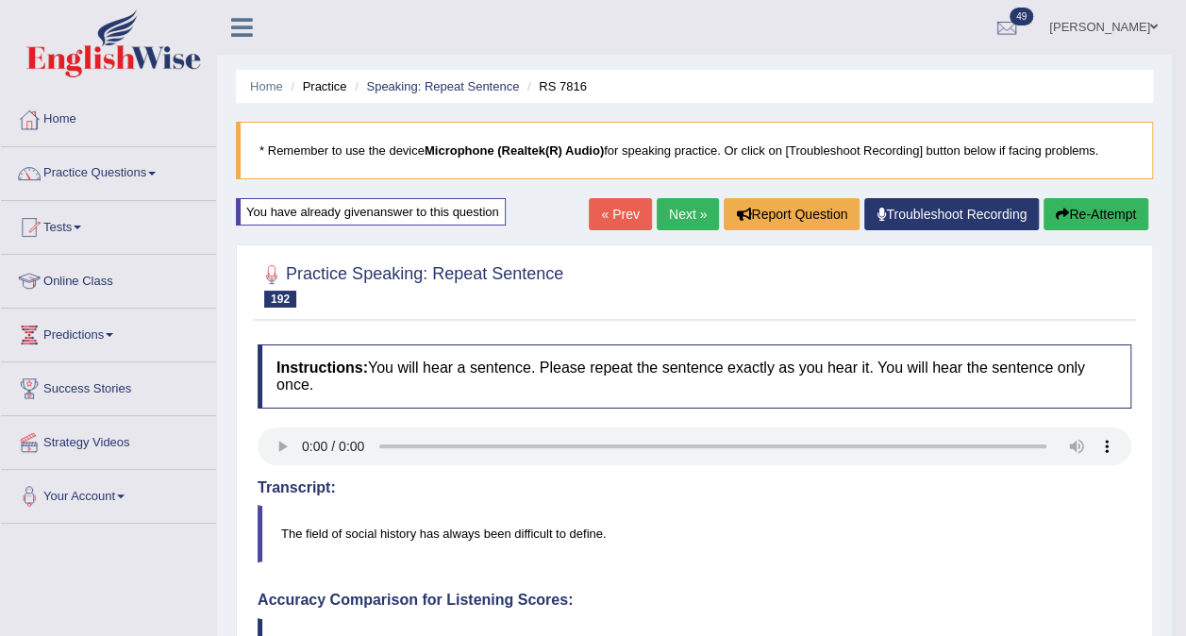
click at [692, 205] on link "Next »" at bounding box center [688, 214] width 62 height 32
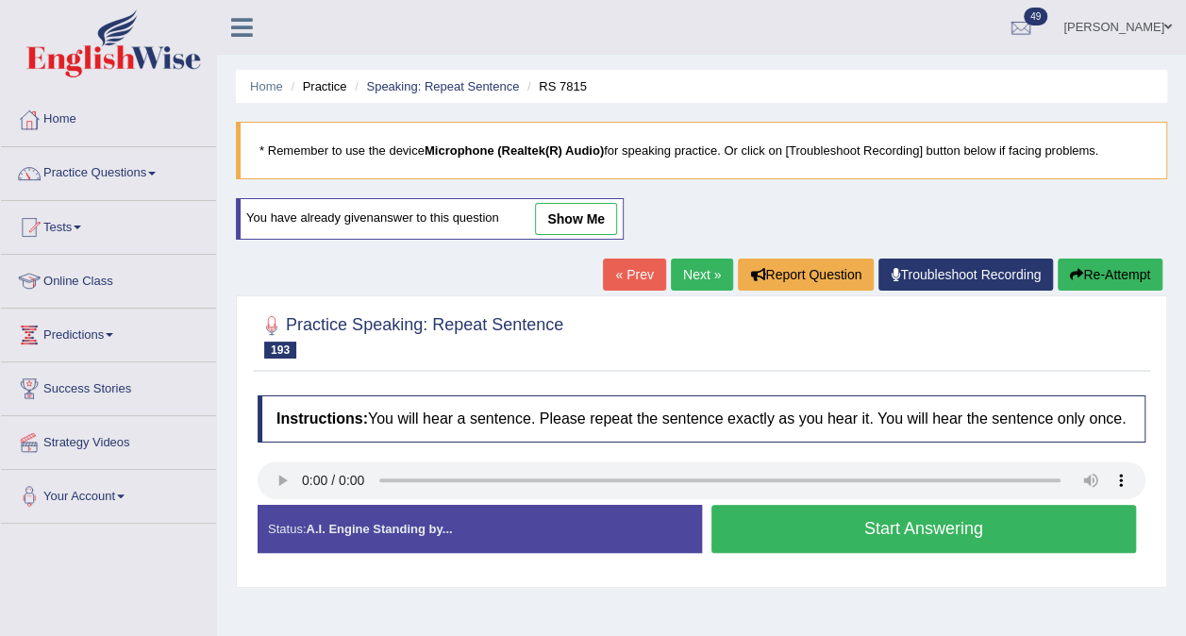
scroll to position [145, 0]
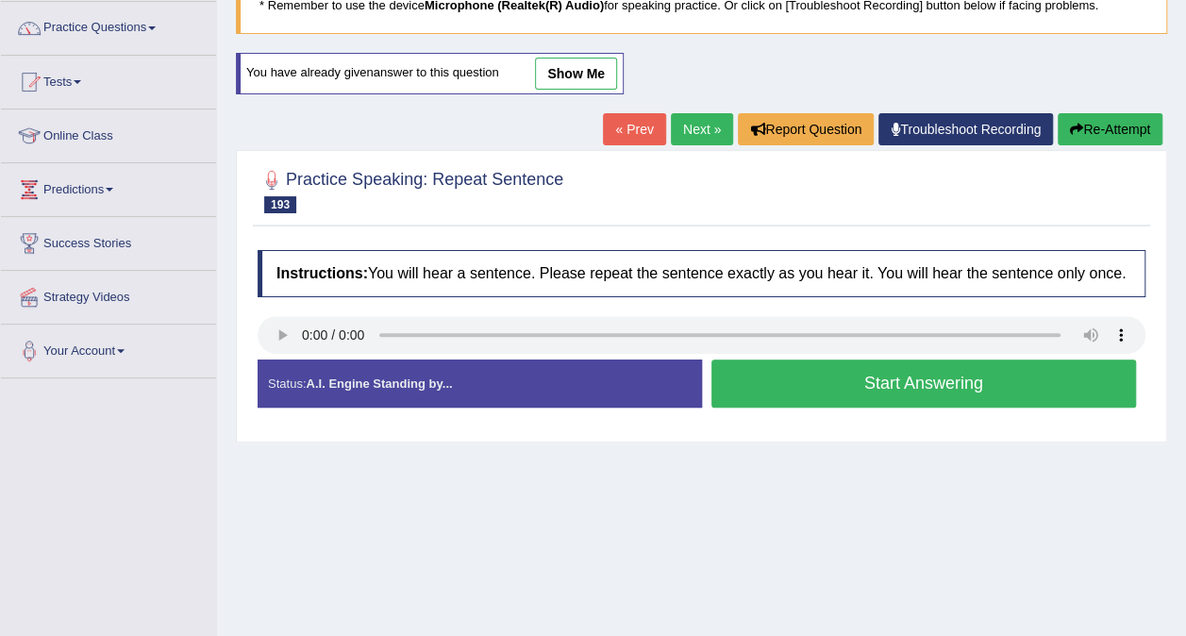
click at [859, 395] on button "Start Answering" at bounding box center [925, 384] width 426 height 48
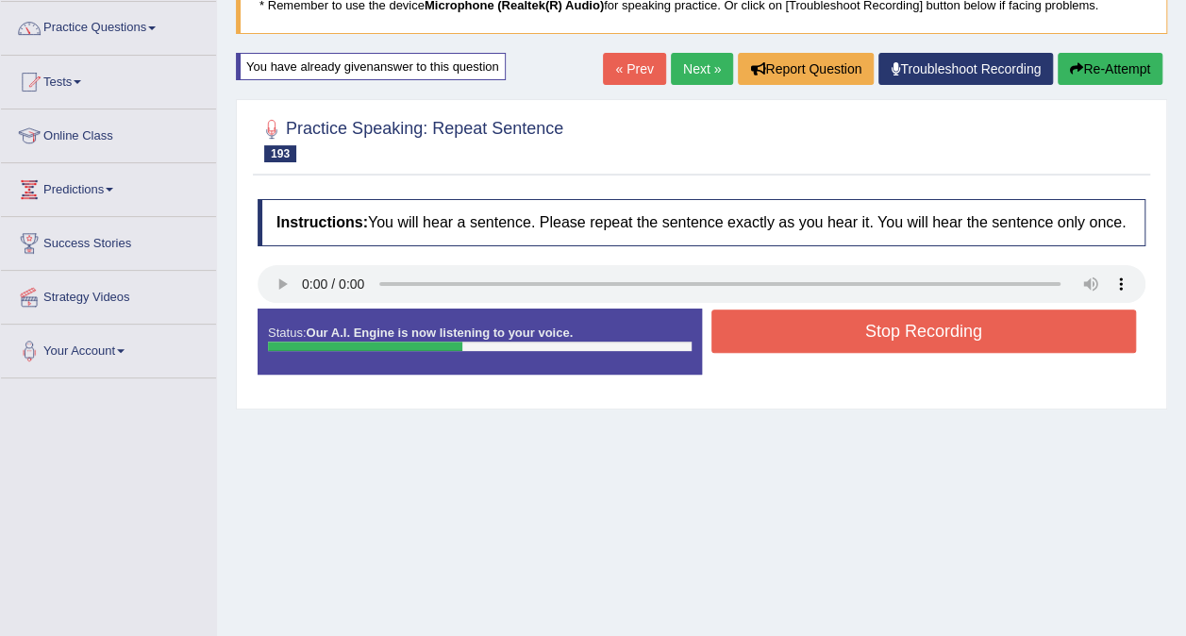
click at [914, 339] on button "Stop Recording" at bounding box center [925, 331] width 426 height 43
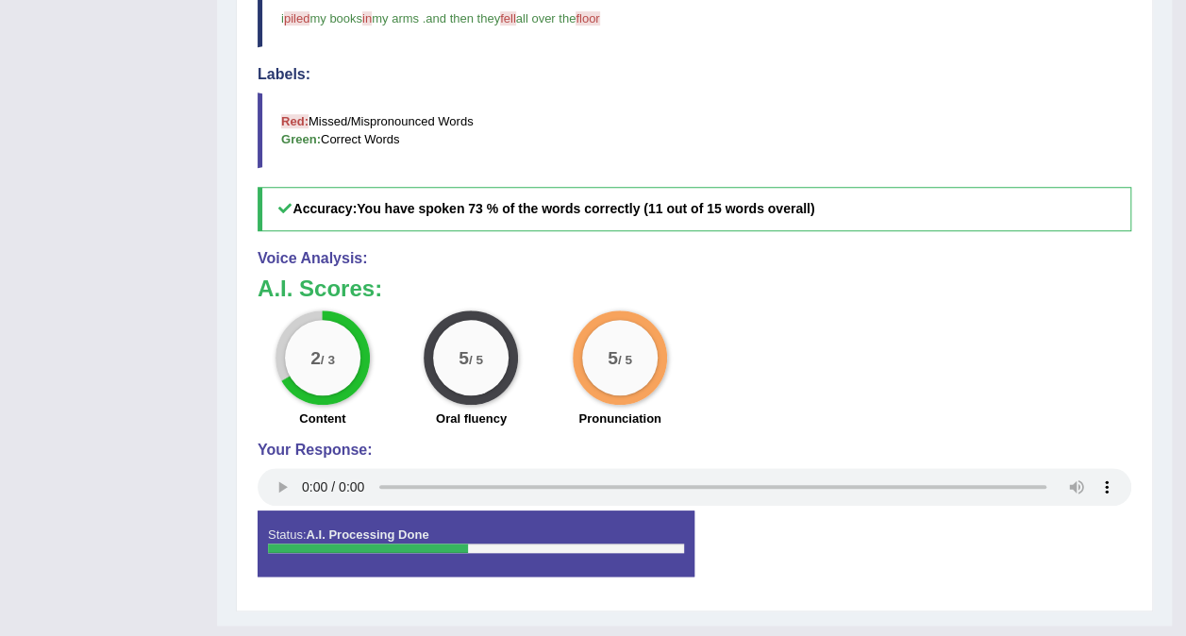
scroll to position [0, 0]
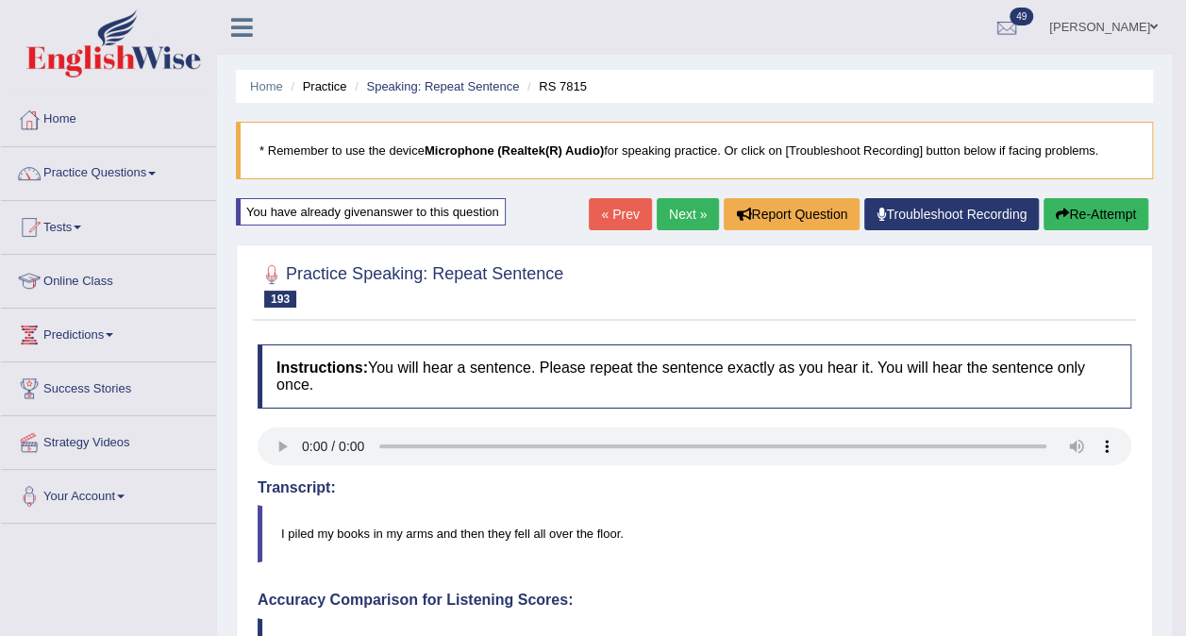
click at [678, 221] on link "Next »" at bounding box center [688, 214] width 62 height 32
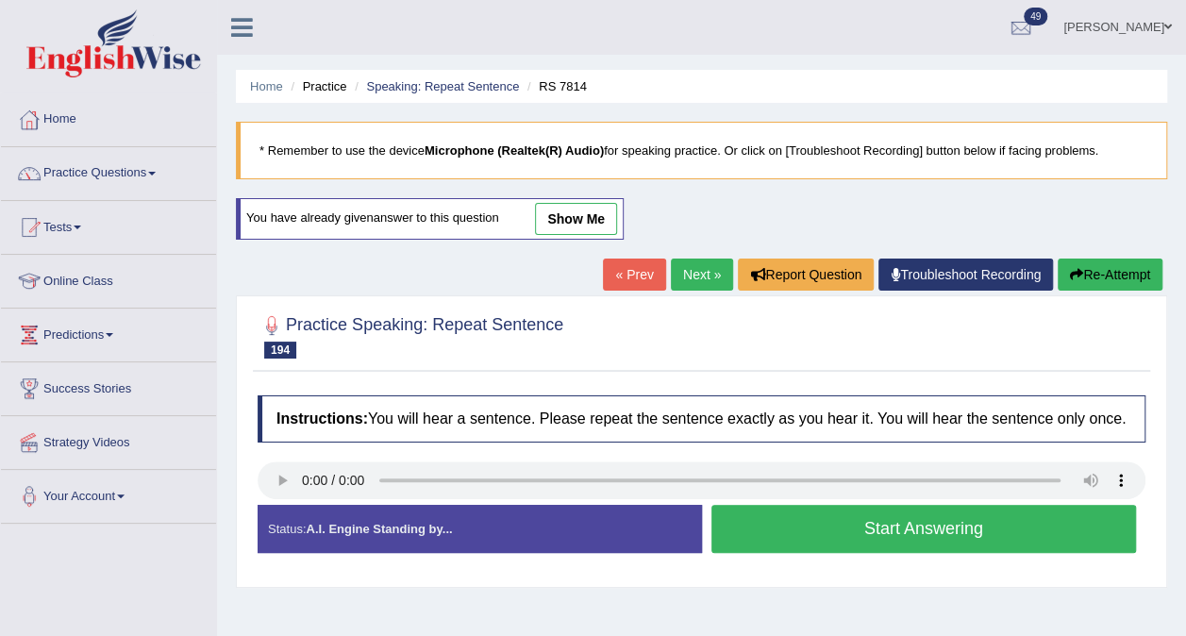
click at [911, 522] on button "Start Answering" at bounding box center [925, 529] width 426 height 48
click at [911, 522] on div "Instructions: You will hear a sentence. Please repeat the sentence exactly as y…" at bounding box center [702, 482] width 898 height 192
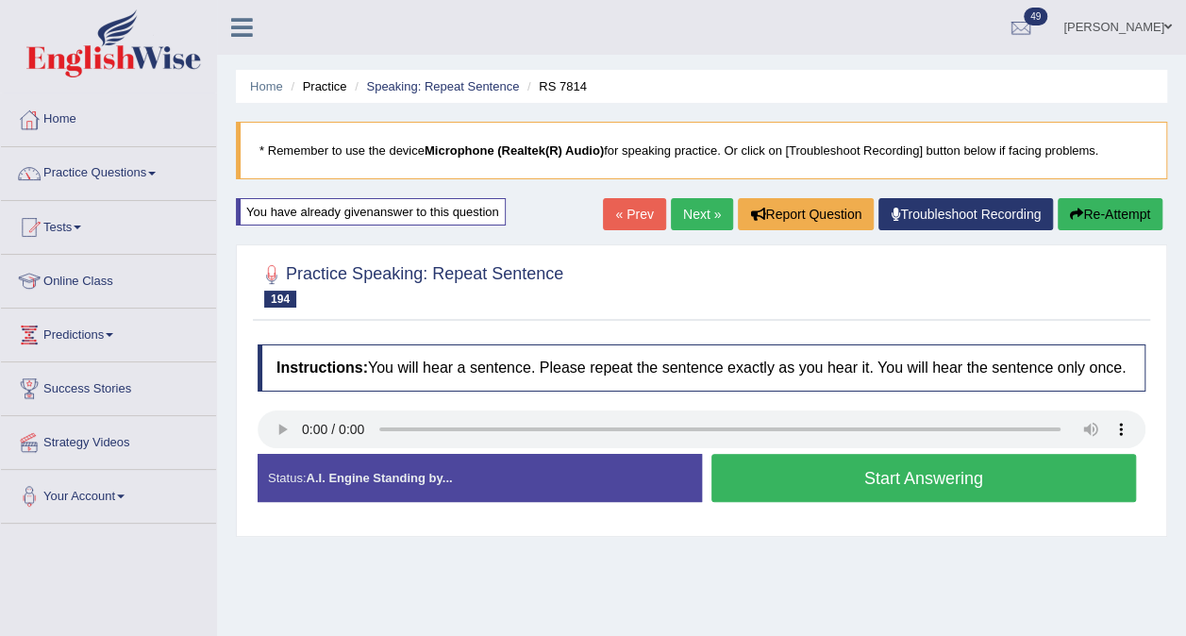
click at [911, 522] on div "Instructions: You will hear a sentence. Please repeat the sentence exactly as y…" at bounding box center [702, 431] width 898 height 192
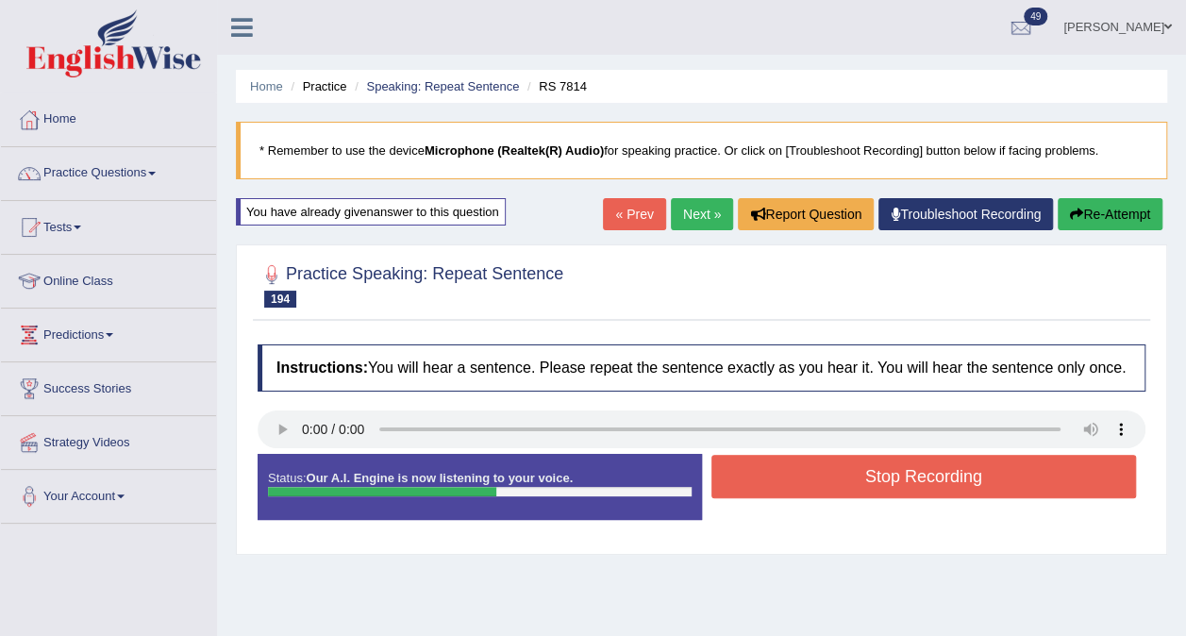
click at [944, 484] on button "Stop Recording" at bounding box center [925, 476] width 426 height 43
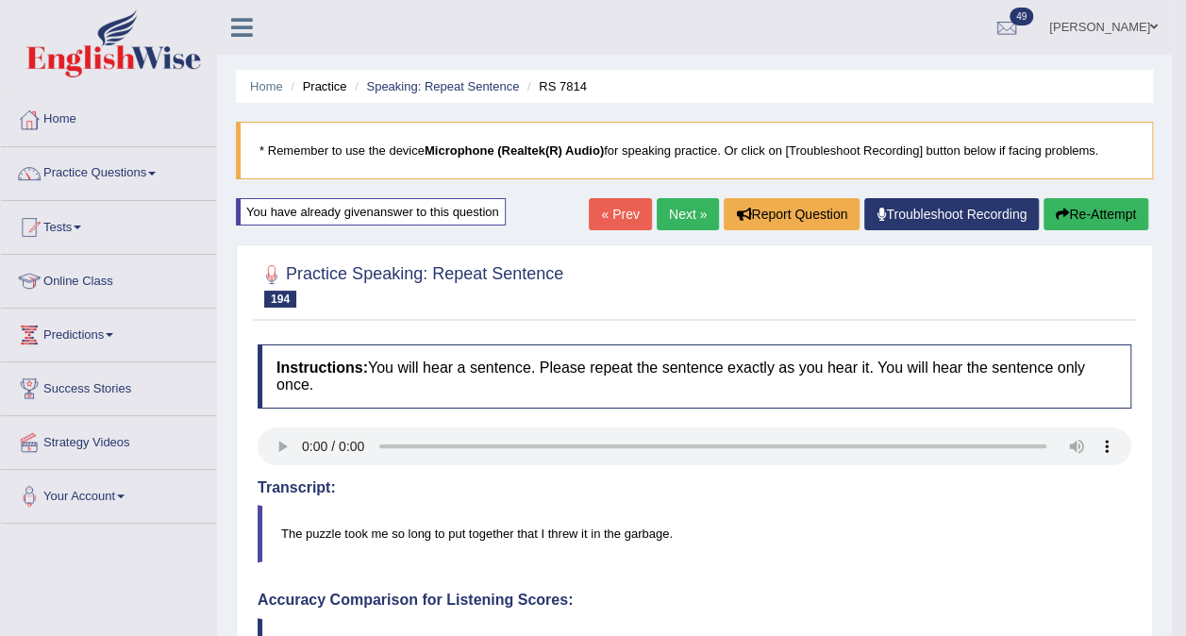
click at [681, 213] on link "Next »" at bounding box center [688, 214] width 62 height 32
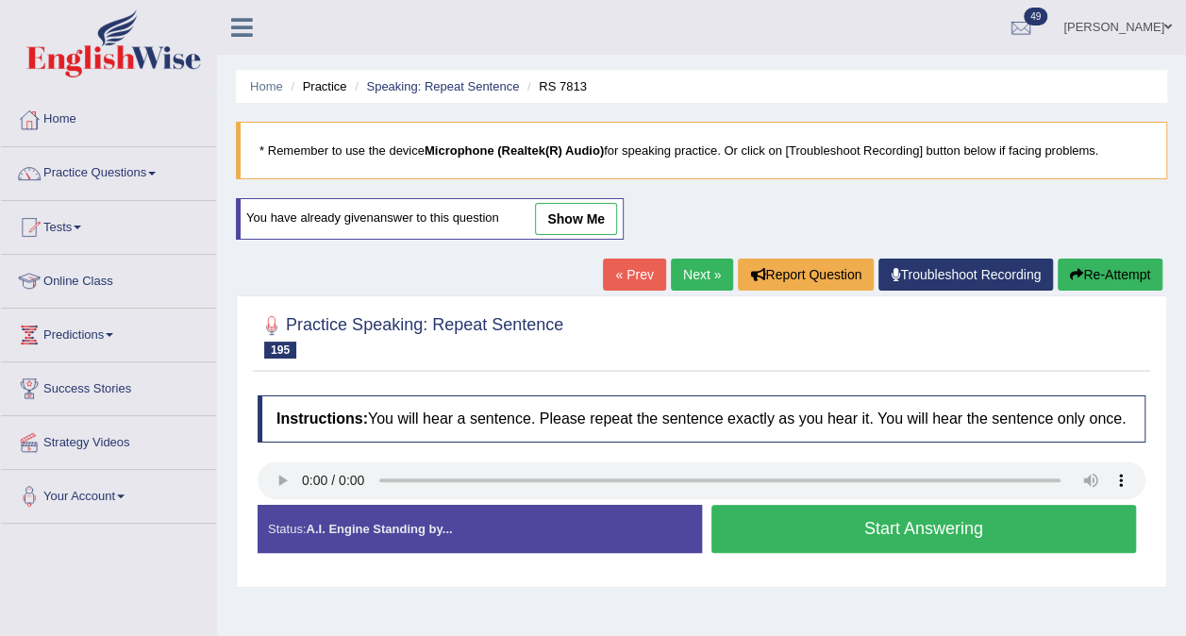
click at [874, 527] on button "Start Answering" at bounding box center [925, 529] width 426 height 48
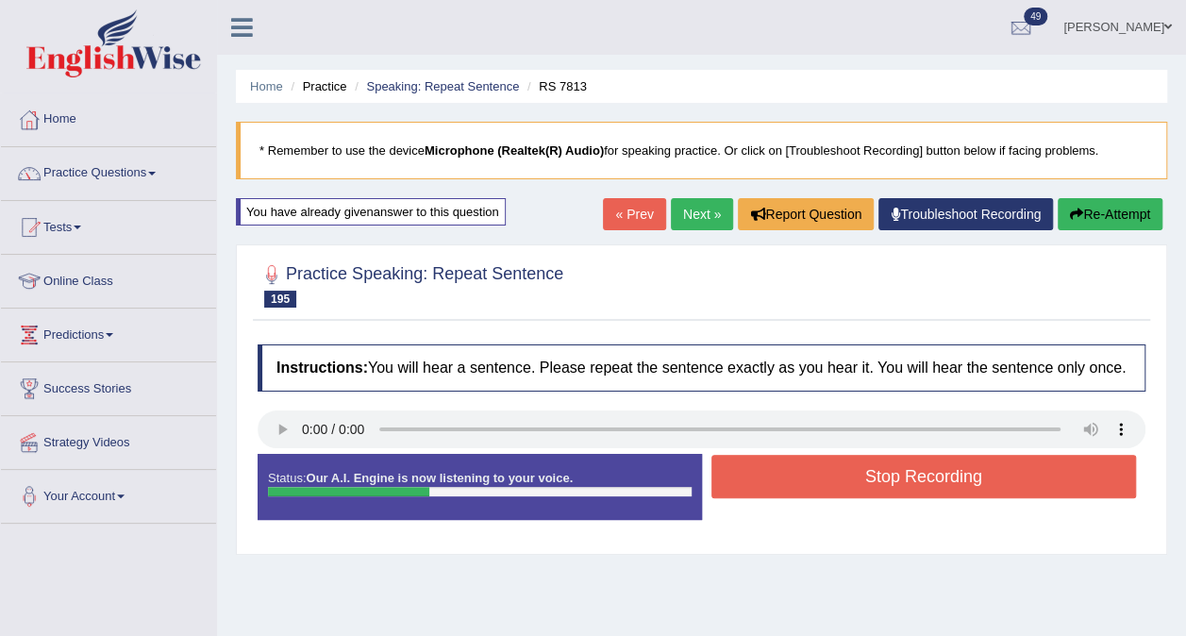
click at [915, 479] on button "Stop Recording" at bounding box center [925, 476] width 426 height 43
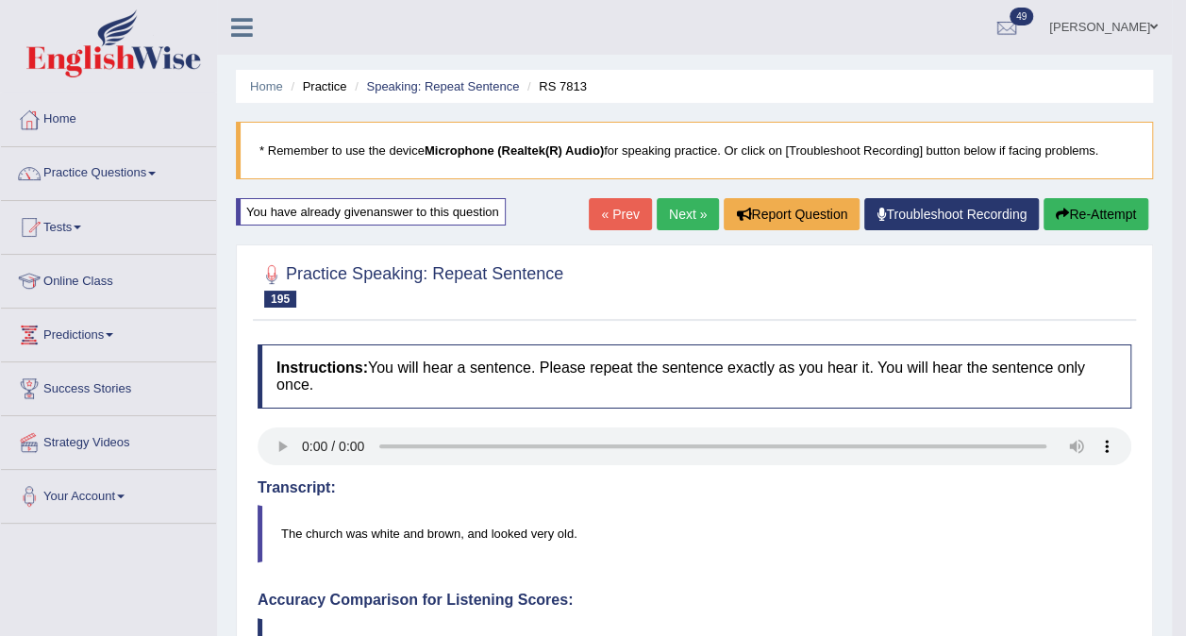
click at [694, 208] on link "Next »" at bounding box center [688, 214] width 62 height 32
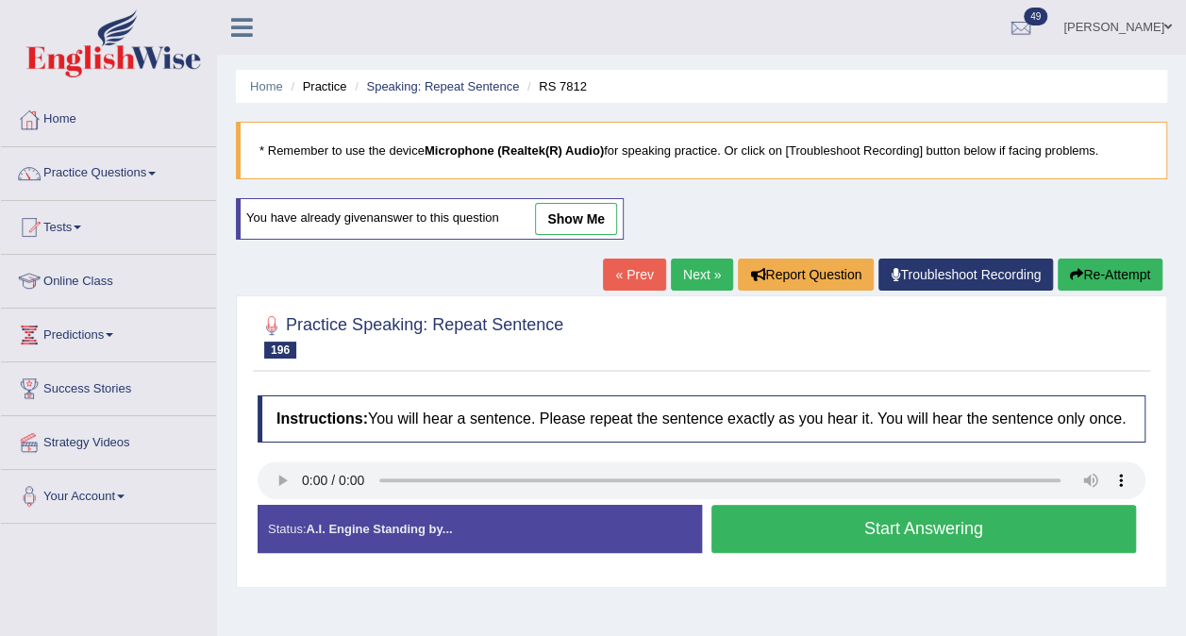
click at [865, 543] on button "Start Answering" at bounding box center [925, 529] width 426 height 48
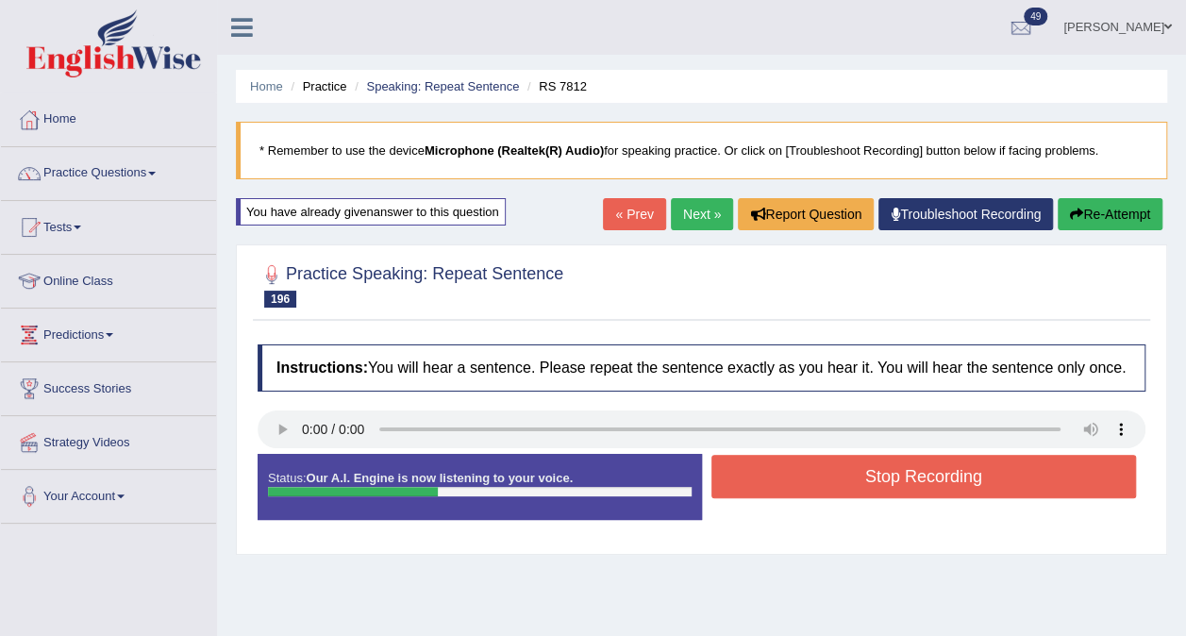
click at [956, 461] on button "Stop Recording" at bounding box center [925, 476] width 426 height 43
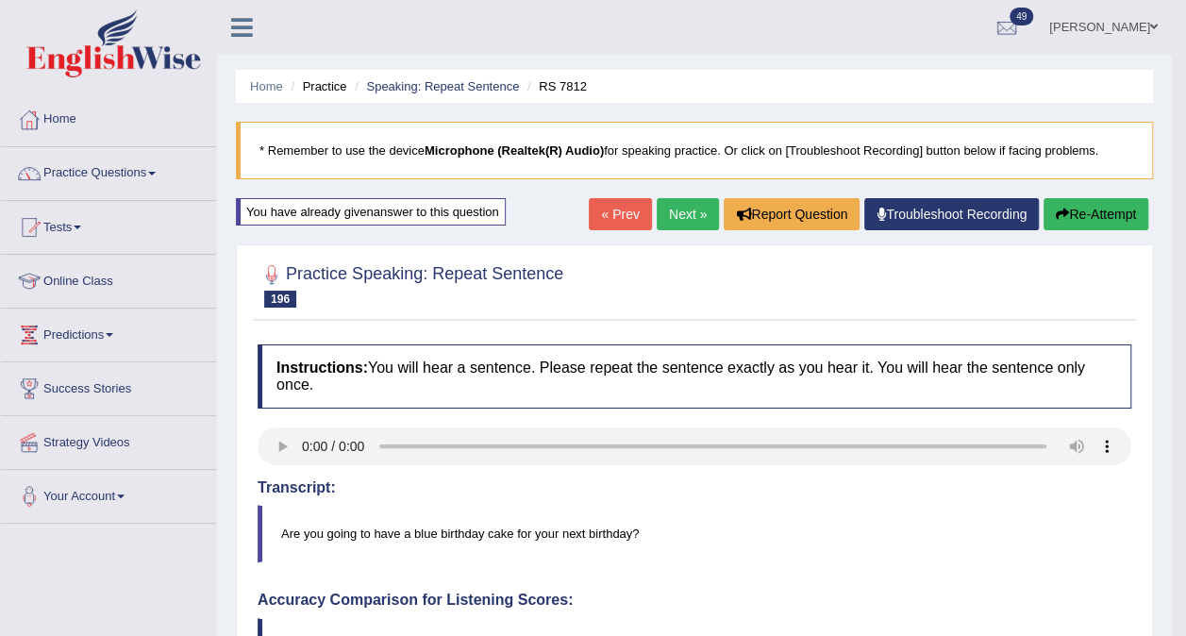
click at [704, 208] on link "Next »" at bounding box center [688, 214] width 62 height 32
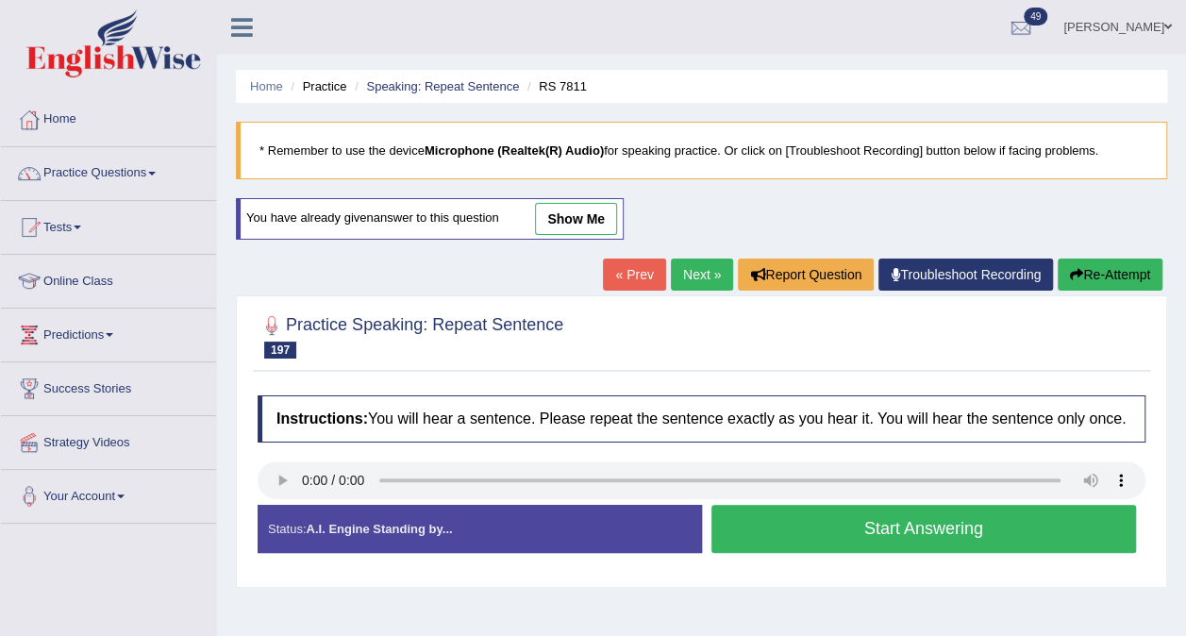
click at [857, 537] on button "Start Answering" at bounding box center [925, 529] width 426 height 48
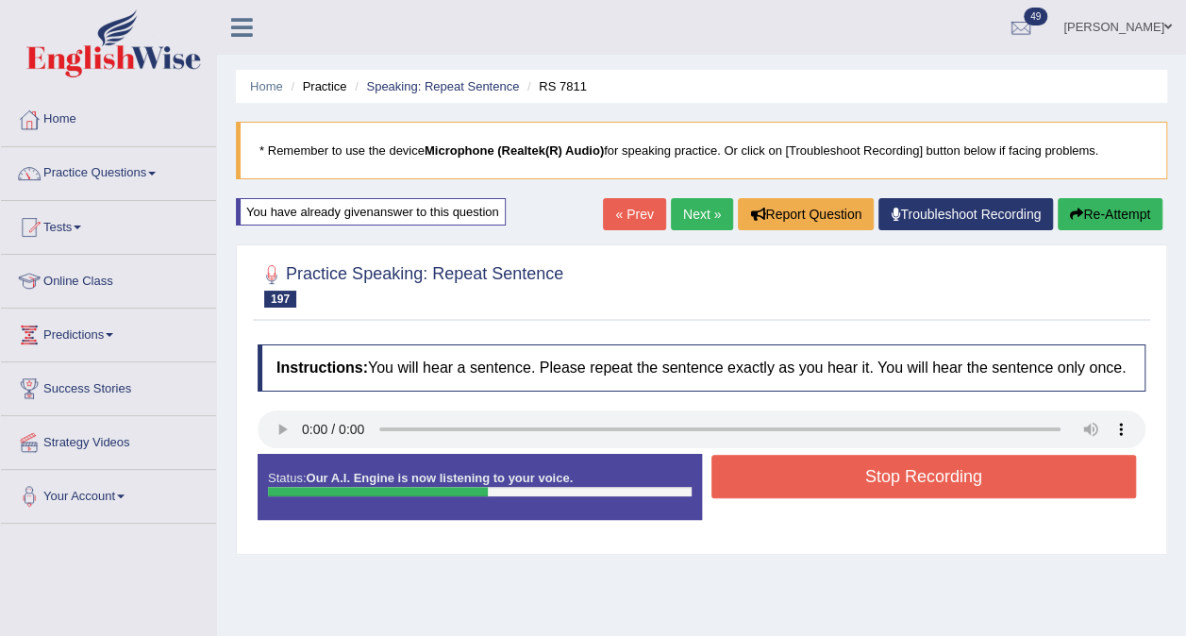
click at [900, 470] on button "Stop Recording" at bounding box center [925, 476] width 426 height 43
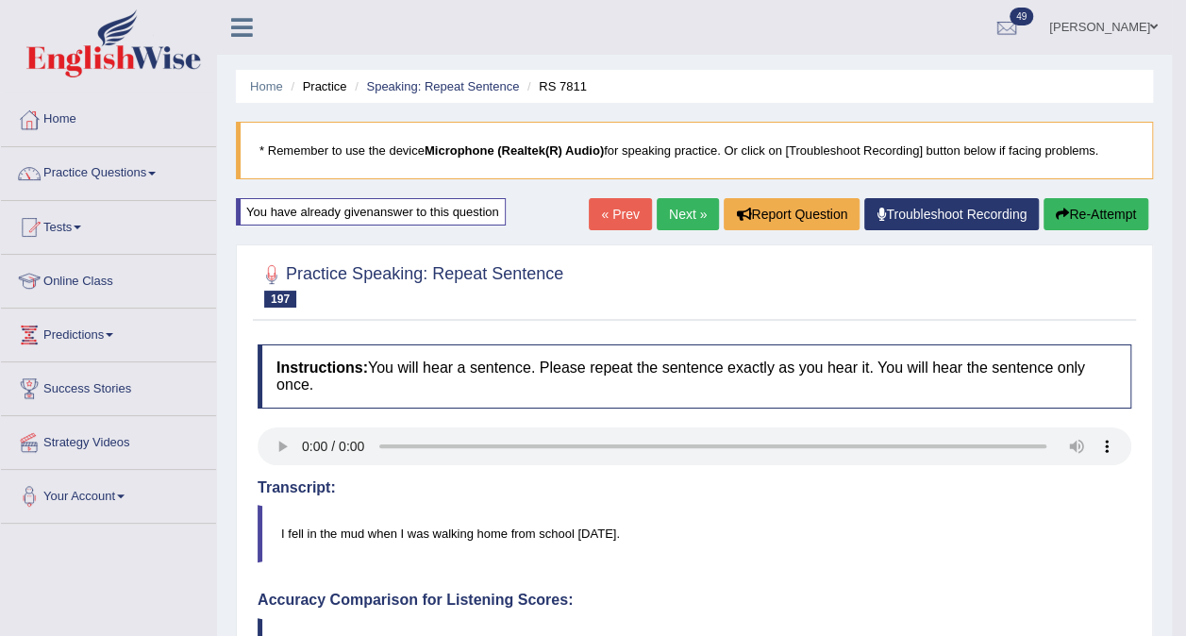
click at [692, 198] on link "Next »" at bounding box center [688, 214] width 62 height 32
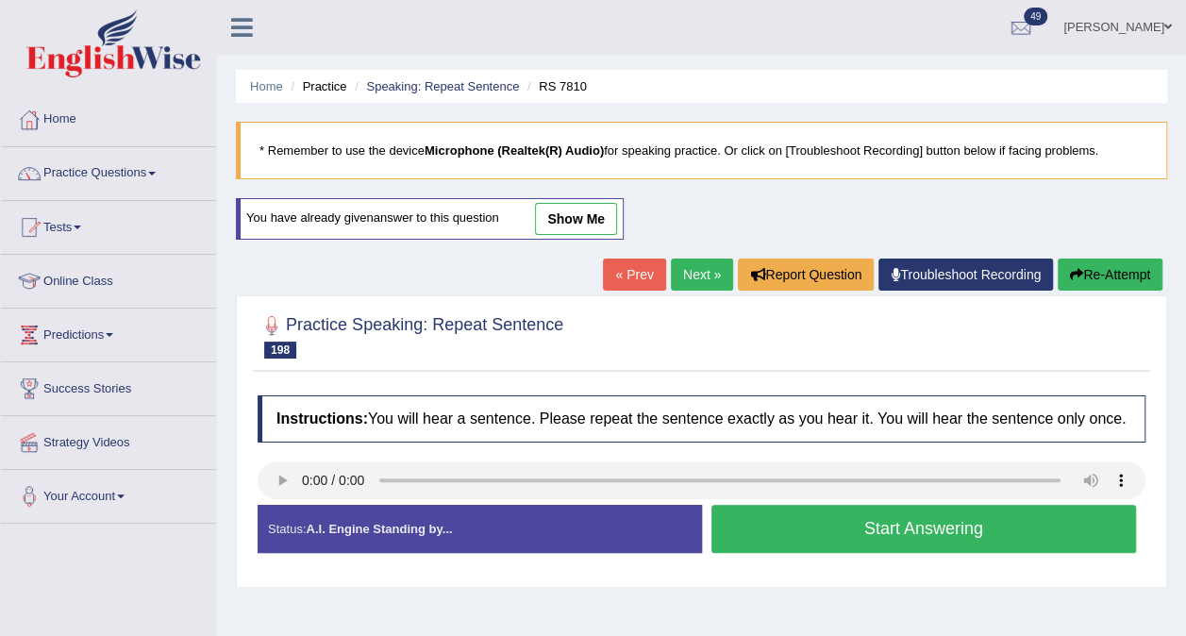
click at [902, 539] on button "Start Answering" at bounding box center [925, 529] width 426 height 48
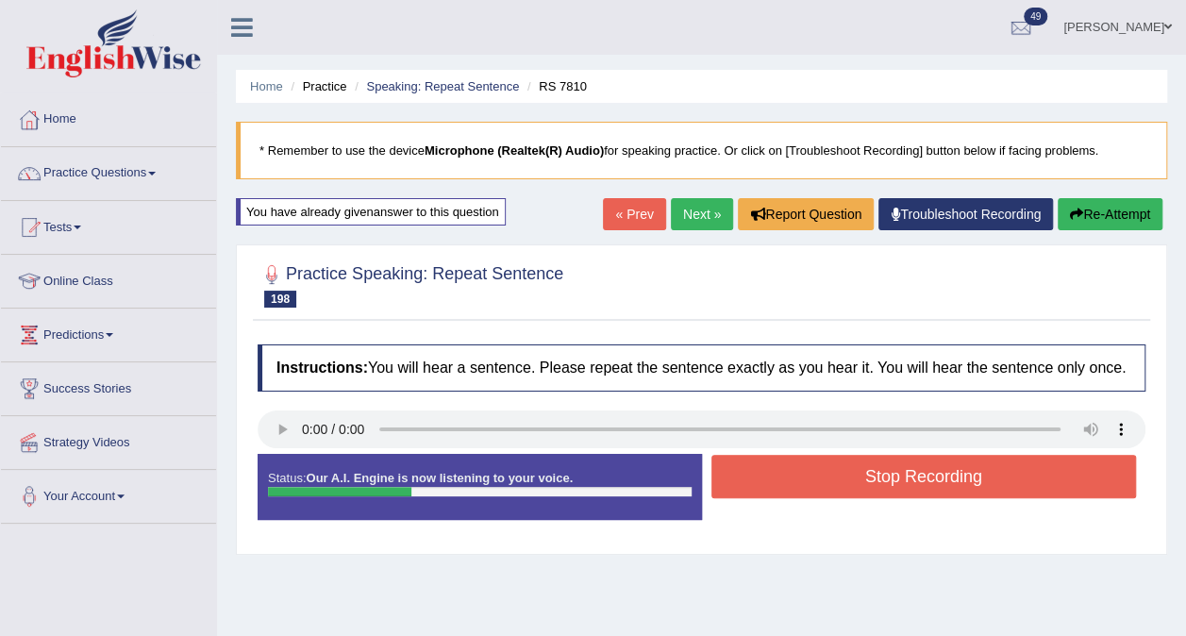
click at [889, 476] on button "Stop Recording" at bounding box center [925, 476] width 426 height 43
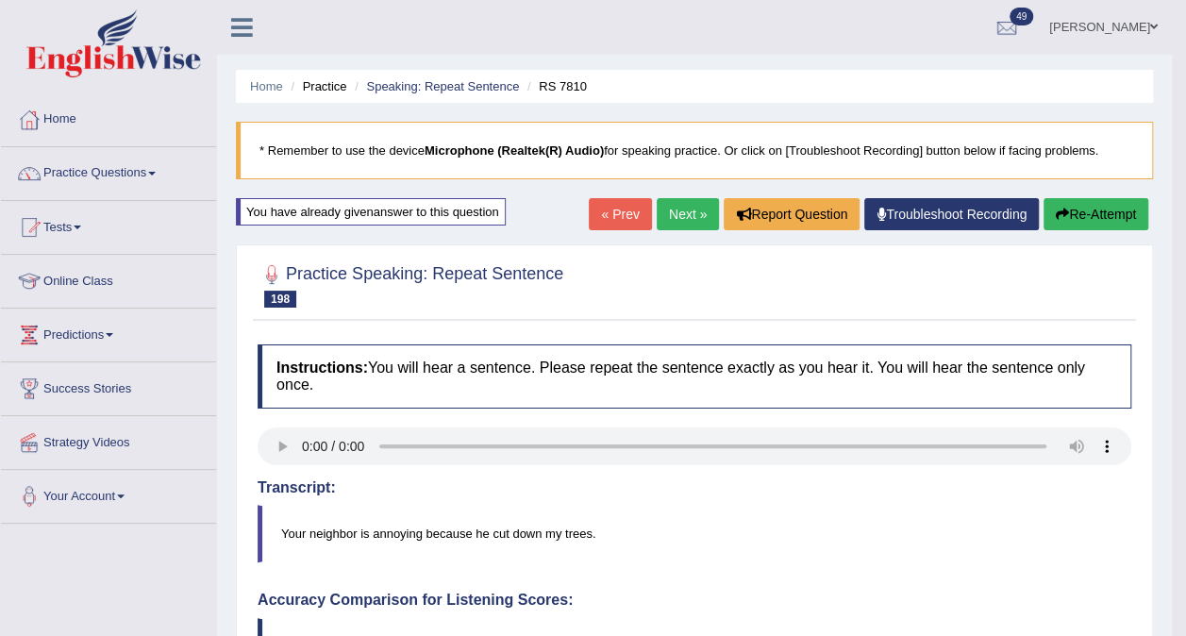
click at [681, 204] on link "Next »" at bounding box center [688, 214] width 62 height 32
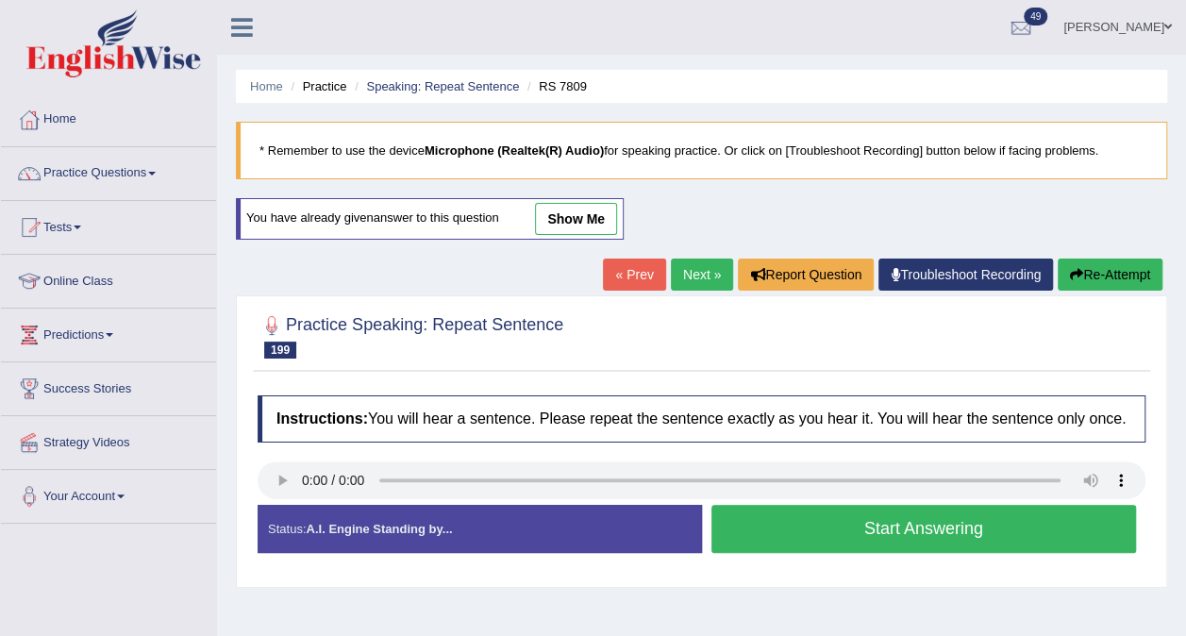
click at [899, 534] on button "Start Answering" at bounding box center [925, 529] width 426 height 48
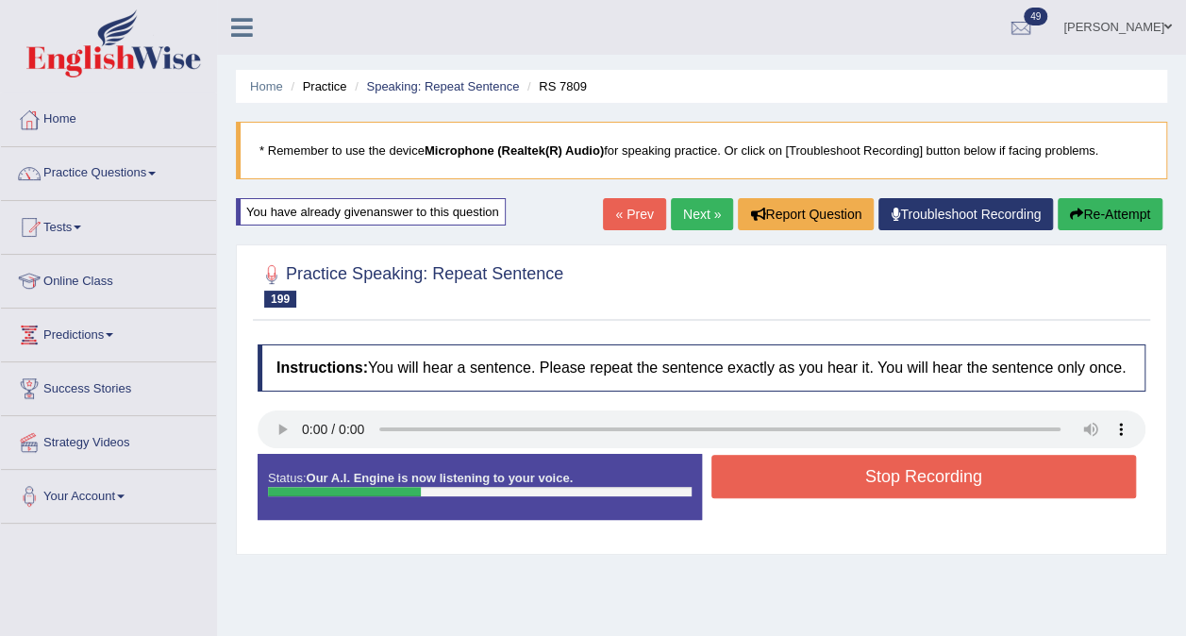
click at [926, 491] on button "Stop Recording" at bounding box center [925, 476] width 426 height 43
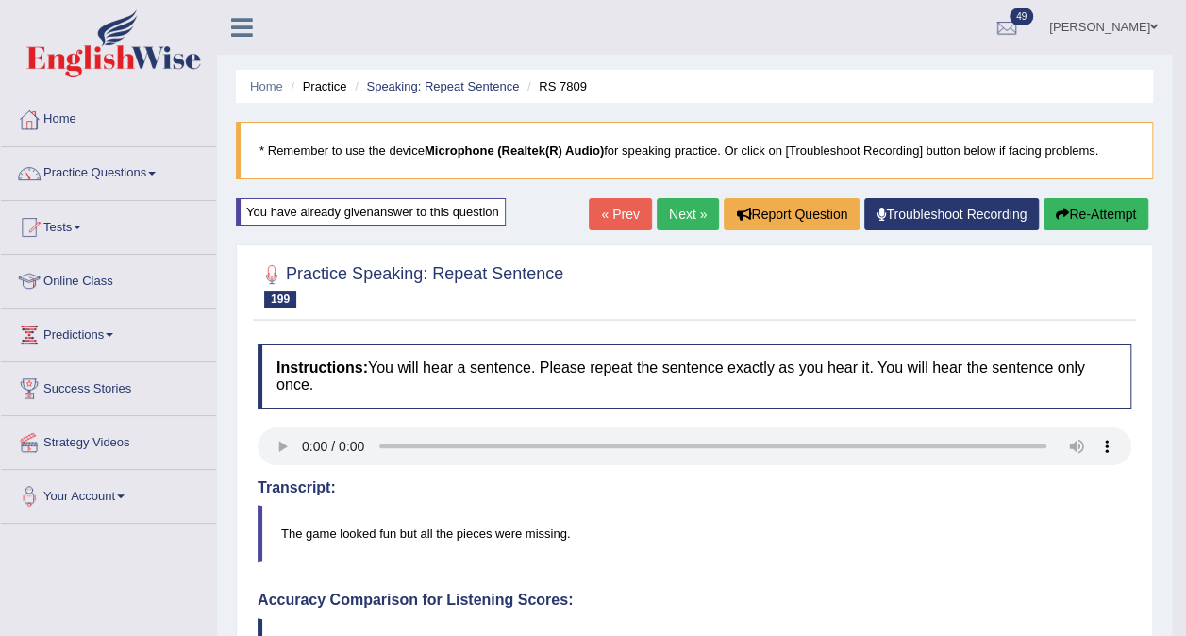
click at [672, 223] on link "Next »" at bounding box center [688, 214] width 62 height 32
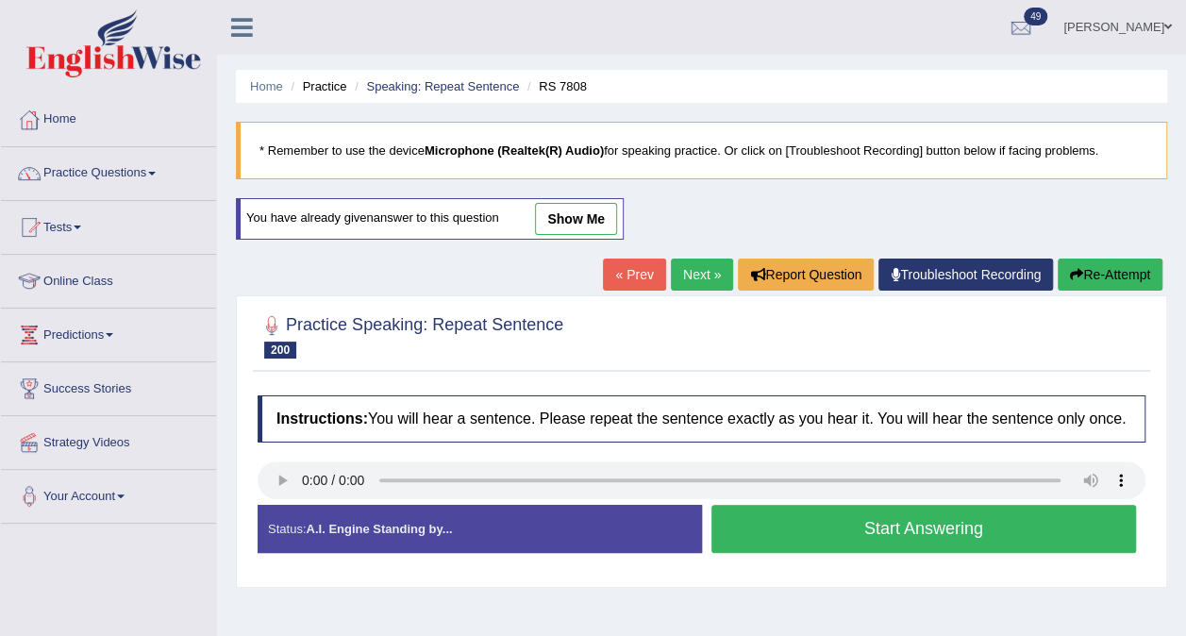
click at [879, 535] on button "Start Answering" at bounding box center [925, 529] width 426 height 48
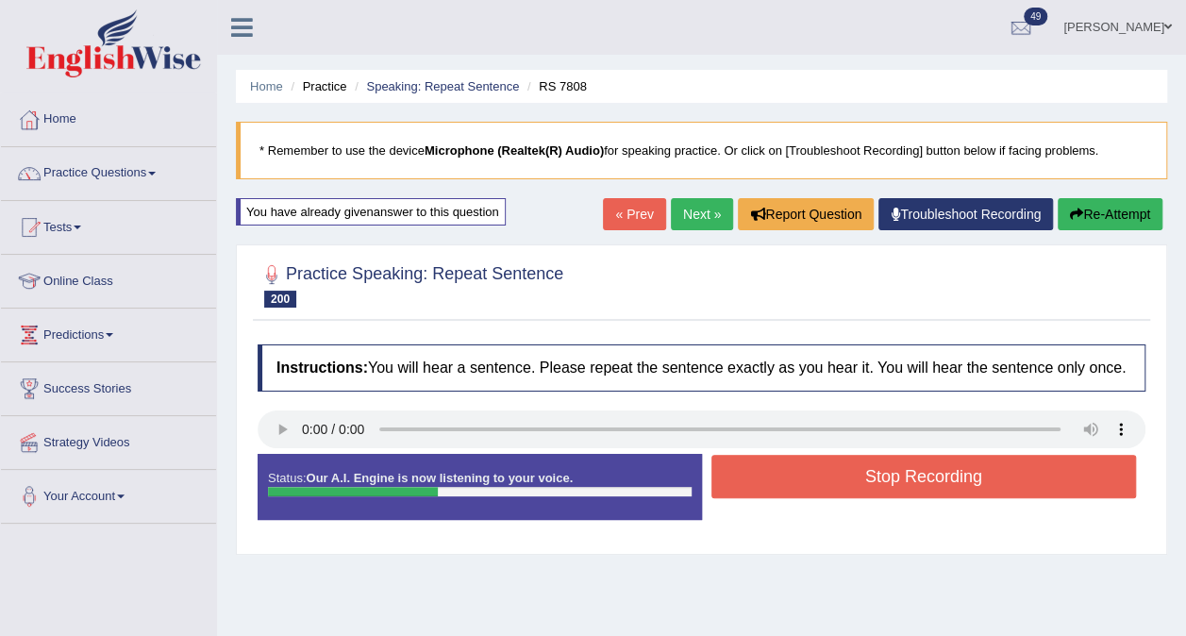
click at [895, 482] on button "Stop Recording" at bounding box center [925, 476] width 426 height 43
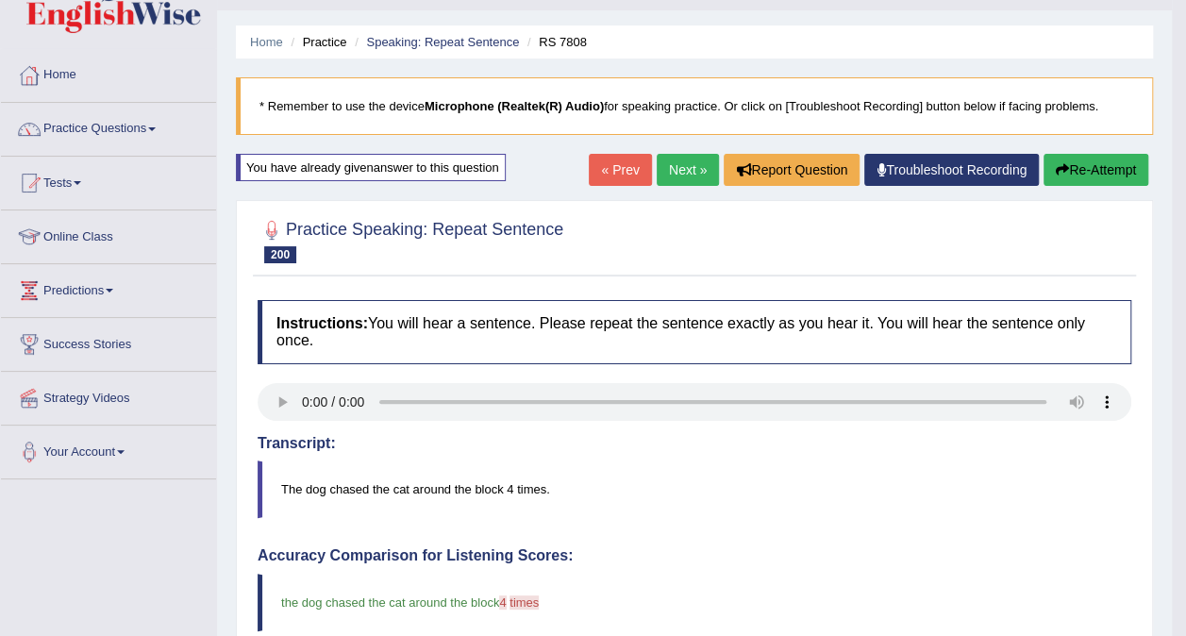
scroll to position [10, 0]
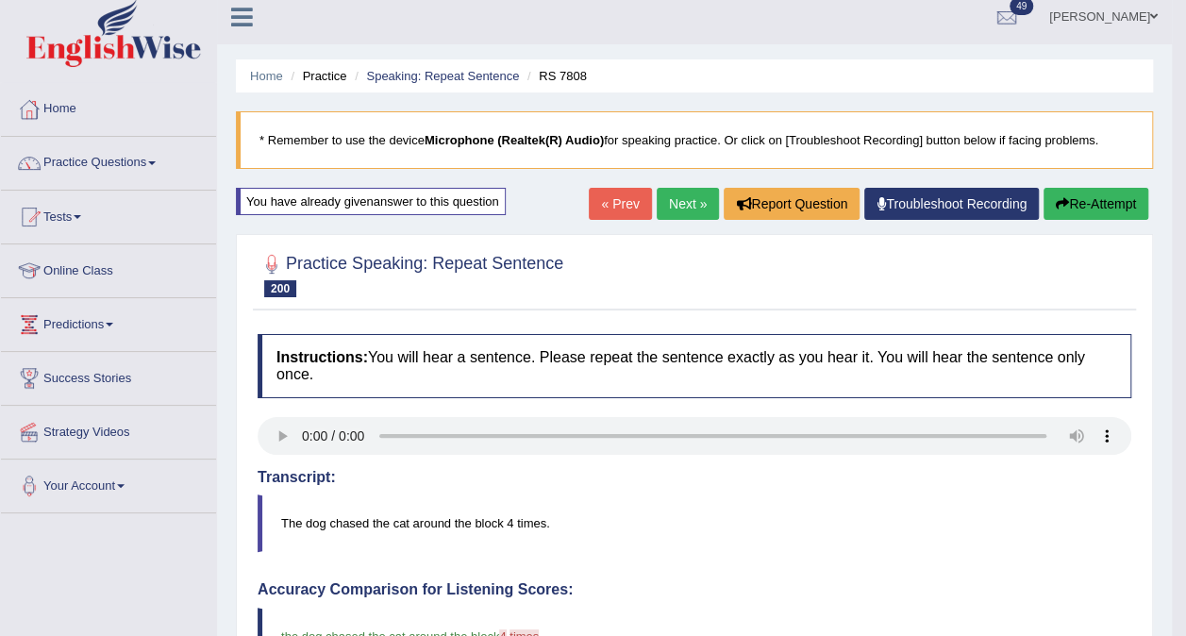
click at [698, 204] on link "Next »" at bounding box center [688, 204] width 62 height 32
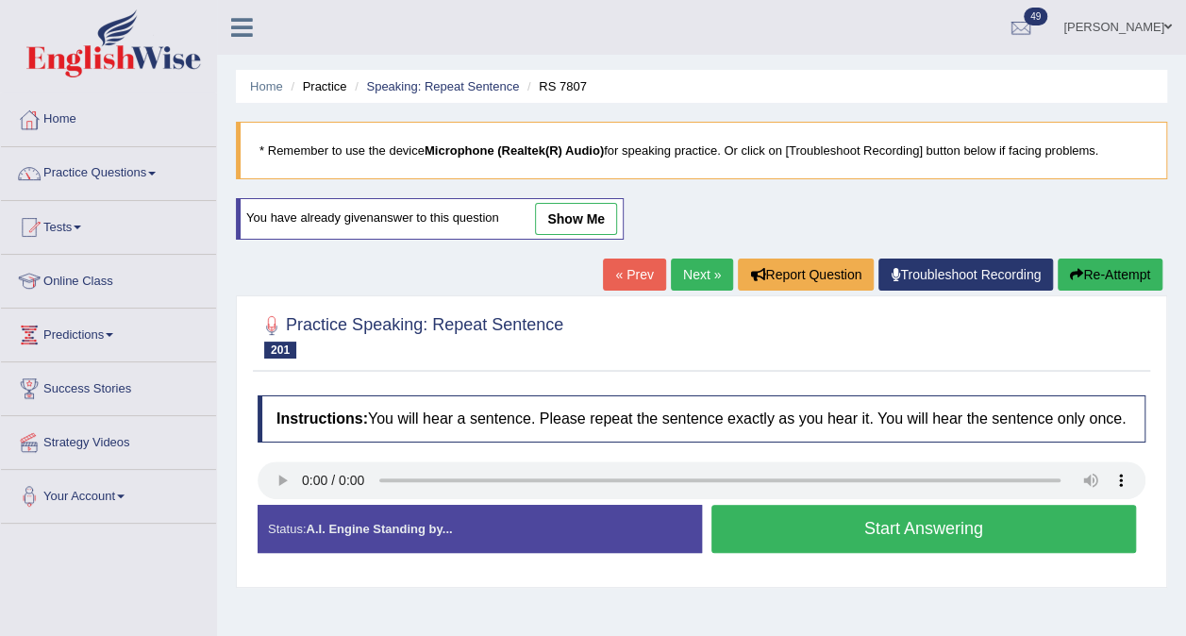
click at [903, 530] on button "Start Answering" at bounding box center [925, 529] width 426 height 48
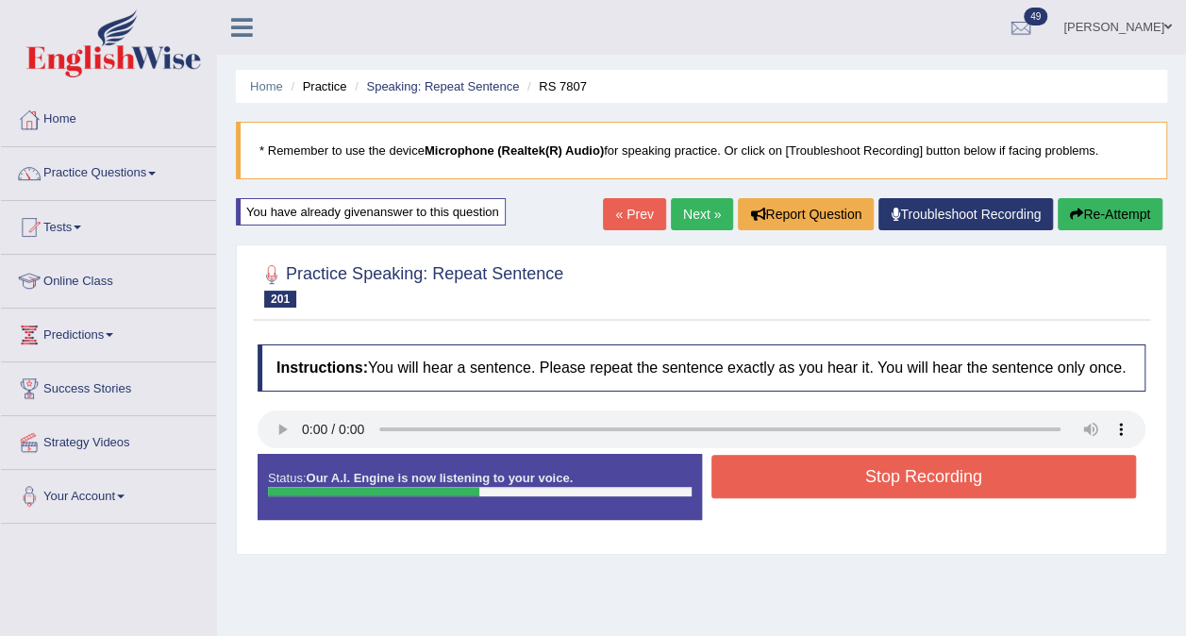
click at [930, 479] on button "Stop Recording" at bounding box center [925, 476] width 426 height 43
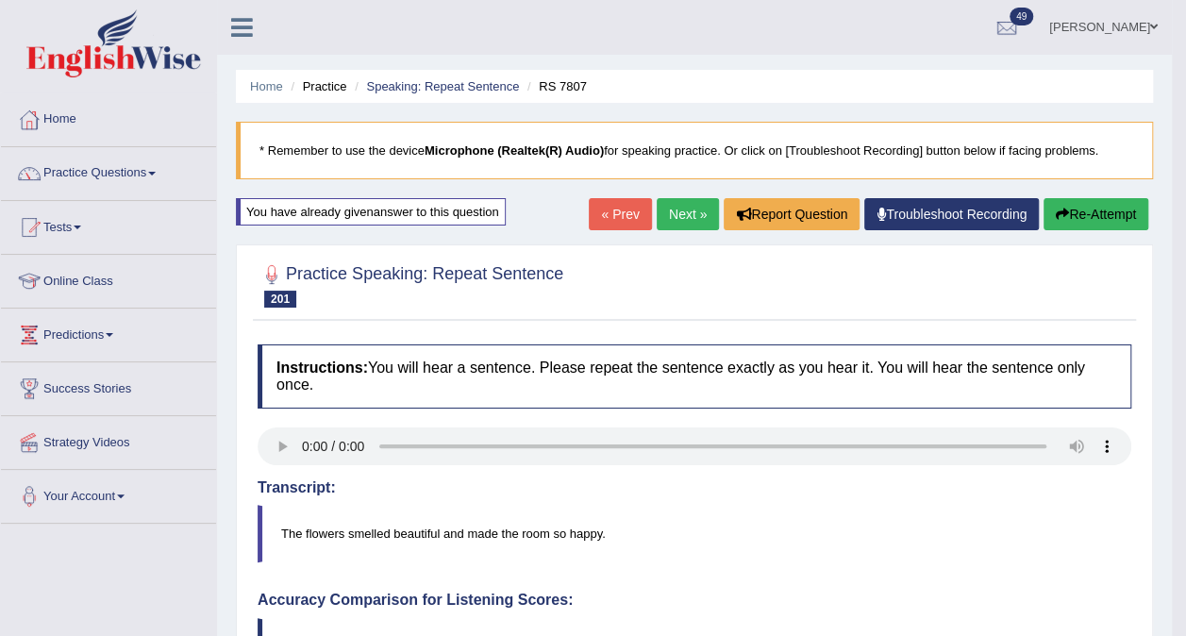
click at [695, 221] on link "Next »" at bounding box center [688, 214] width 62 height 32
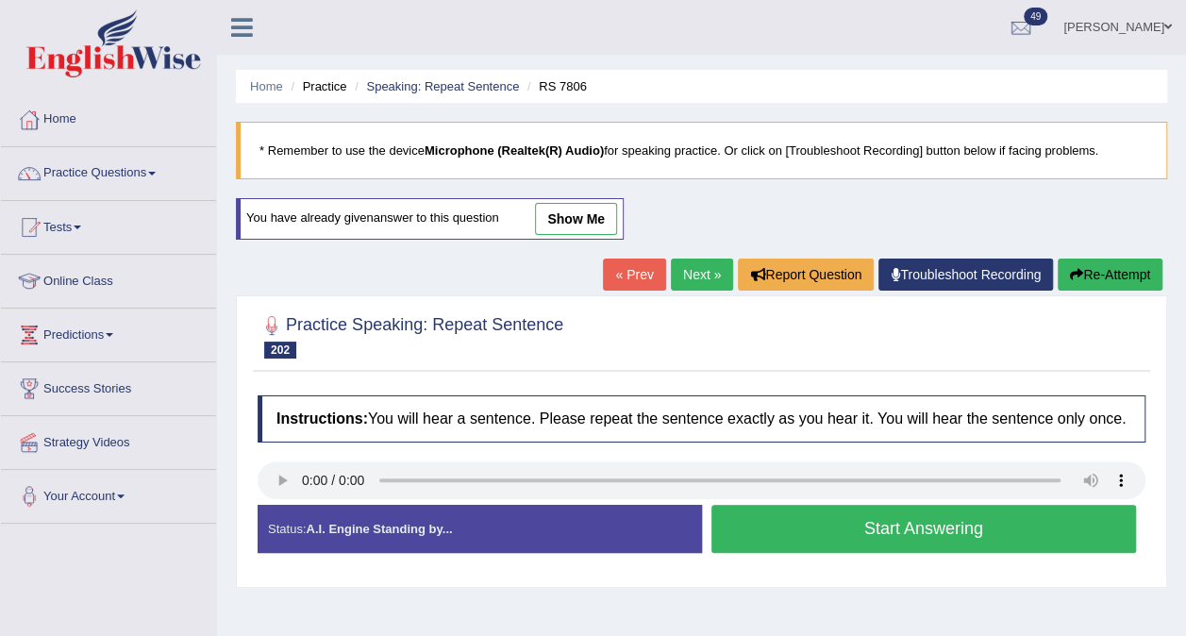
click at [883, 544] on button "Start Answering" at bounding box center [925, 529] width 426 height 48
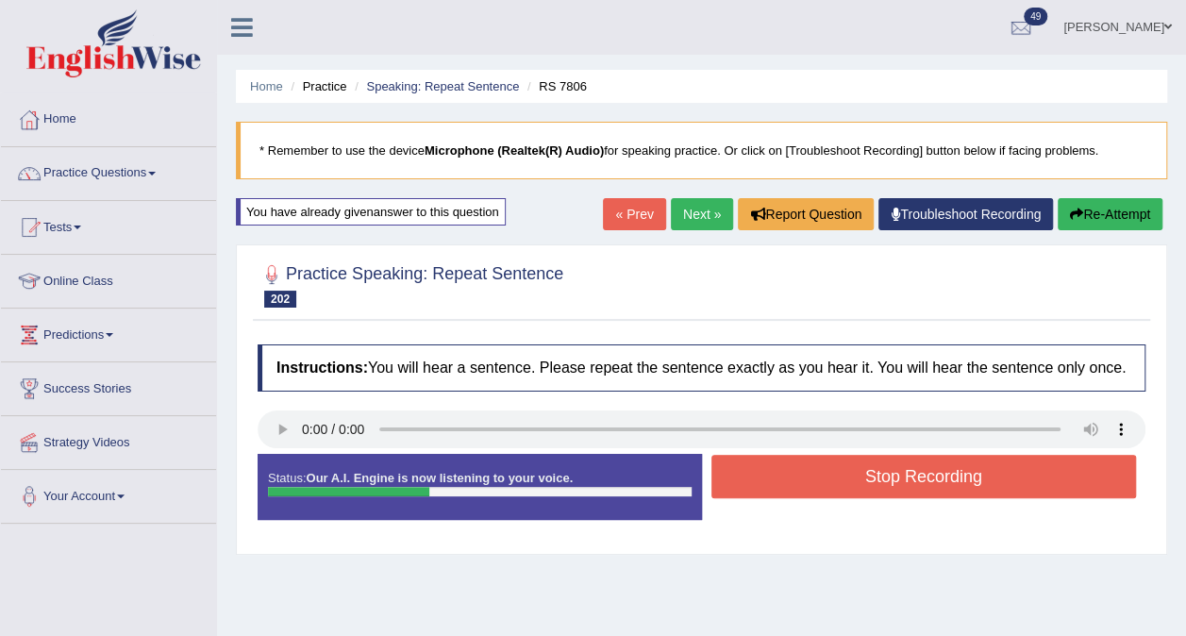
click at [897, 482] on button "Stop Recording" at bounding box center [925, 476] width 426 height 43
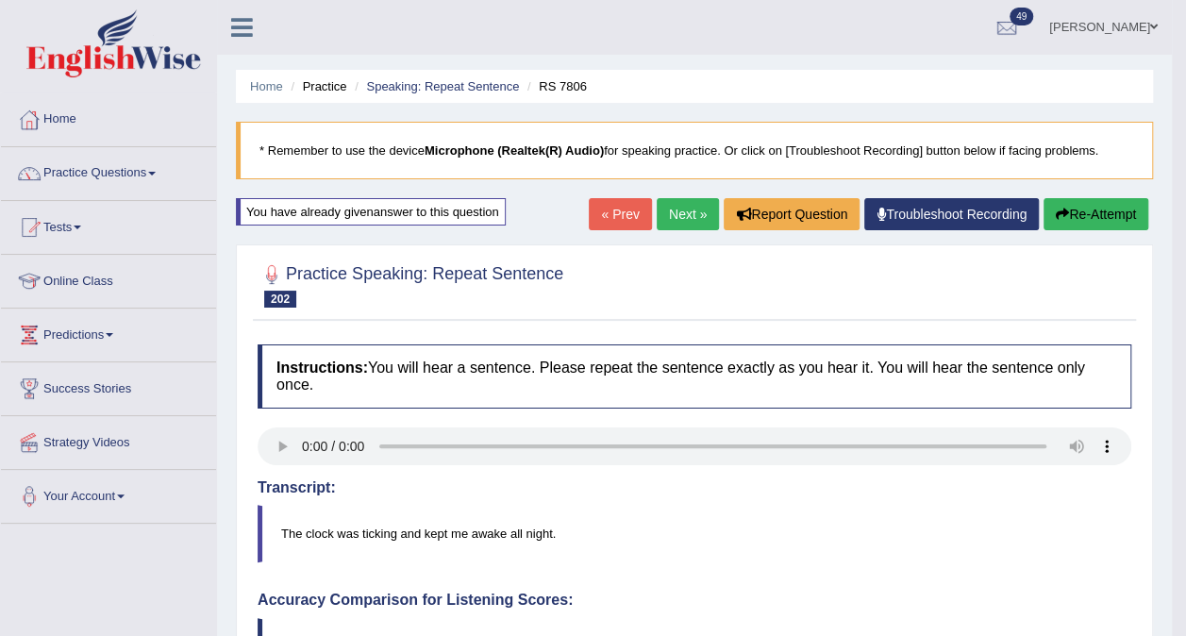
click at [679, 216] on link "Next »" at bounding box center [688, 214] width 62 height 32
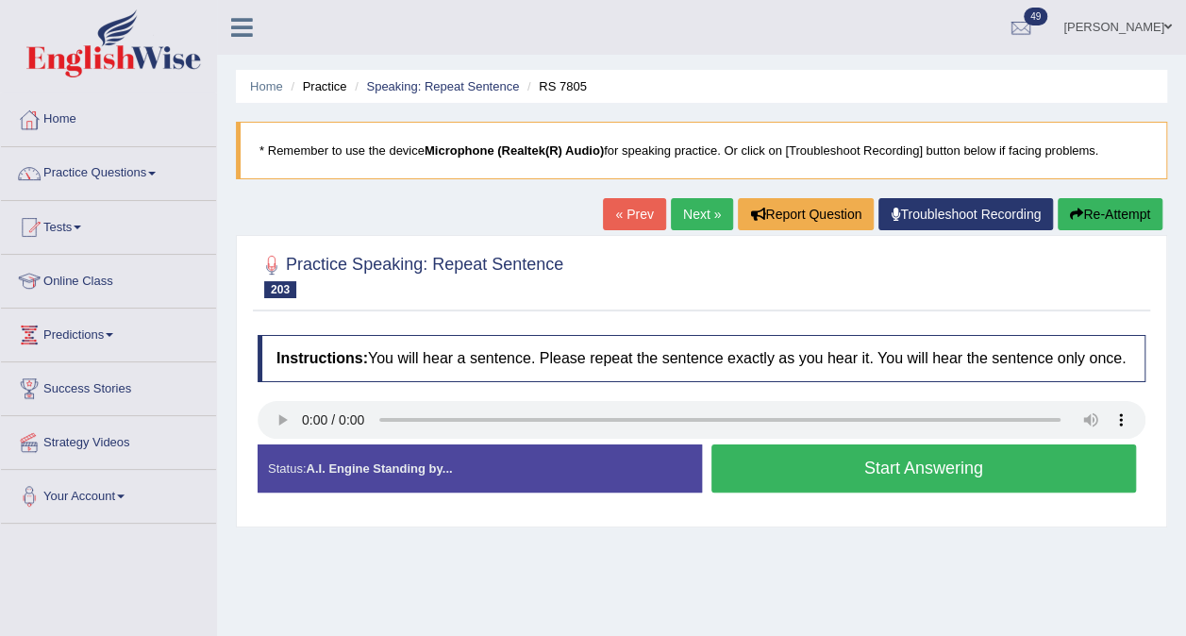
click at [880, 470] on button "Start Answering" at bounding box center [925, 469] width 426 height 48
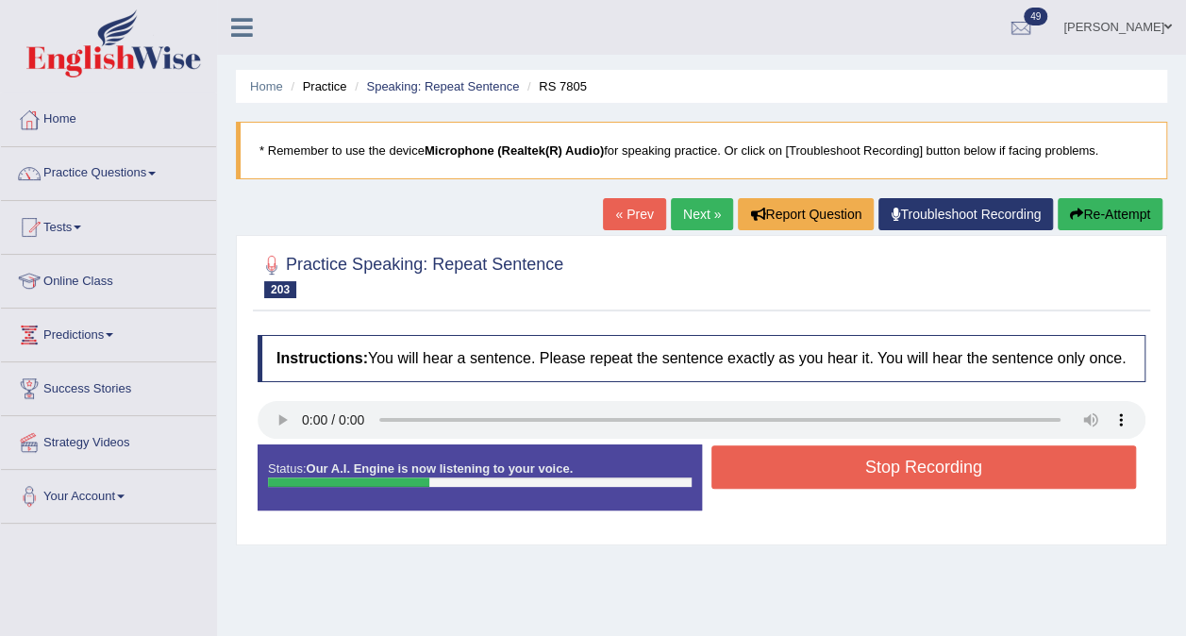
click at [880, 470] on button "Stop Recording" at bounding box center [925, 466] width 426 height 43
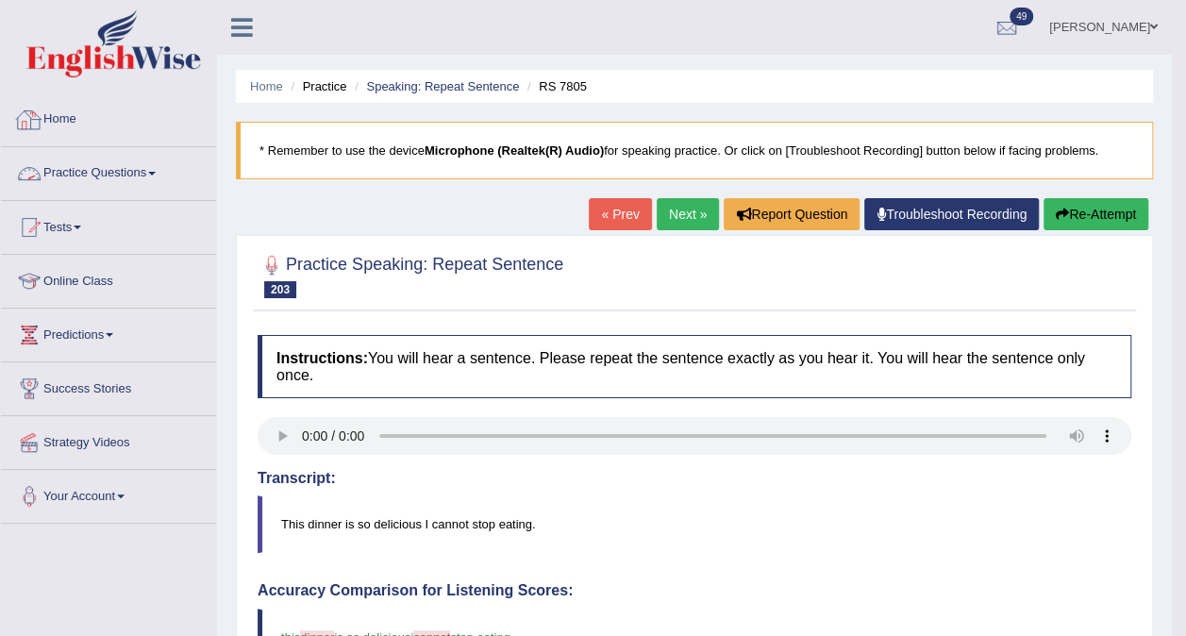
click at [148, 170] on link "Practice Questions" at bounding box center [108, 170] width 215 height 47
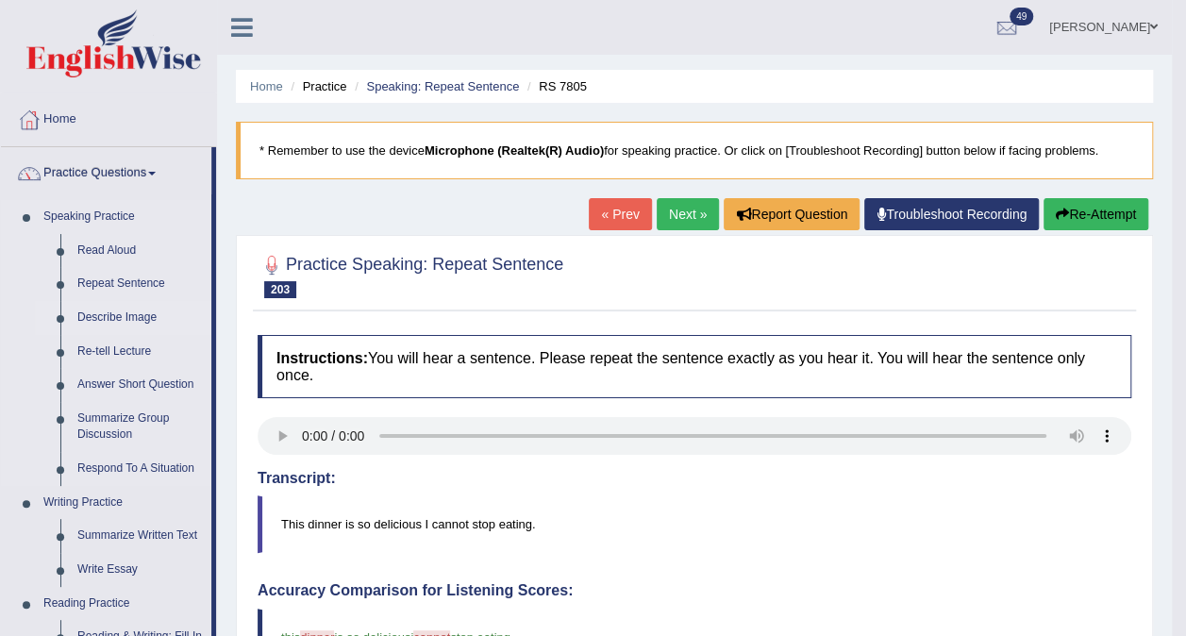
click at [113, 320] on link "Describe Image" at bounding box center [140, 318] width 143 height 34
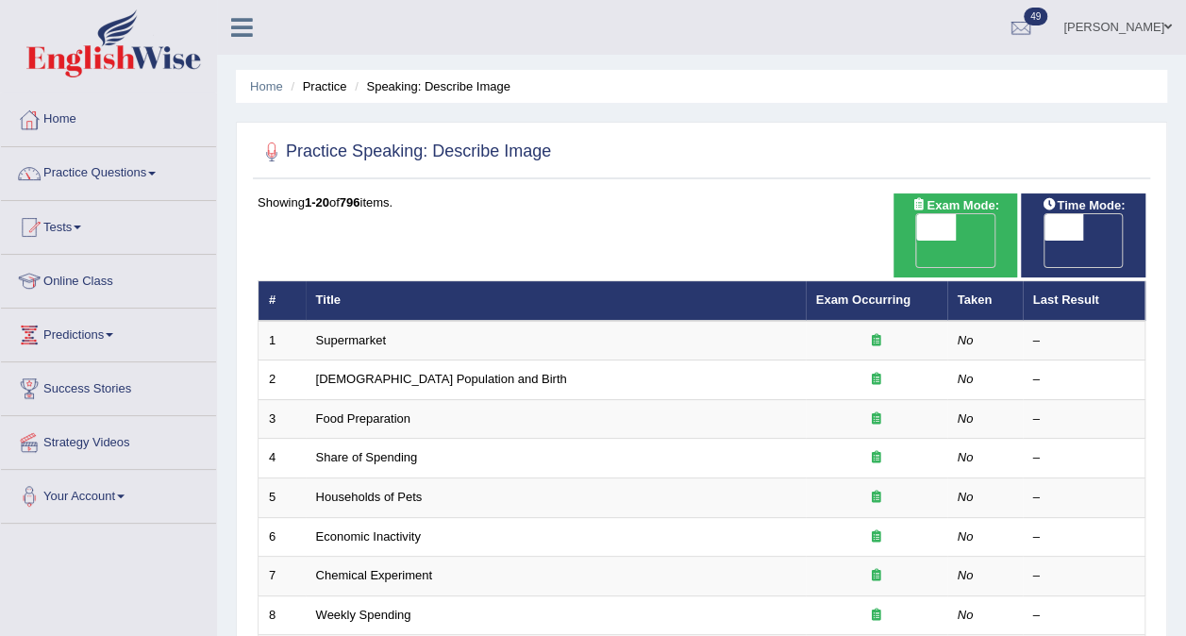
scroll to position [604, 0]
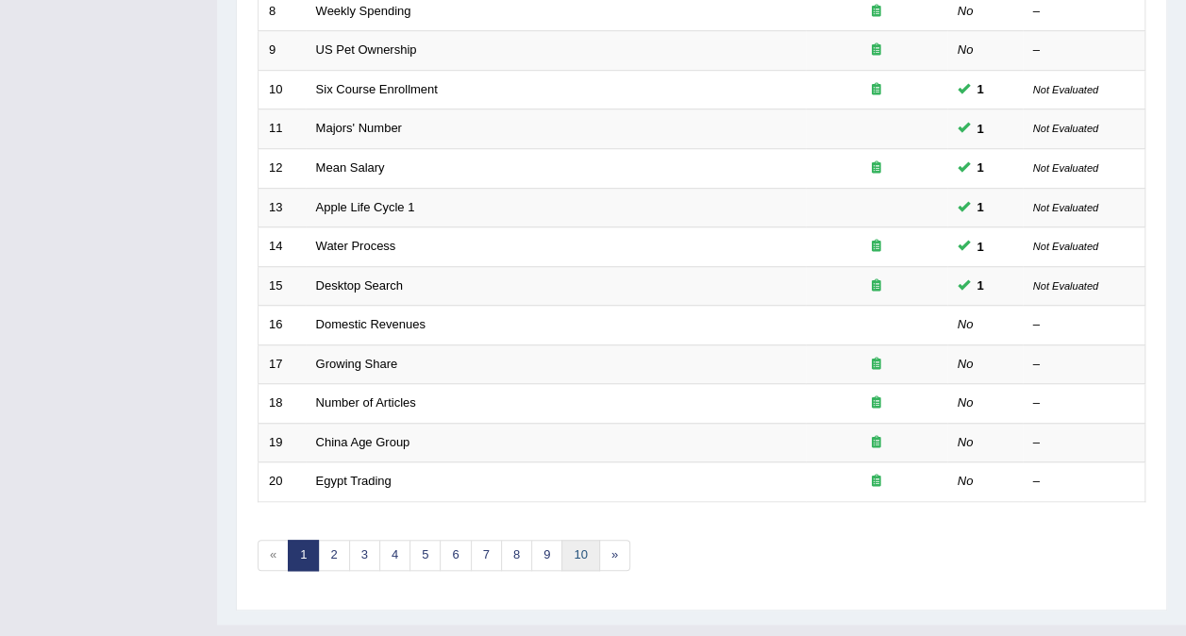
click at [576, 540] on link "10" at bounding box center [581, 555] width 38 height 31
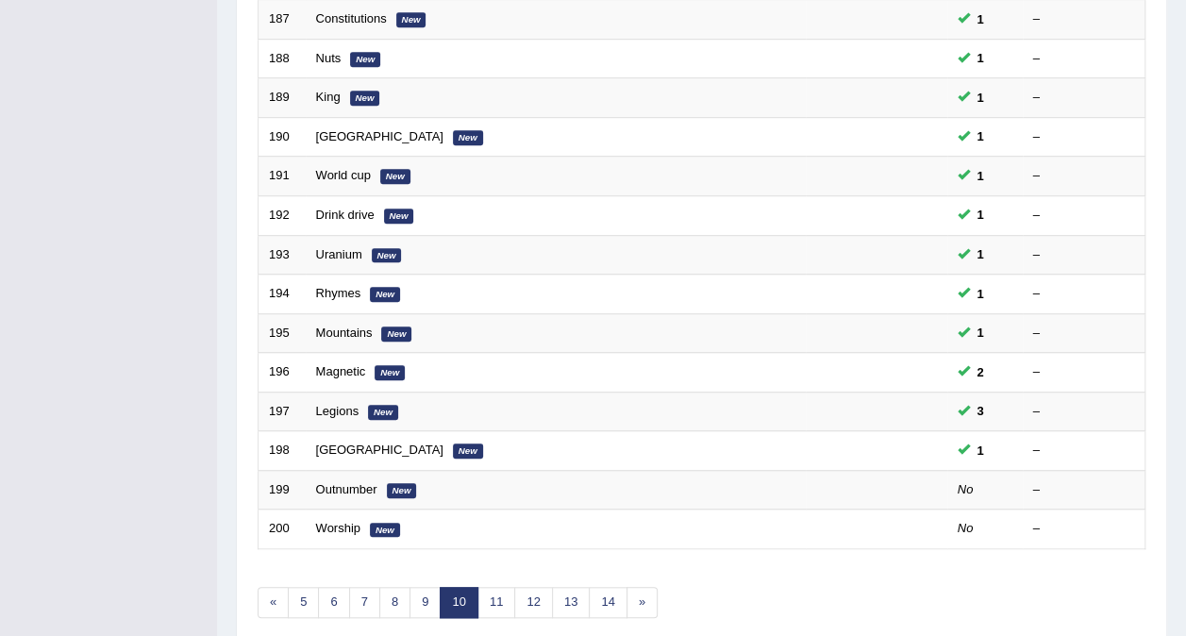
scroll to position [604, 0]
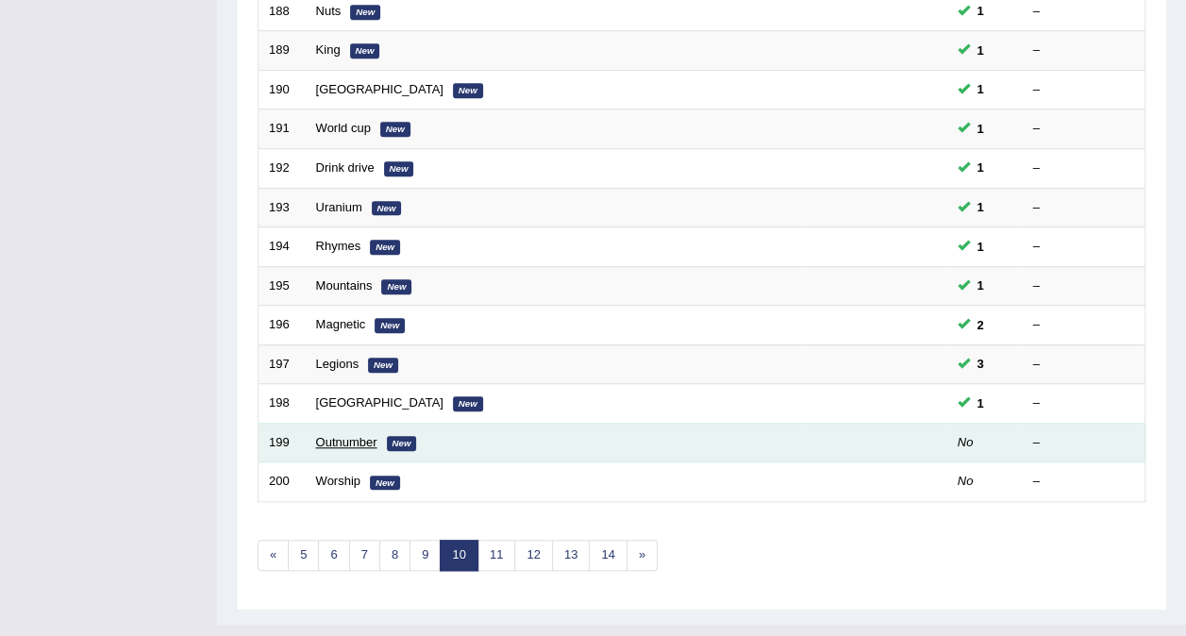
click at [321, 435] on link "Outnumber" at bounding box center [346, 442] width 61 height 14
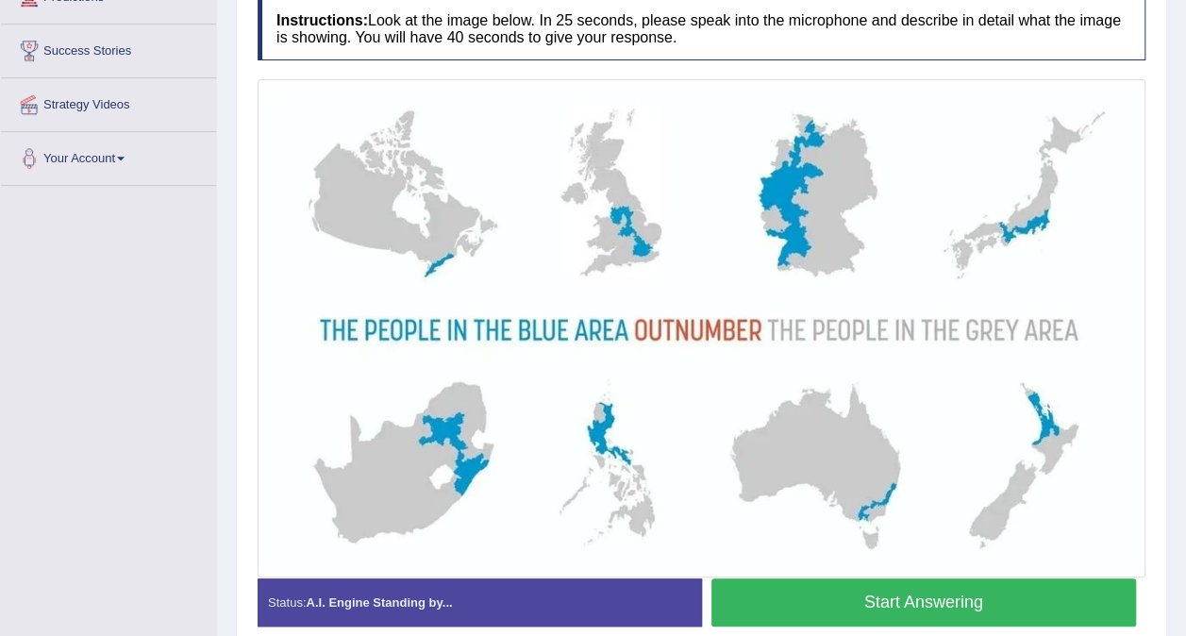
scroll to position [334, 0]
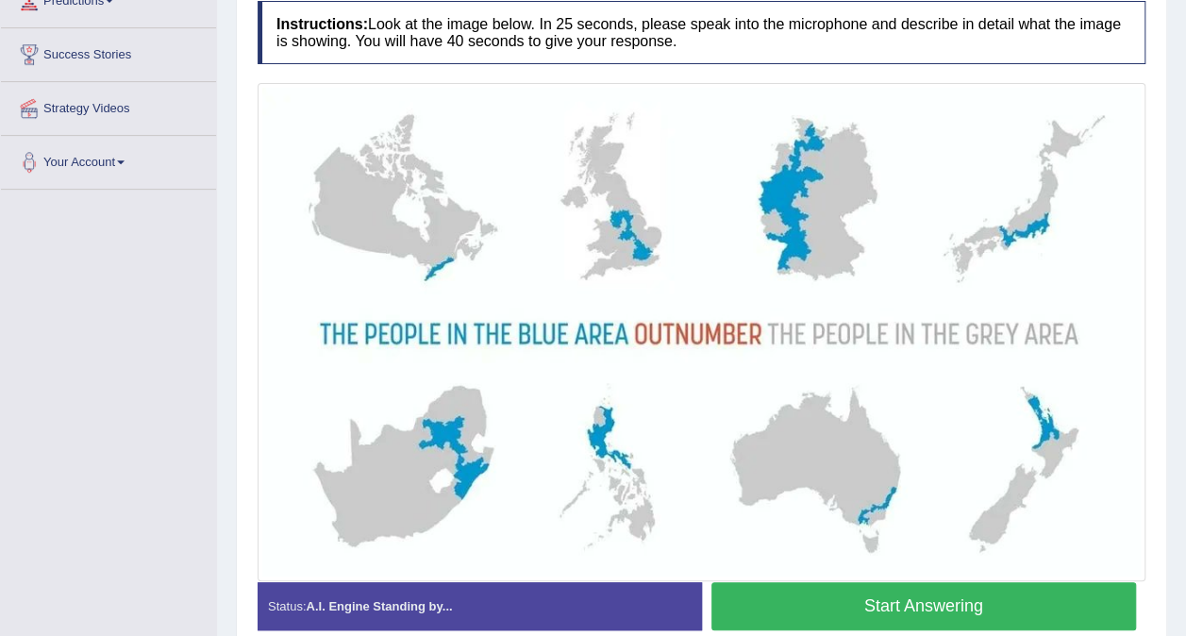
click at [879, 608] on button "Start Answering" at bounding box center [925, 606] width 426 height 48
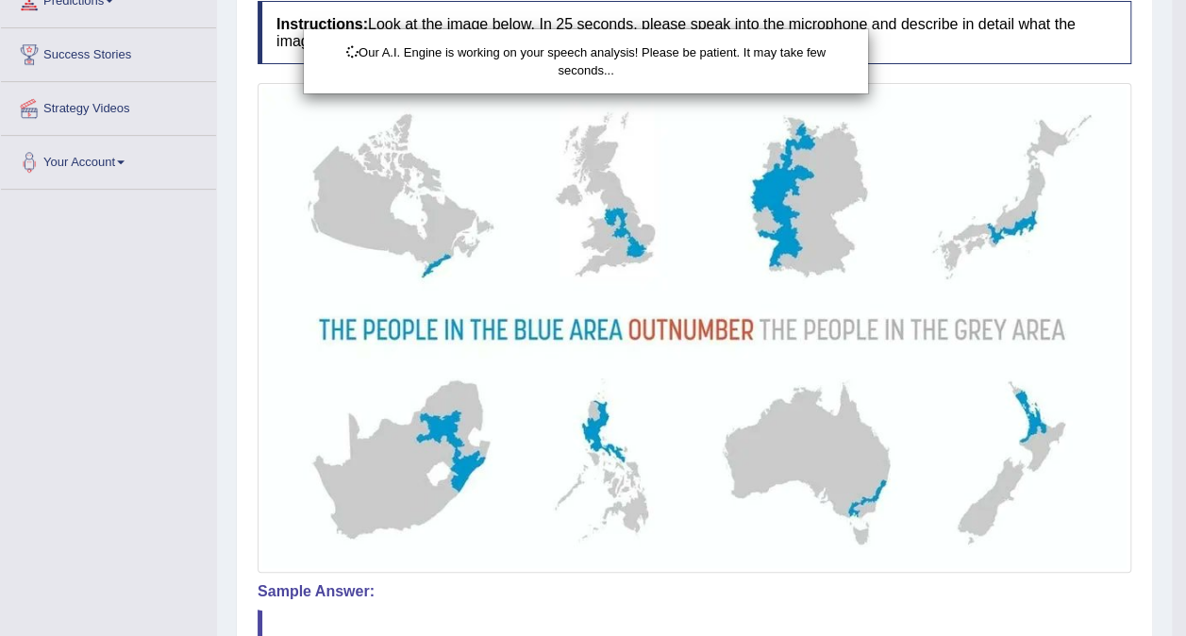
scroll to position [544, 0]
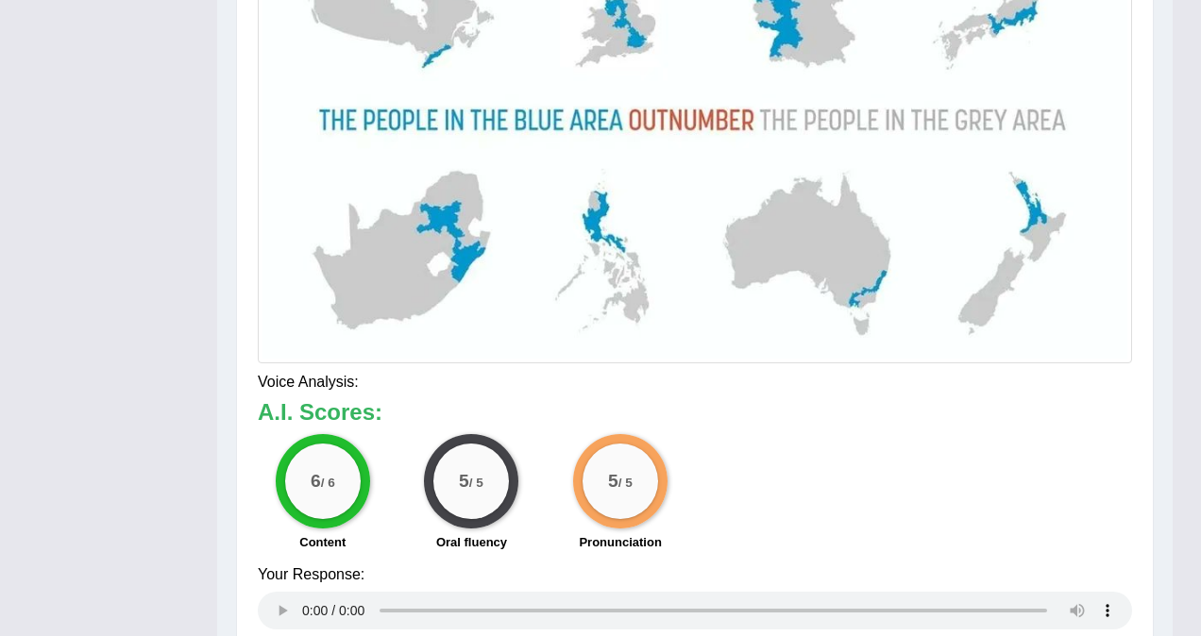
drag, startPoint x: 1200, startPoint y: 257, endPoint x: 1200, endPoint y: 500, distance: 243.5
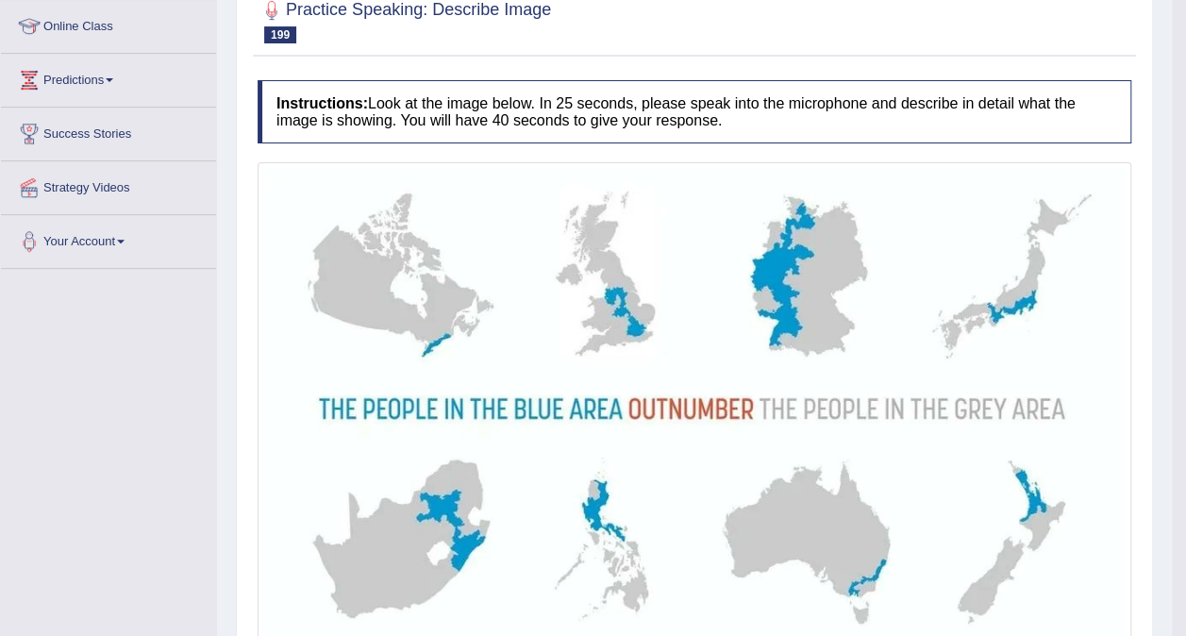
scroll to position [26, 0]
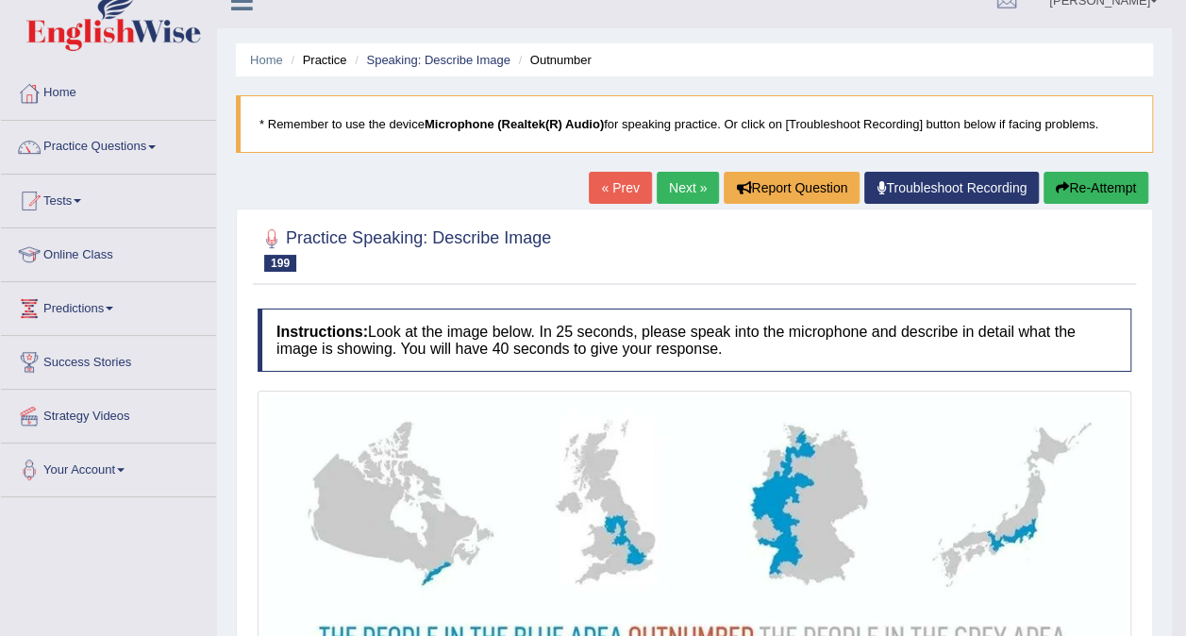
click at [682, 186] on link "Next »" at bounding box center [688, 188] width 62 height 32
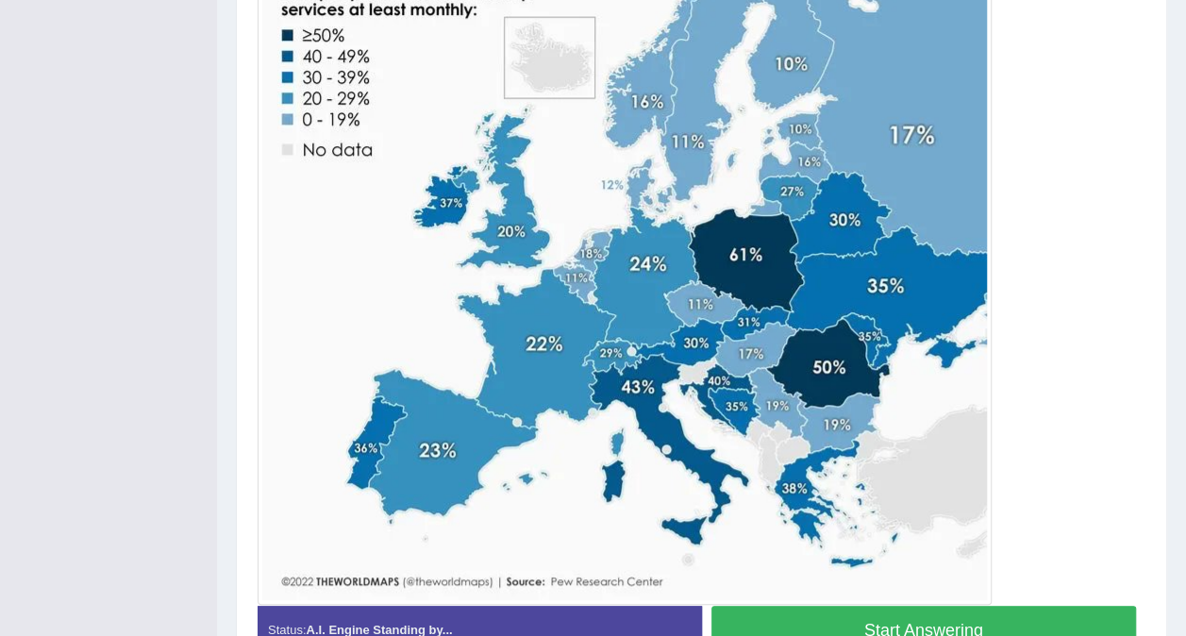
scroll to position [547, 0]
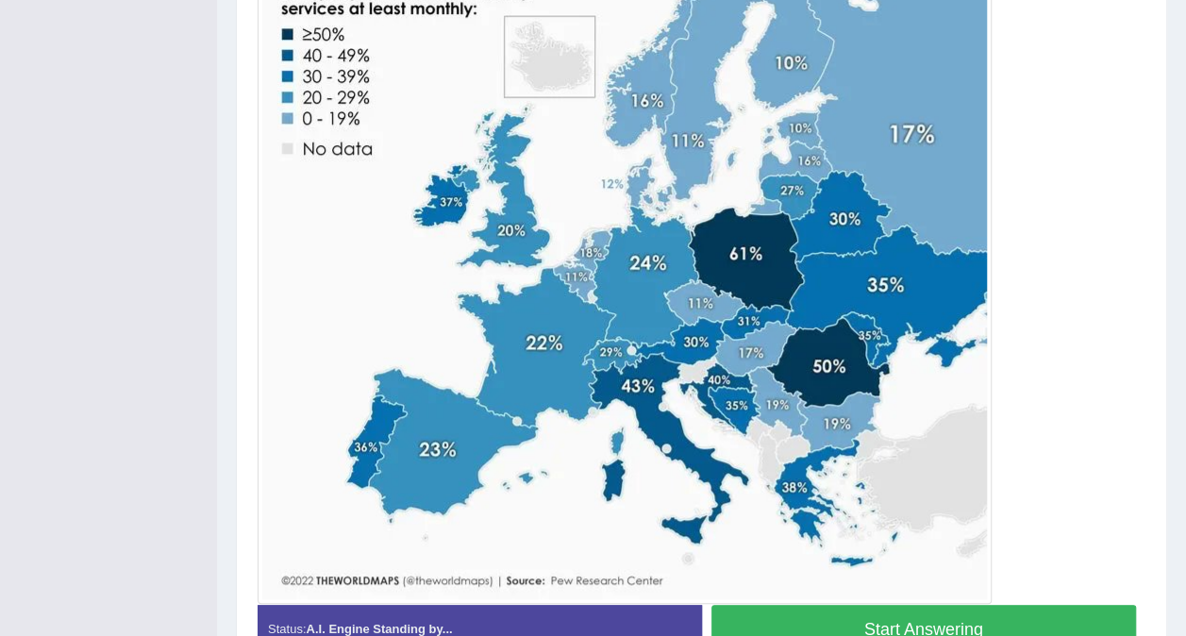
click at [951, 617] on button "Start Answering" at bounding box center [925, 629] width 426 height 48
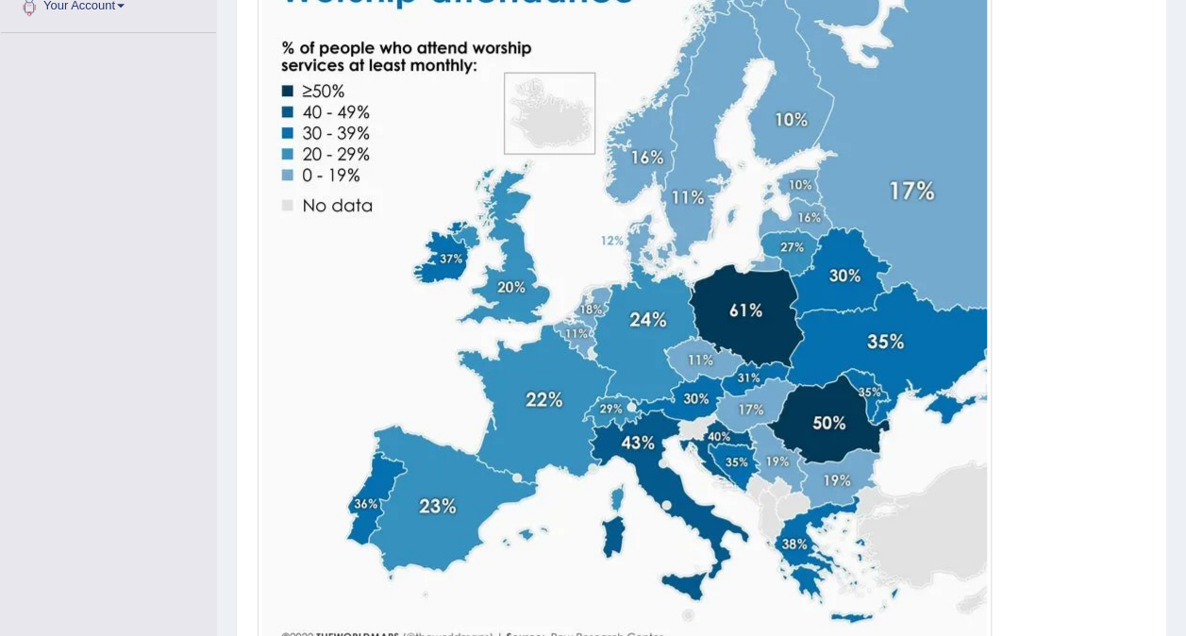
scroll to position [676, 0]
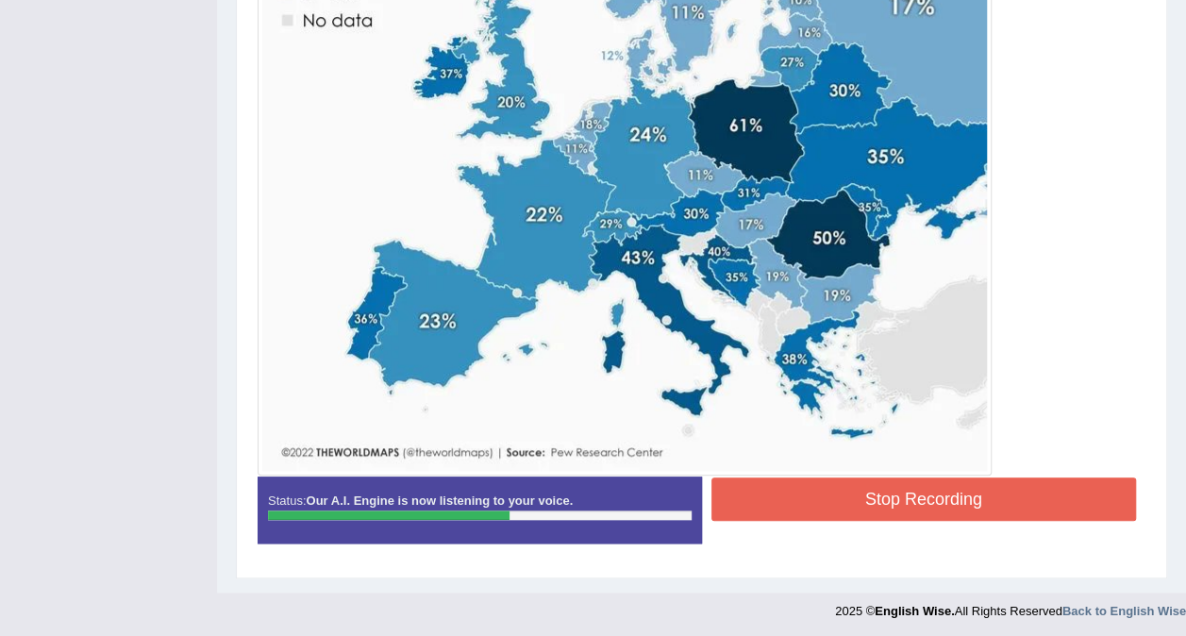
click at [957, 507] on button "Stop Recording" at bounding box center [925, 499] width 426 height 43
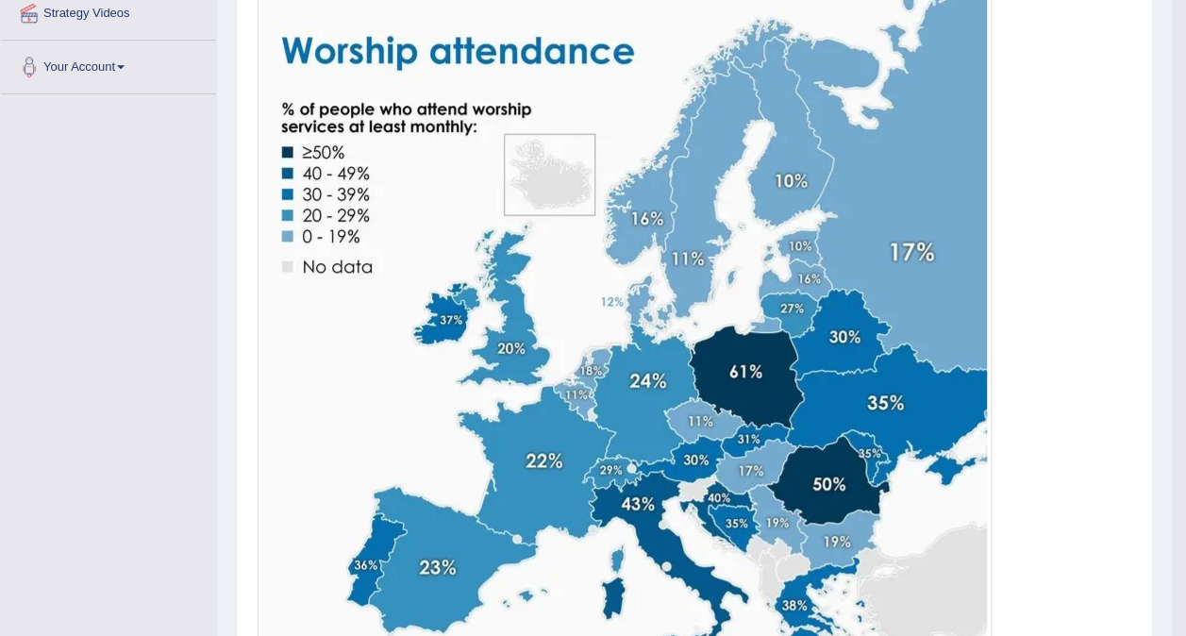
scroll to position [431, 0]
